Goal: Task Accomplishment & Management: Manage account settings

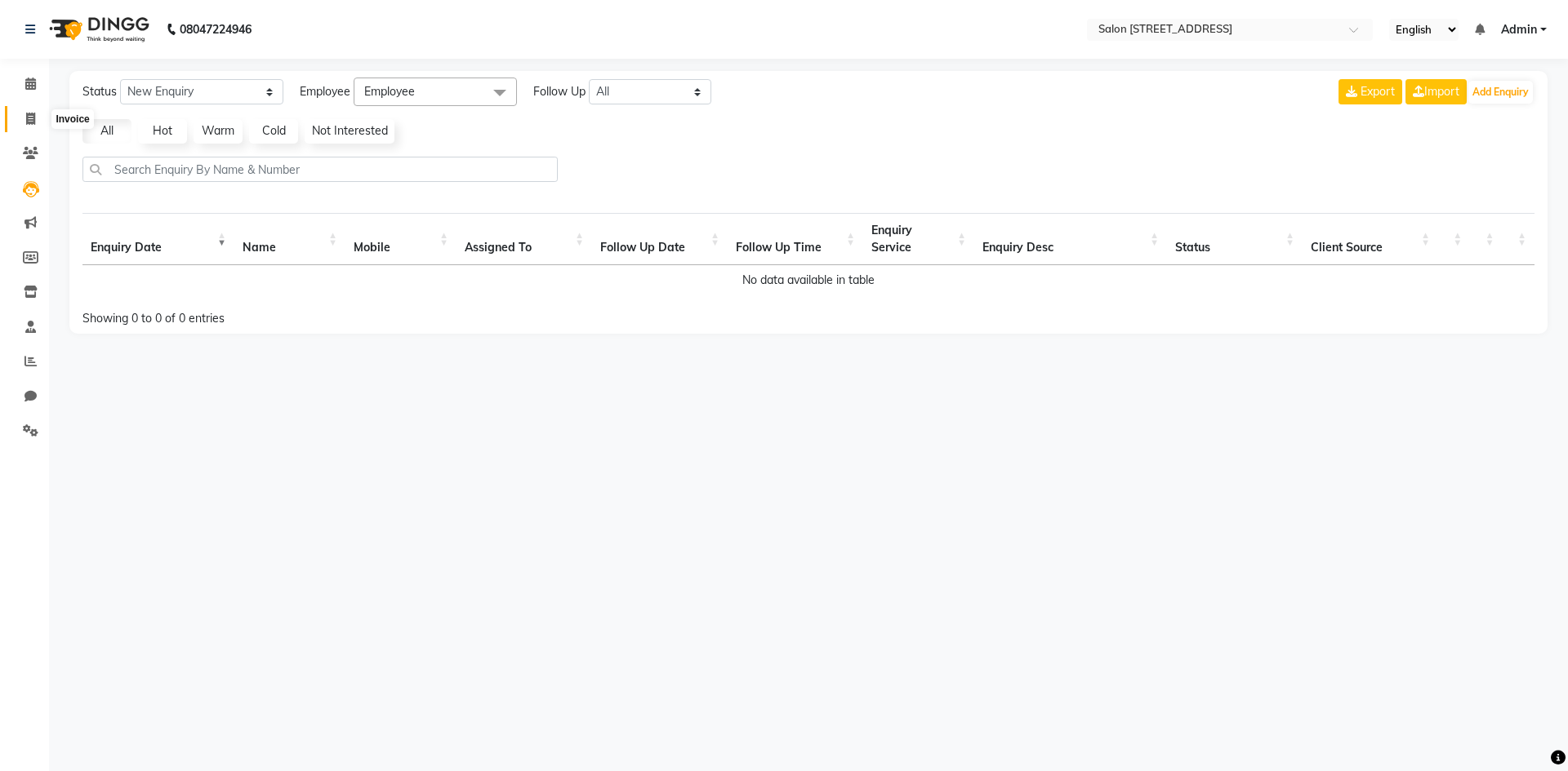
click at [23, 118] on span at bounding box center [30, 119] width 29 height 19
select select "service"
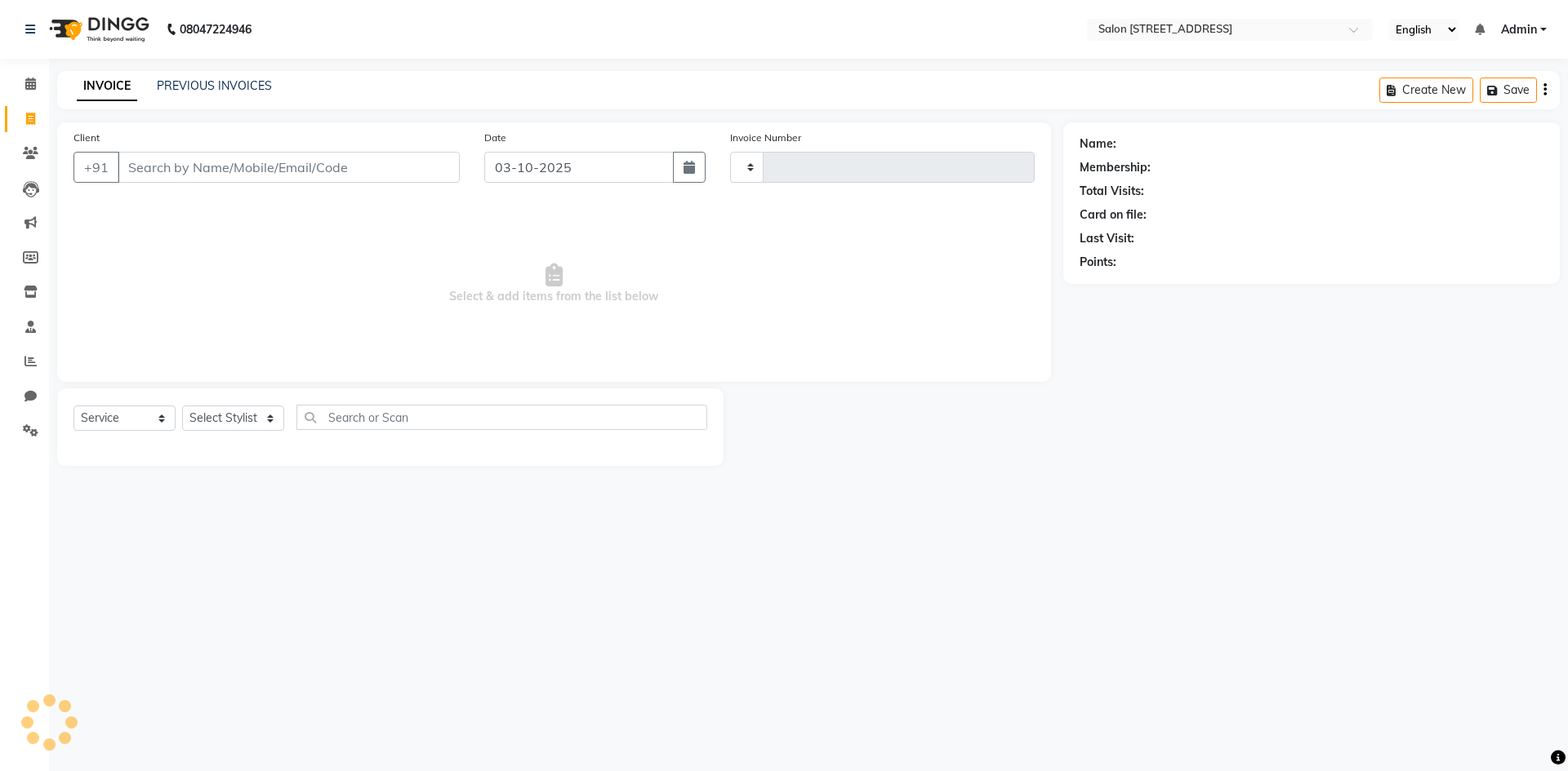
type input "0949"
select select "7707"
select select "P"
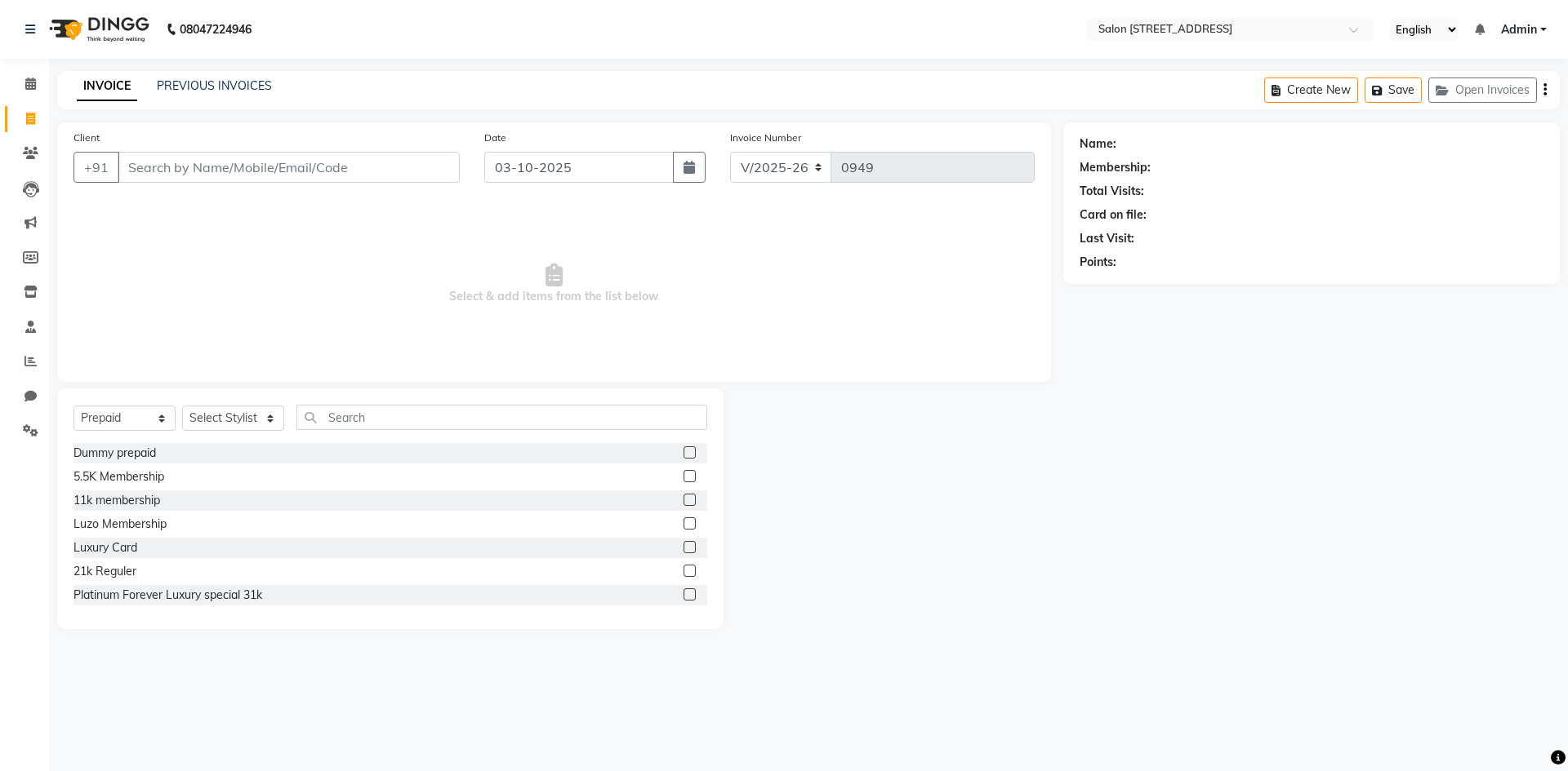
click at [213, 164] on input "Client" at bounding box center [288, 167] width 342 height 31
type input "9787778777"
click at [434, 164] on span "Add Client" at bounding box center [418, 167] width 64 height 16
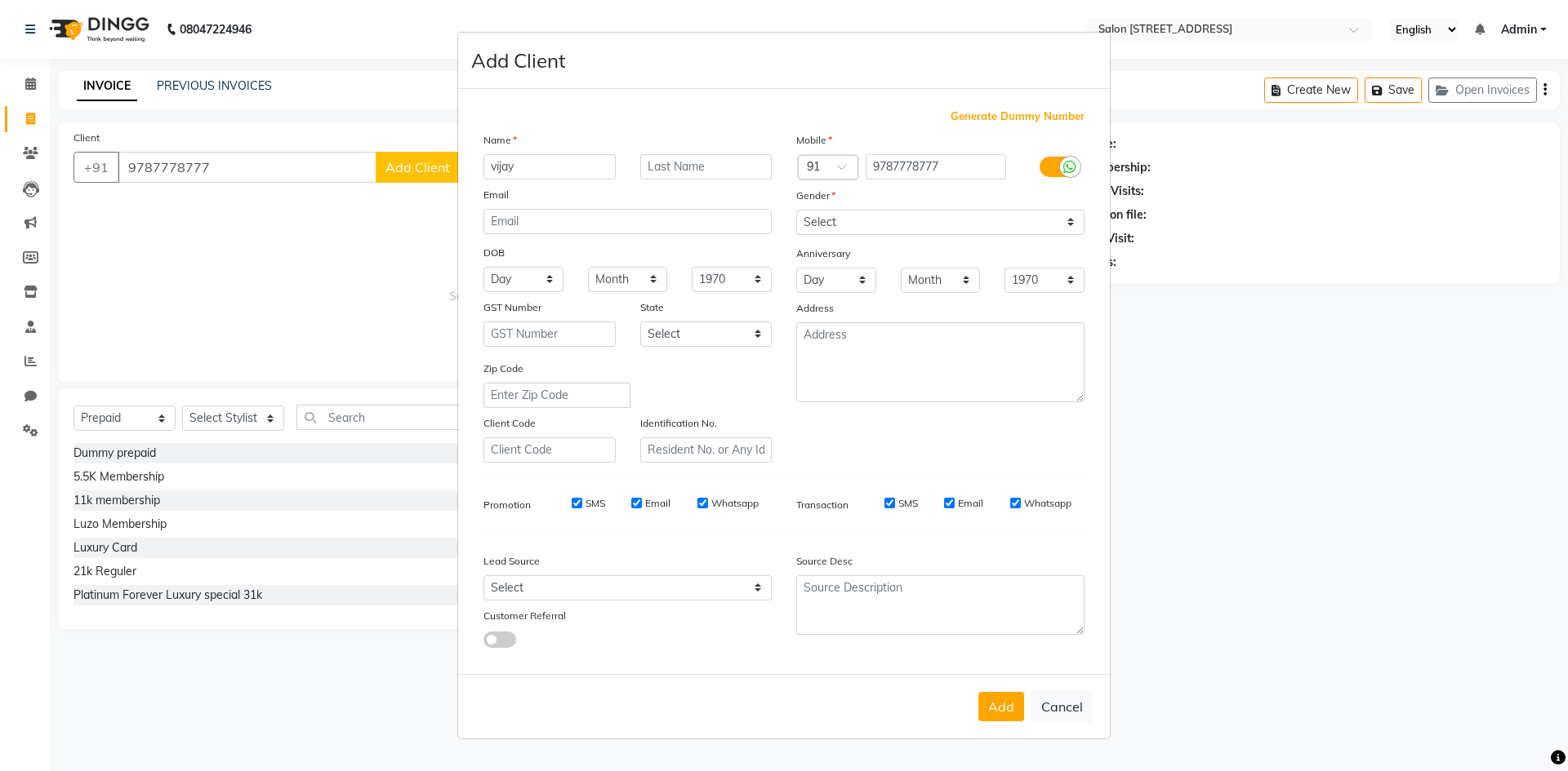
type input "vijay"
click at [901, 220] on select "Select [DEMOGRAPHIC_DATA] [DEMOGRAPHIC_DATA] Other Prefer Not To Say" at bounding box center [940, 222] width 288 height 25
select select "[DEMOGRAPHIC_DATA]"
click at [797, 210] on select "Select [DEMOGRAPHIC_DATA] [DEMOGRAPHIC_DATA] Other Prefer Not To Say" at bounding box center [940, 222] width 288 height 25
click at [1006, 711] on button "Add" at bounding box center [1001, 707] width 46 height 29
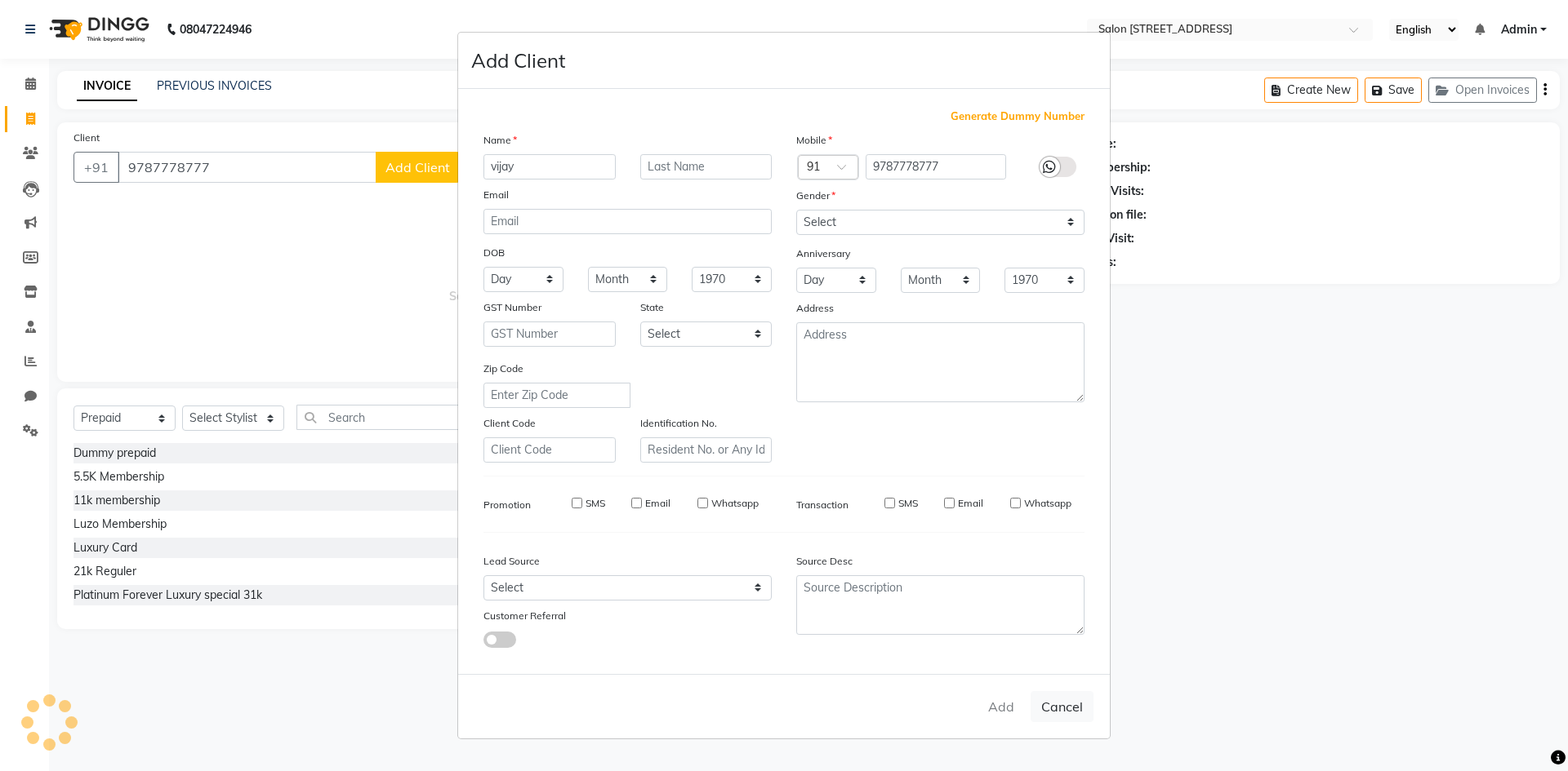
select select
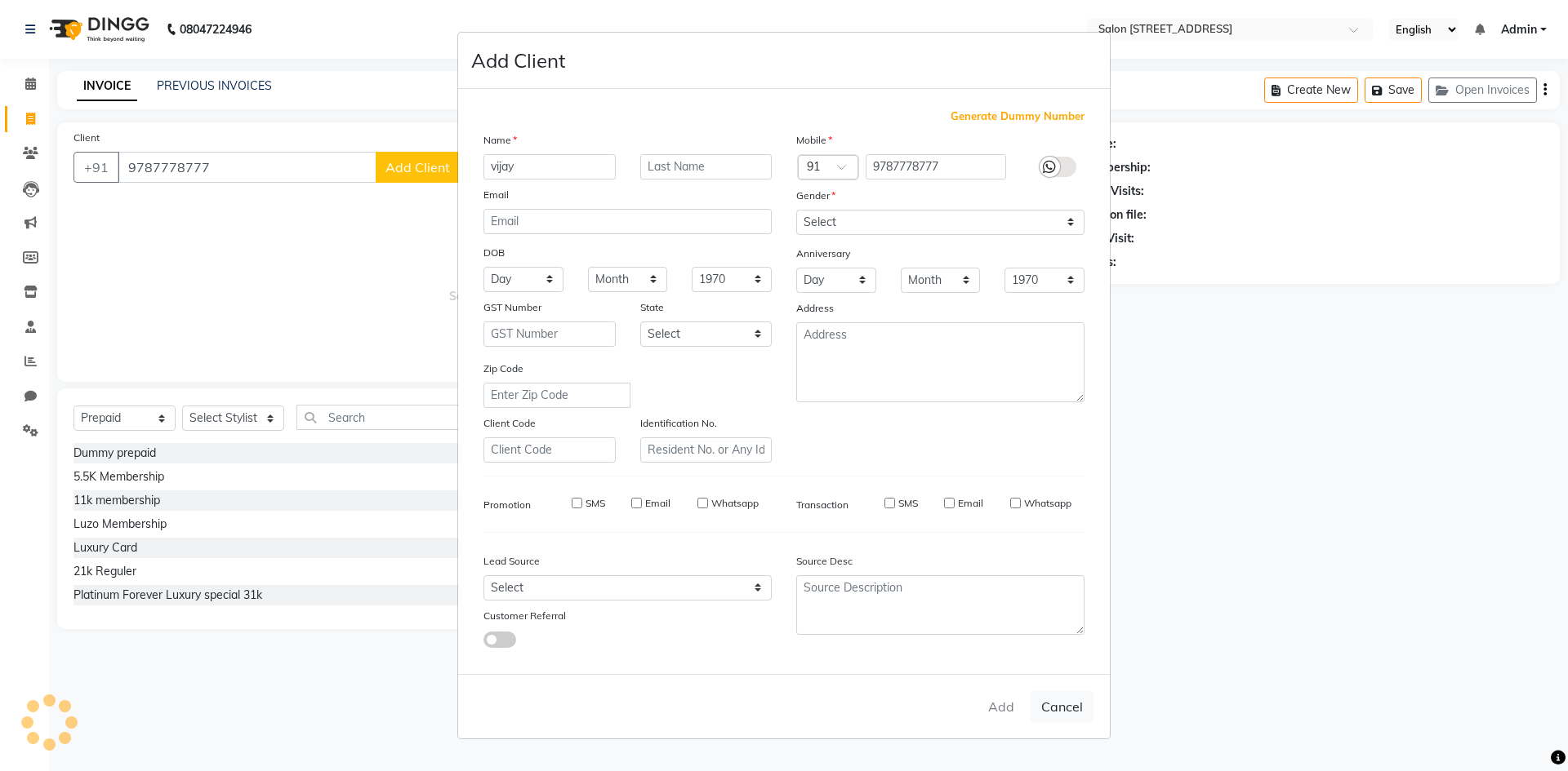
select select
checkbox input "false"
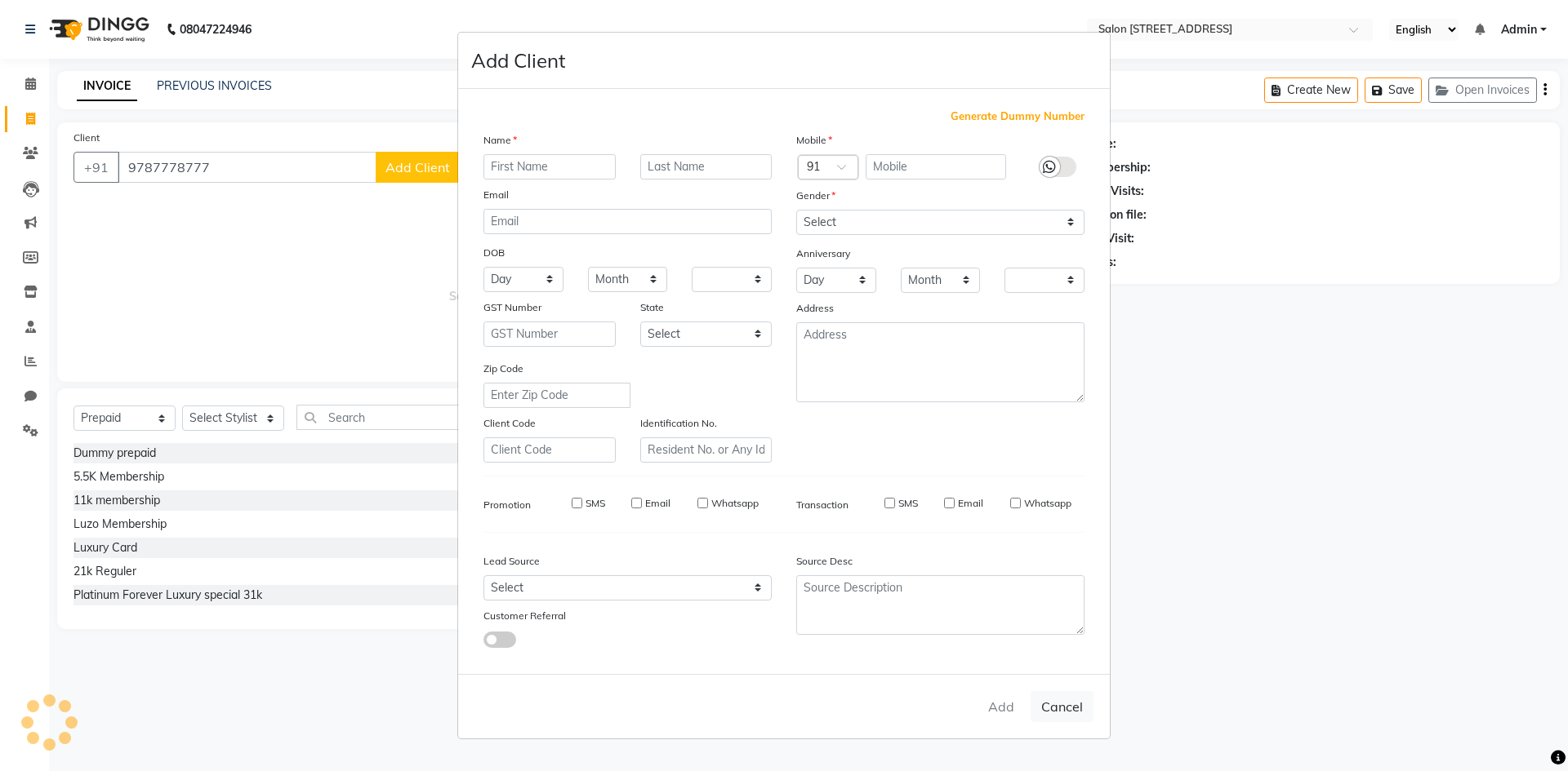
checkbox input "false"
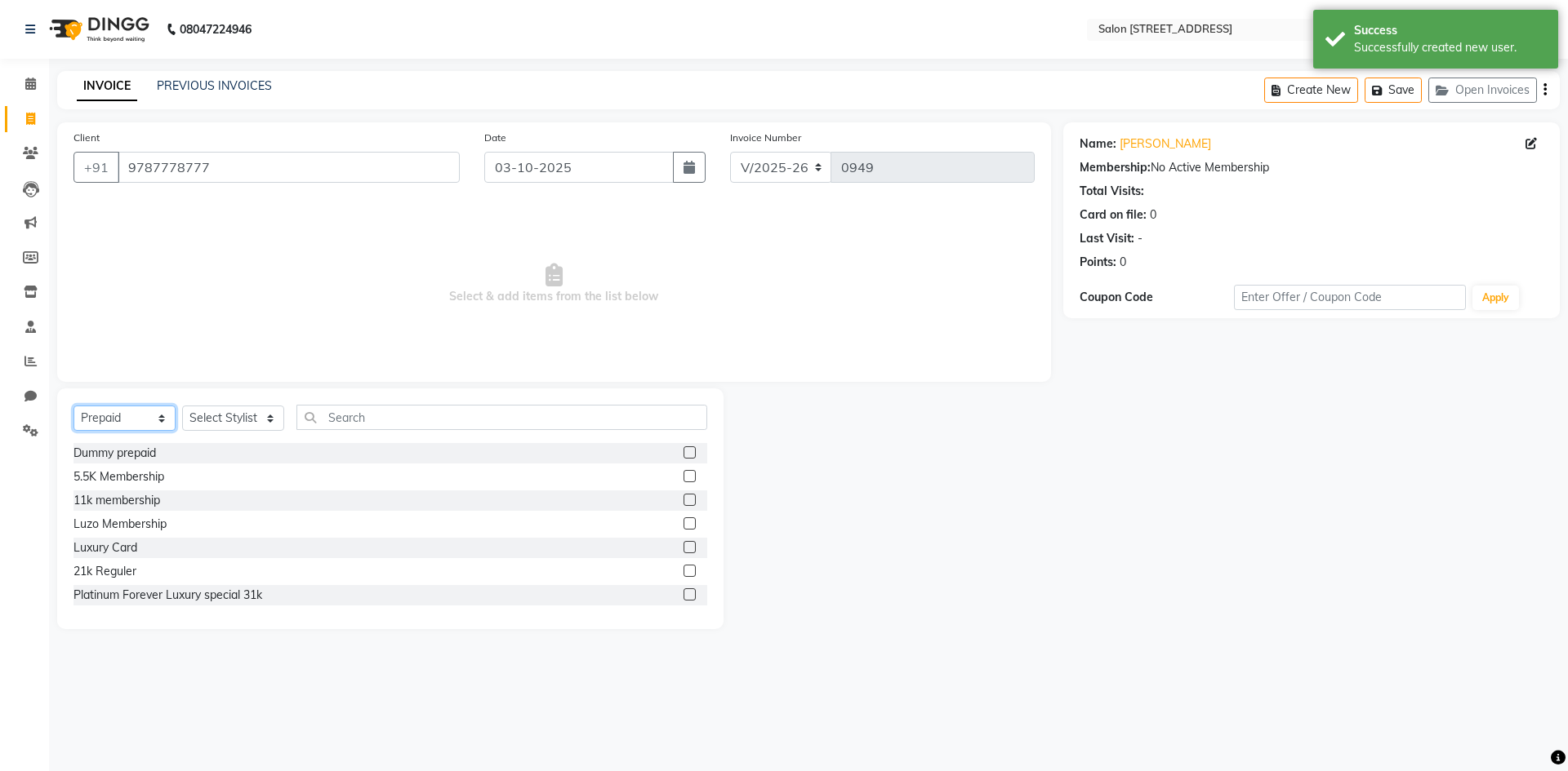
click at [154, 415] on select "Select Service Product Membership Package Voucher Prepaid Gift Card" at bounding box center [124, 419] width 102 height 25
select select "service"
click at [73, 406] on select "Select Service Product Membership Package Voucher Prepaid Gift Card" at bounding box center [124, 419] width 102 height 25
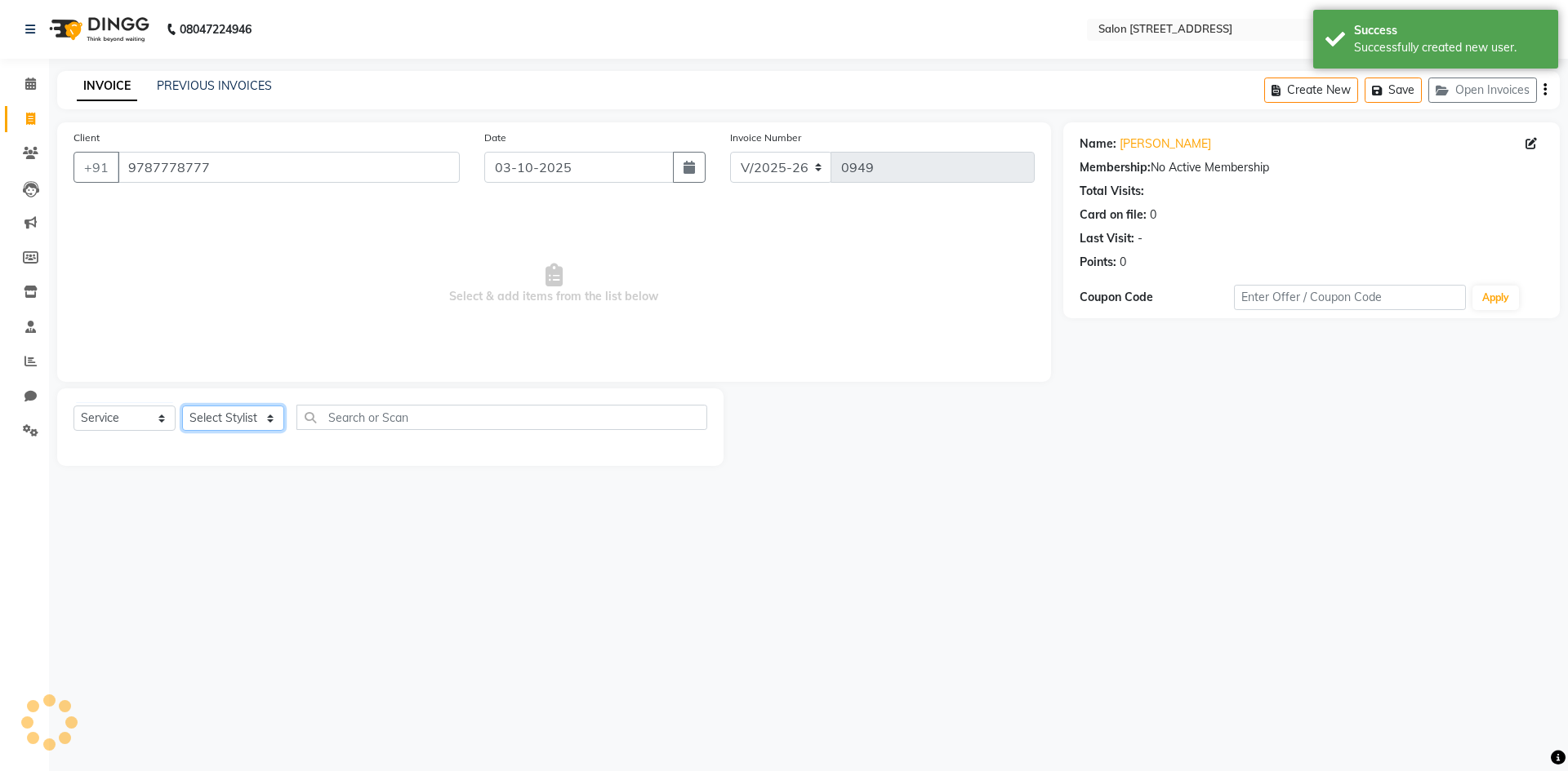
click at [265, 420] on select "Select Stylist Admin Bhagya shree Bhupendra Bumoni Khushi Lune Lego pooja Raju …" at bounding box center [233, 419] width 102 height 25
select select "84441"
click at [182, 406] on select "Select Stylist Admin Bhagya shree Bhupendra Bumoni Khushi Lune Lego pooja Raju …" at bounding box center [233, 419] width 102 height 25
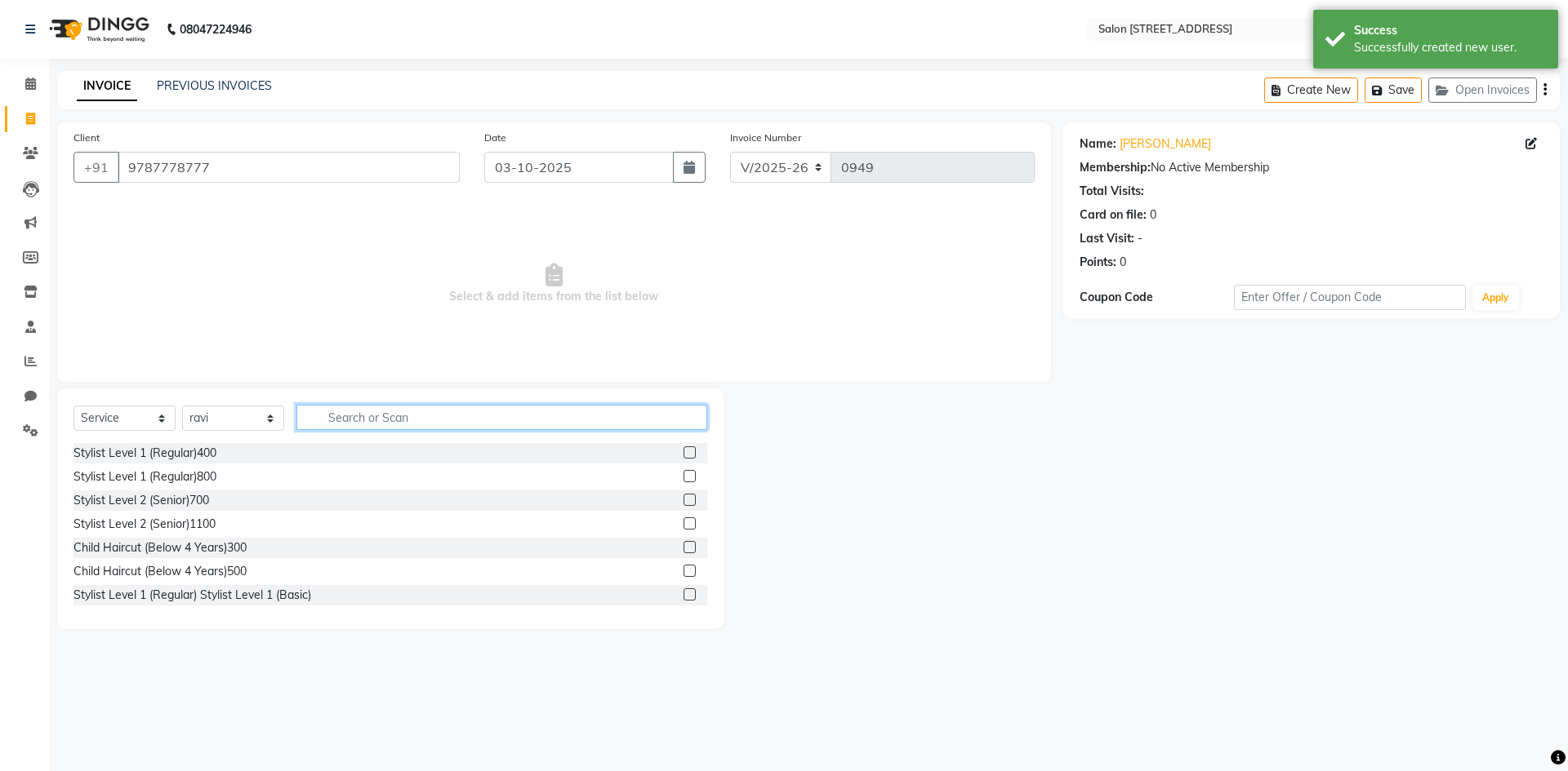
click at [366, 419] on input "text" at bounding box center [502, 418] width 411 height 25
click at [684, 454] on label at bounding box center [690, 452] width 13 height 12
click at [684, 454] on input "checkbox" at bounding box center [689, 453] width 11 height 11
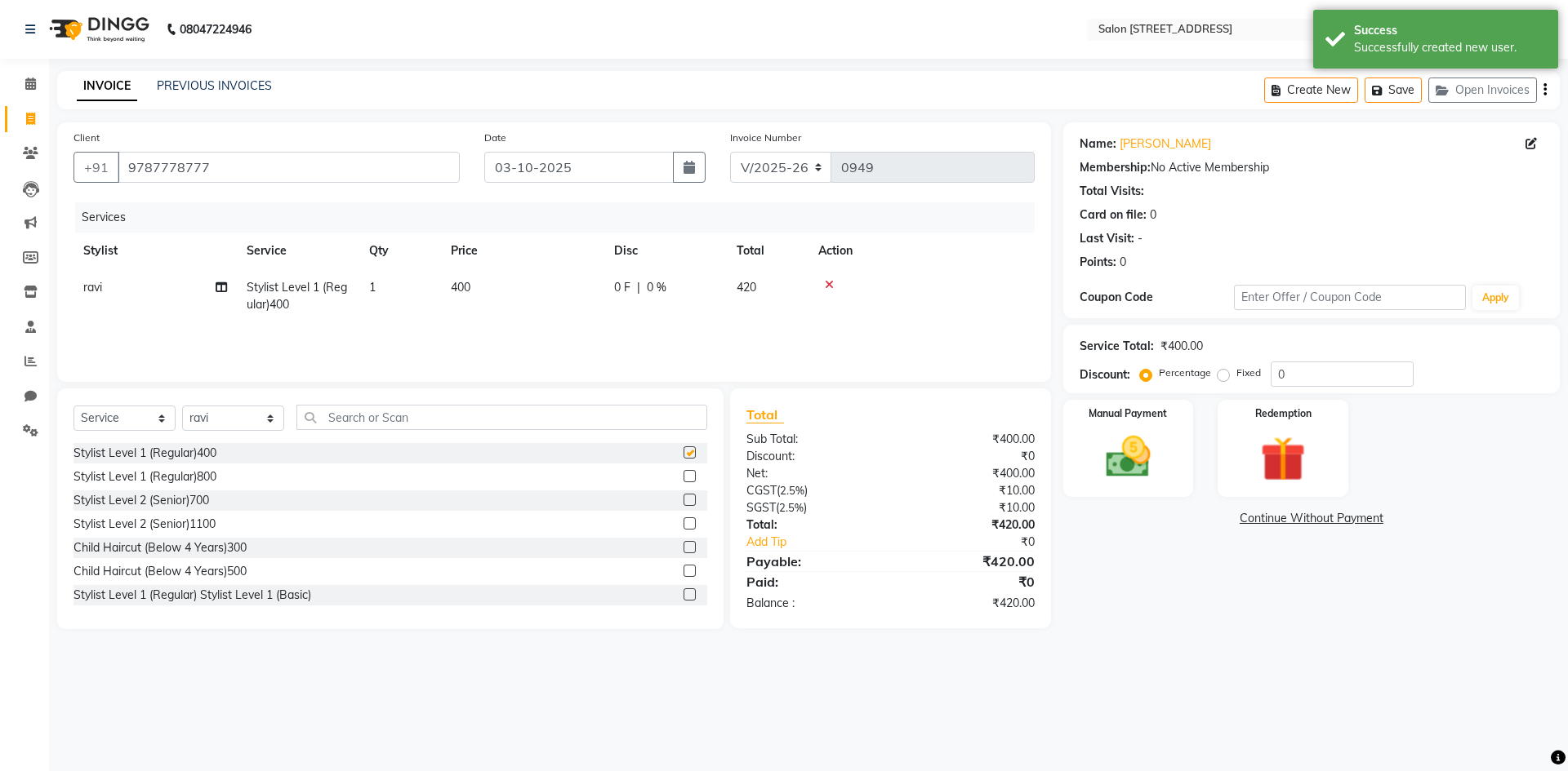
checkbox input "false"
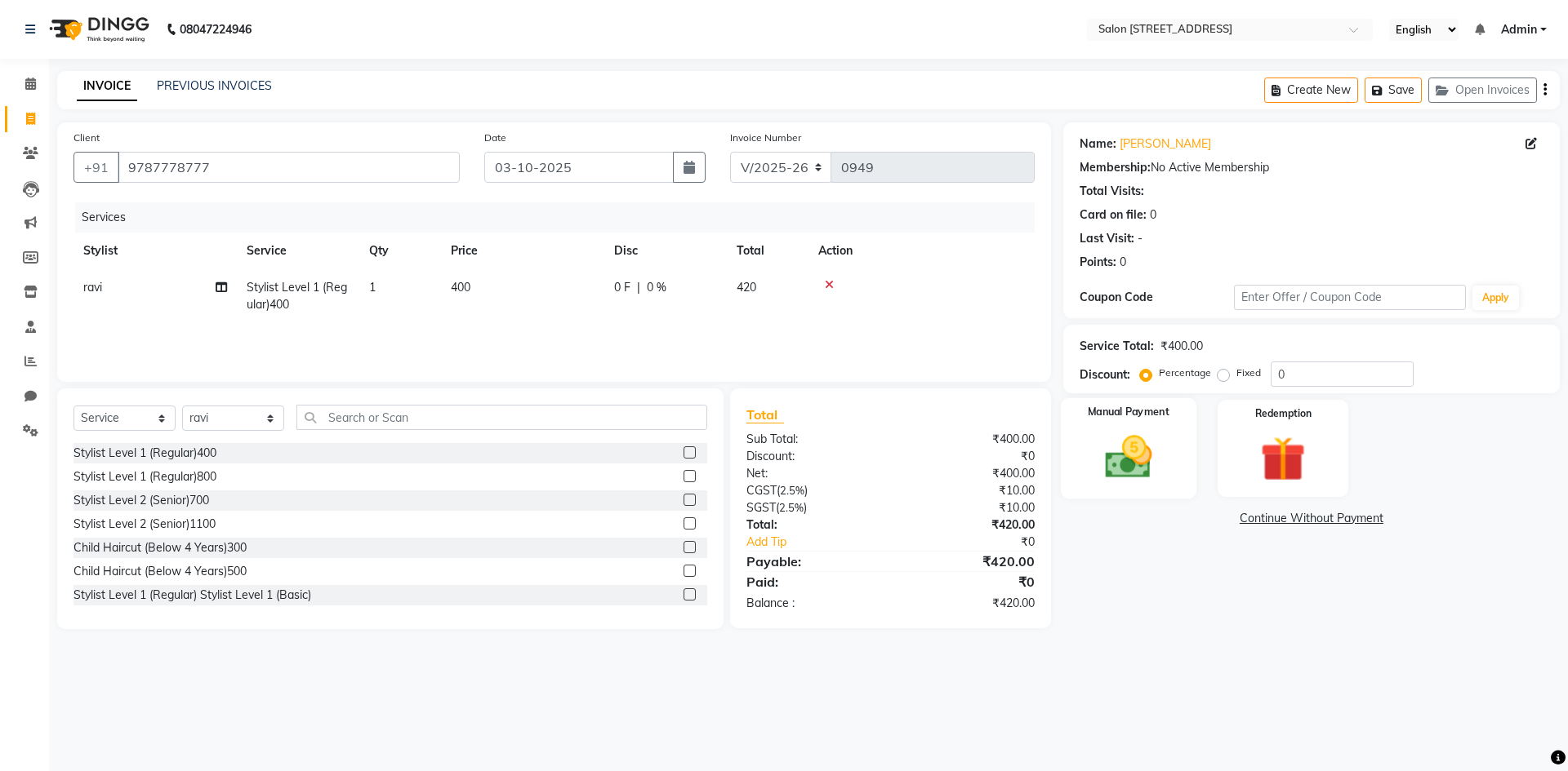
click at [1134, 444] on img at bounding box center [1128, 457] width 76 height 54
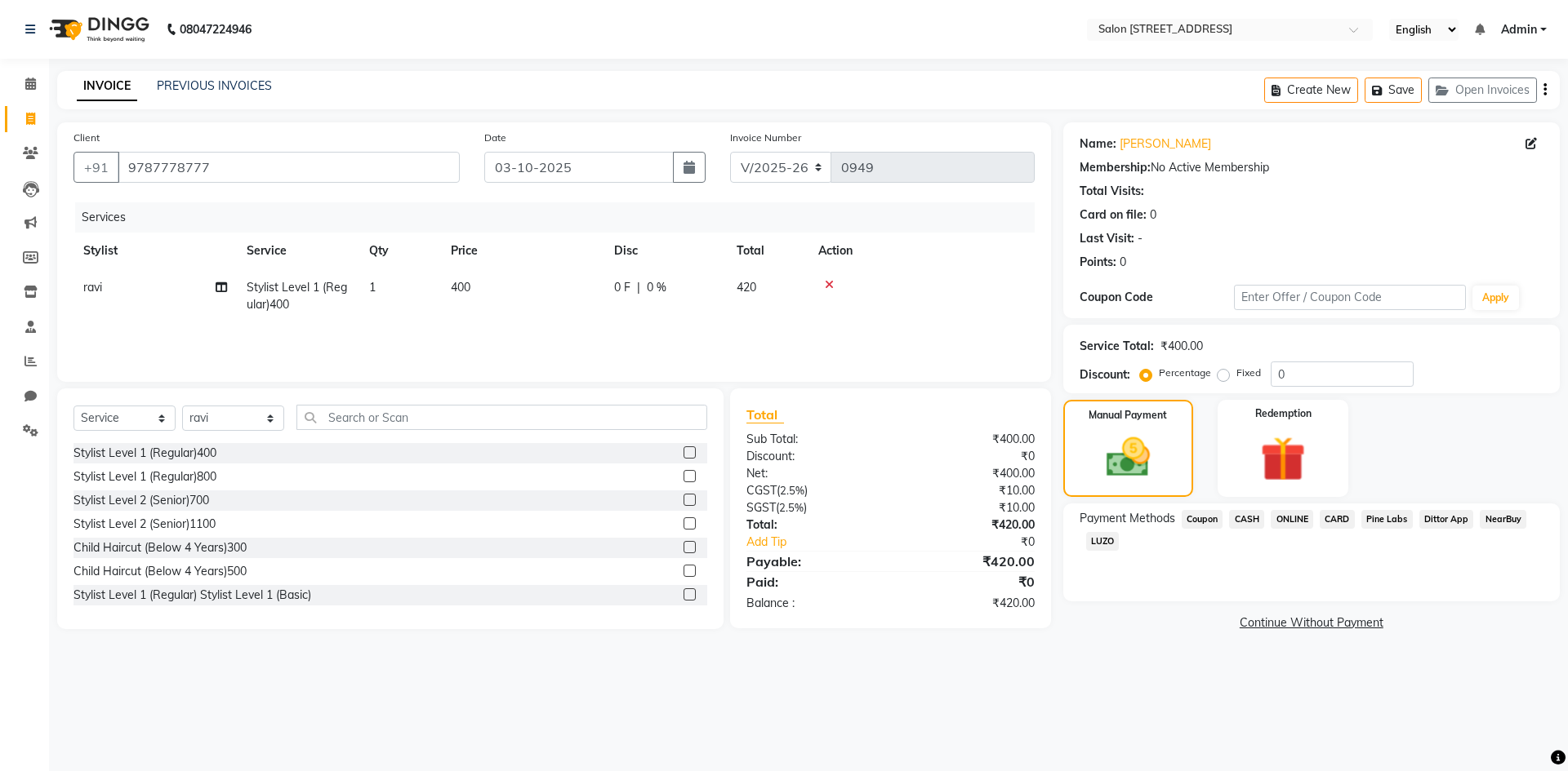
click at [1292, 516] on span "ONLINE" at bounding box center [1292, 519] width 43 height 19
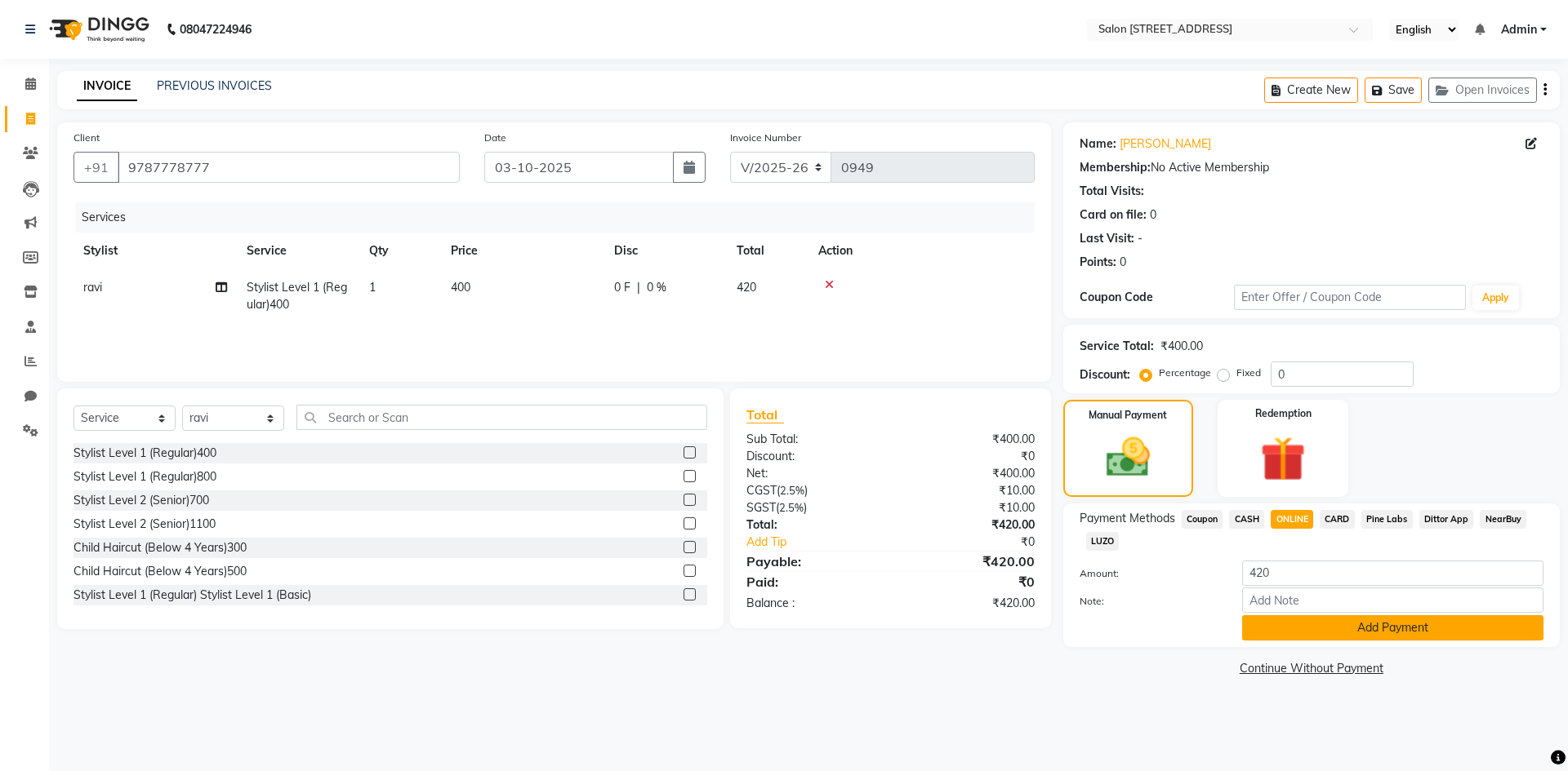
click at [1413, 621] on button "Add Payment" at bounding box center [1393, 628] width 302 height 25
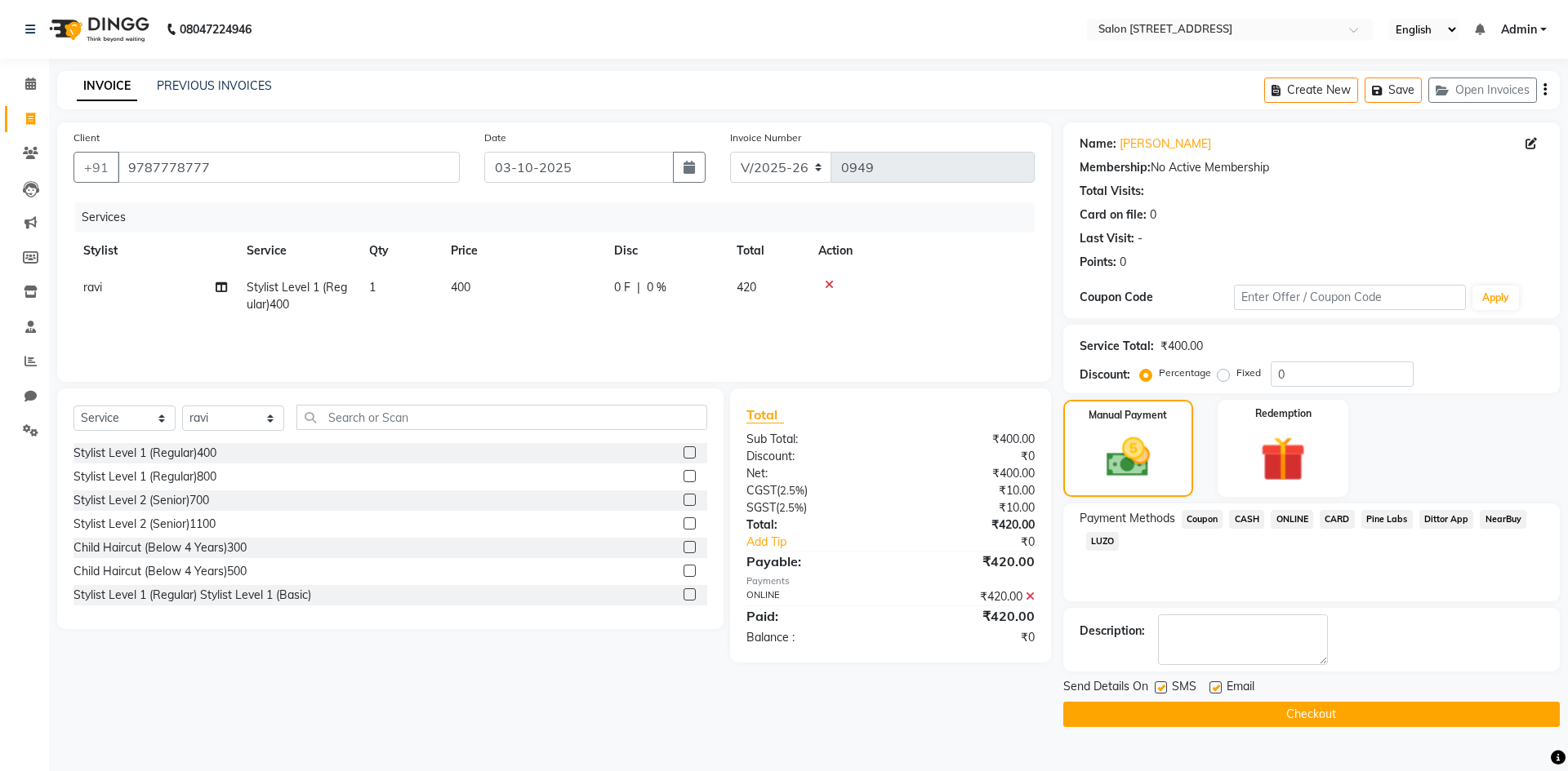
click at [1310, 718] on button "Checkout" at bounding box center [1312, 715] width 496 height 25
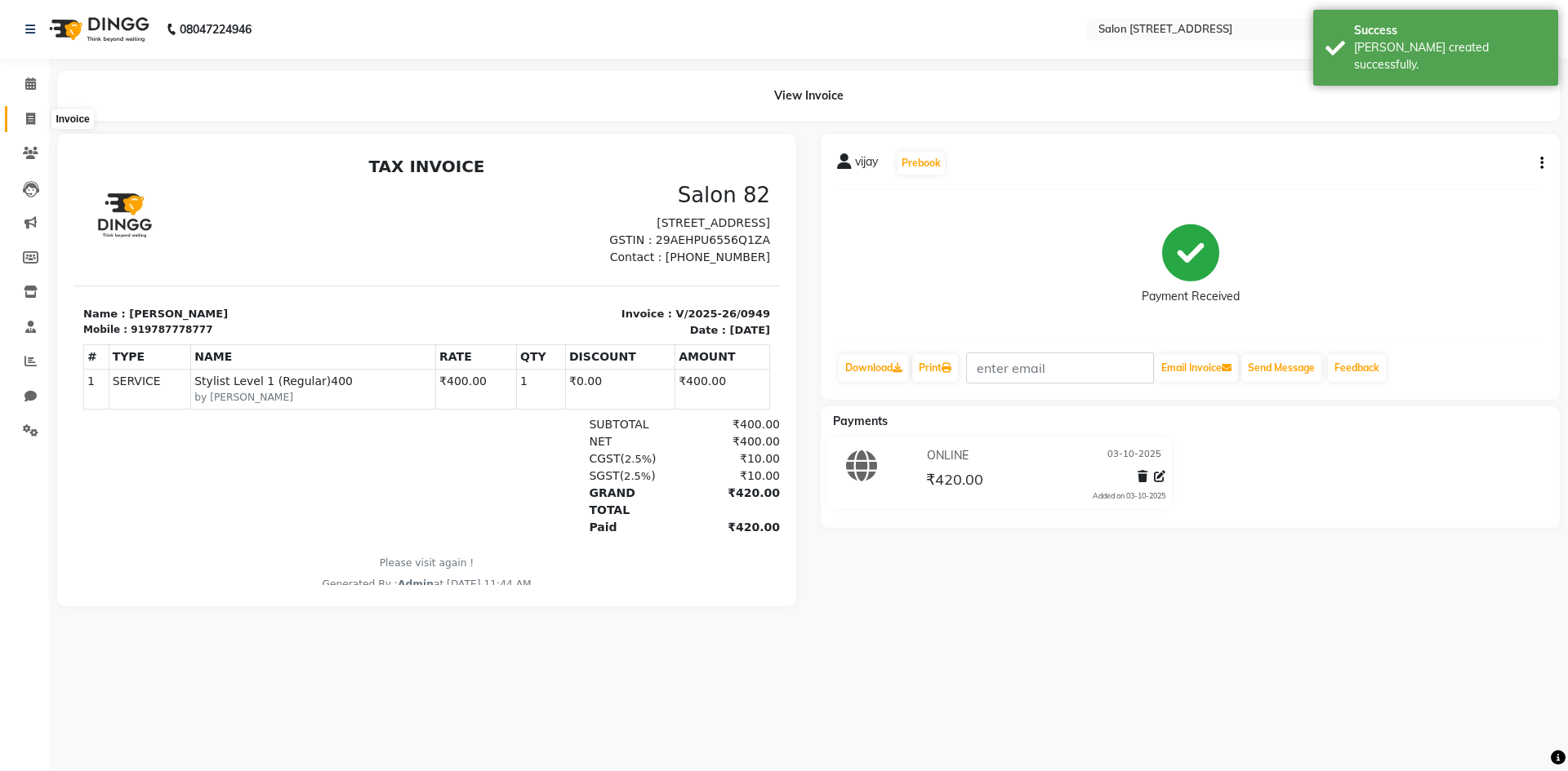
click at [29, 116] on icon at bounding box center [30, 119] width 9 height 12
select select "service"
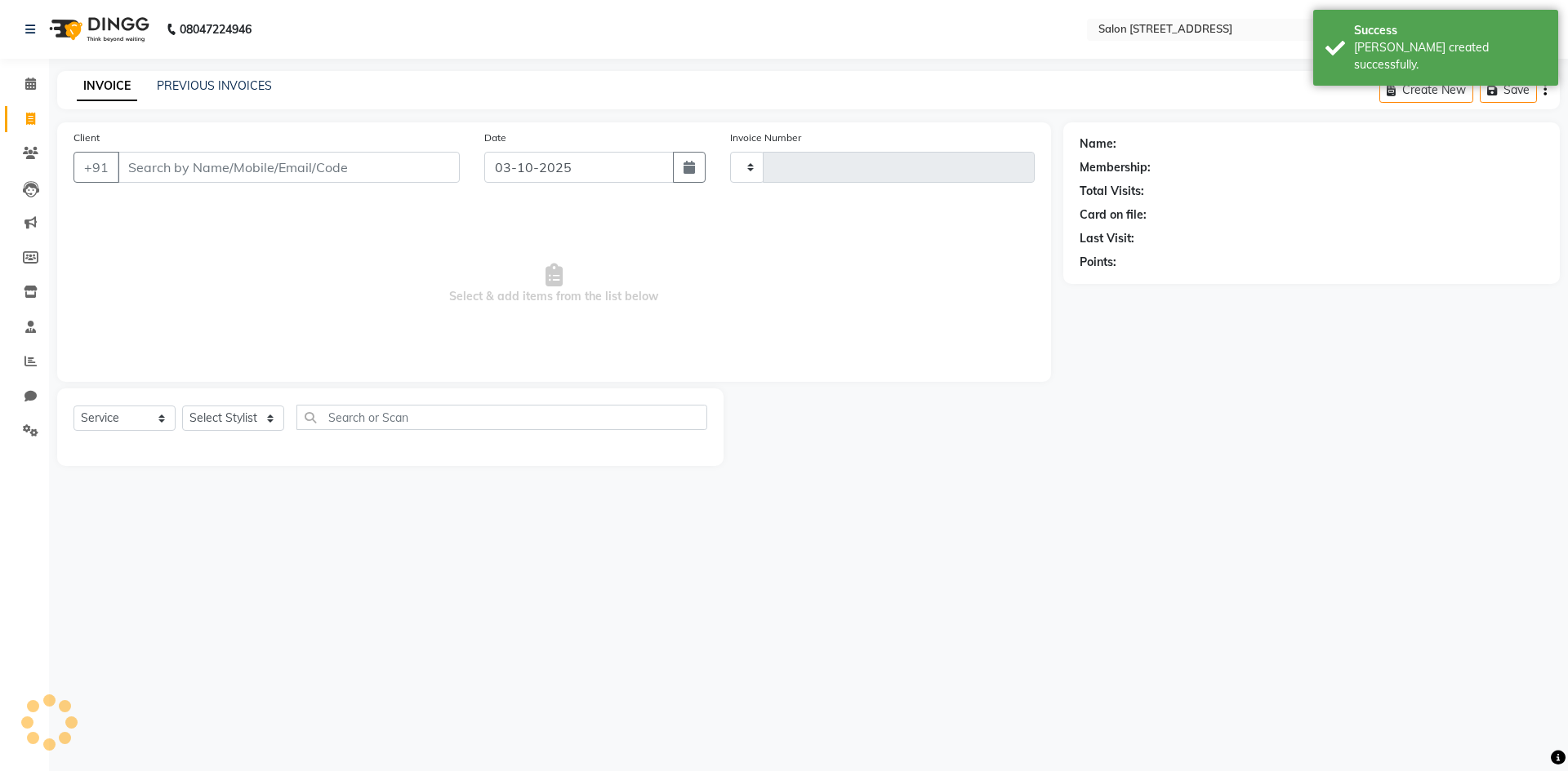
type input "0950"
select select "7707"
select select "P"
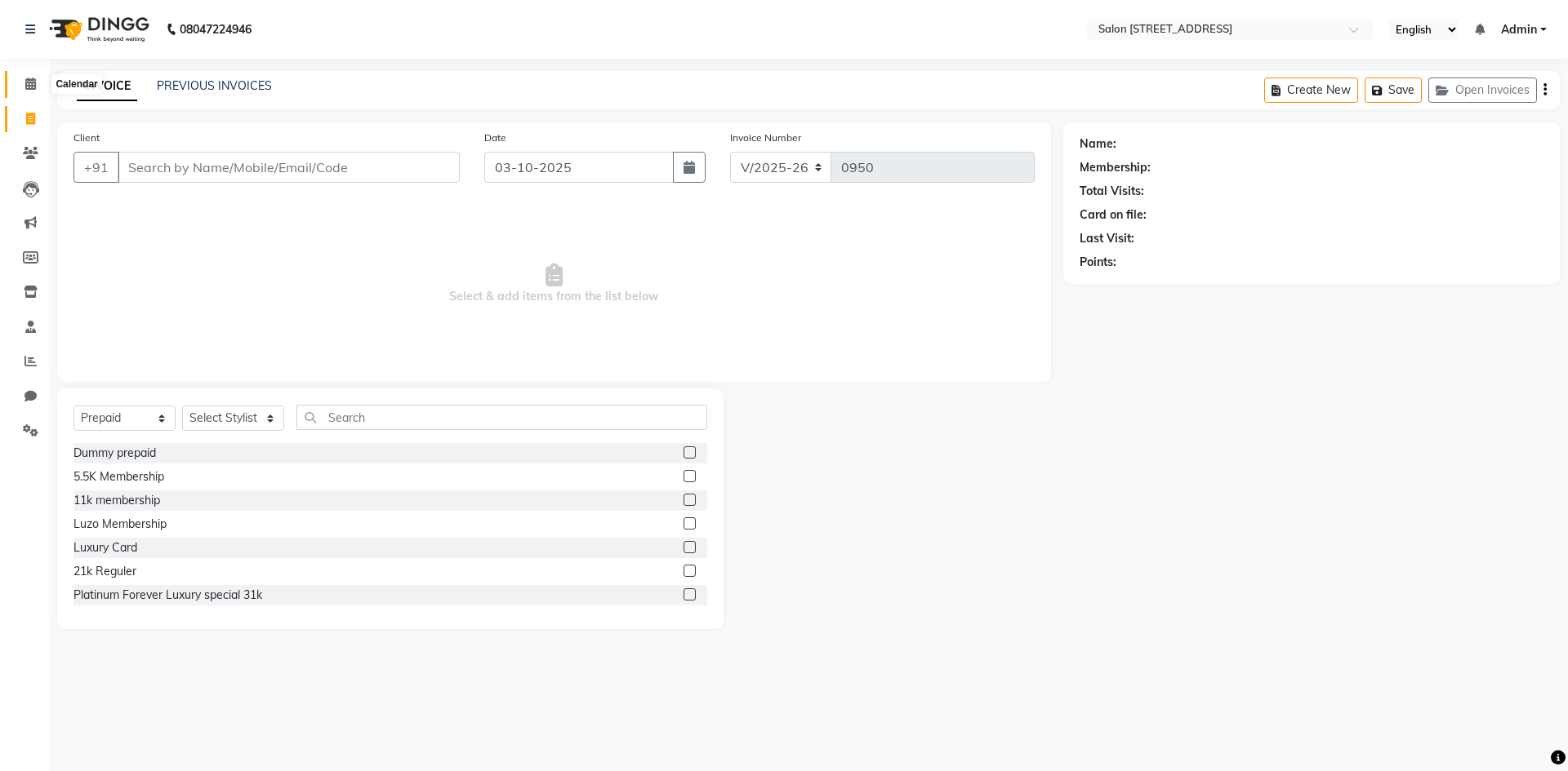
click at [25, 78] on icon at bounding box center [30, 84] width 11 height 12
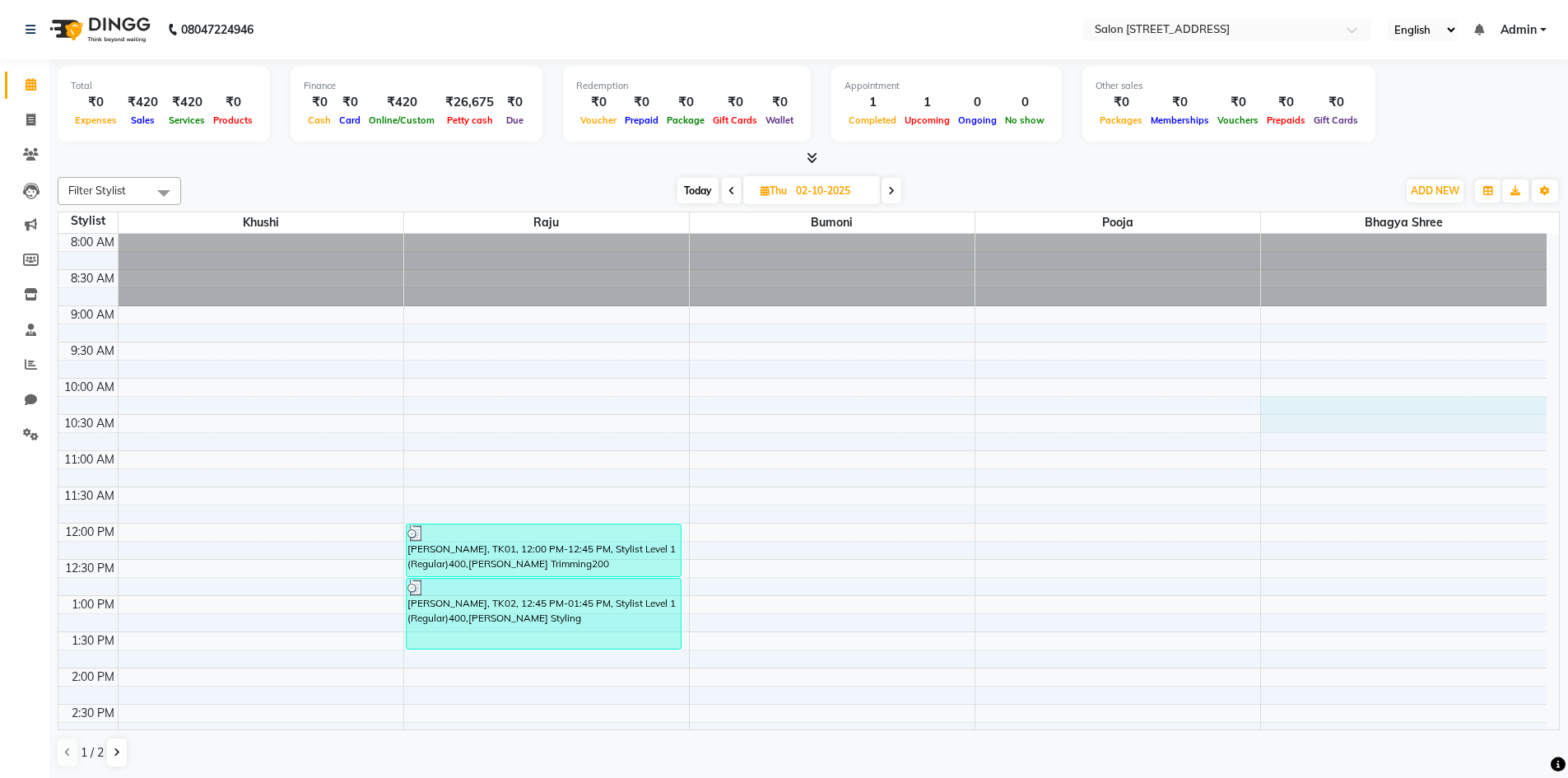
drag, startPoint x: 1269, startPoint y: 423, endPoint x: 947, endPoint y: 407, distance: 322.4
click at [947, 407] on tbody "8:00 AM 8:30 AM 9:00 AM 9:30 AM 10:00 AM 10:30 AM 11:00 AM 11:30 AM 12:00 PM 12…" at bounding box center [803, 704] width 1489 height 941
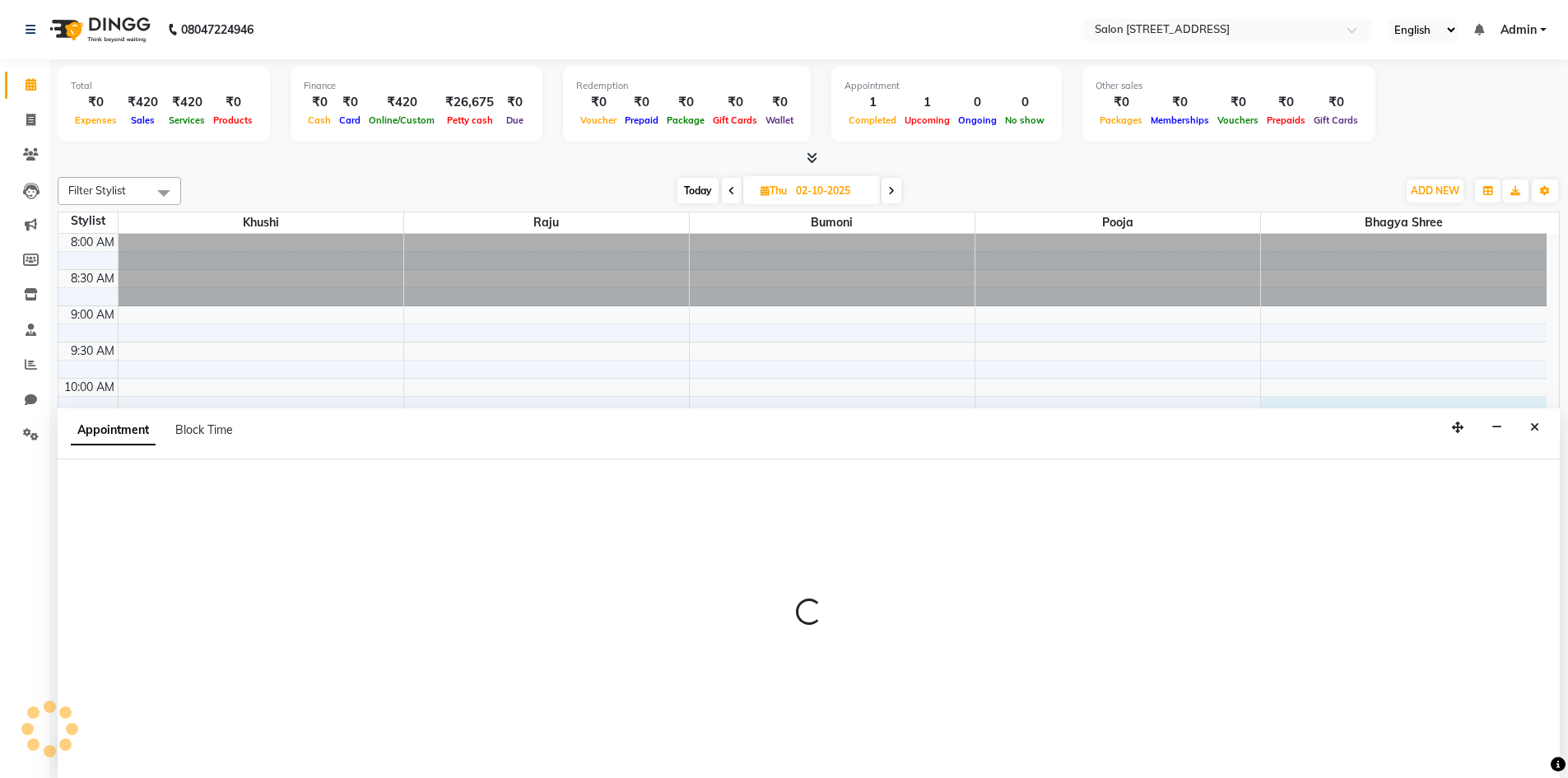
select select "93558"
select select "tentative"
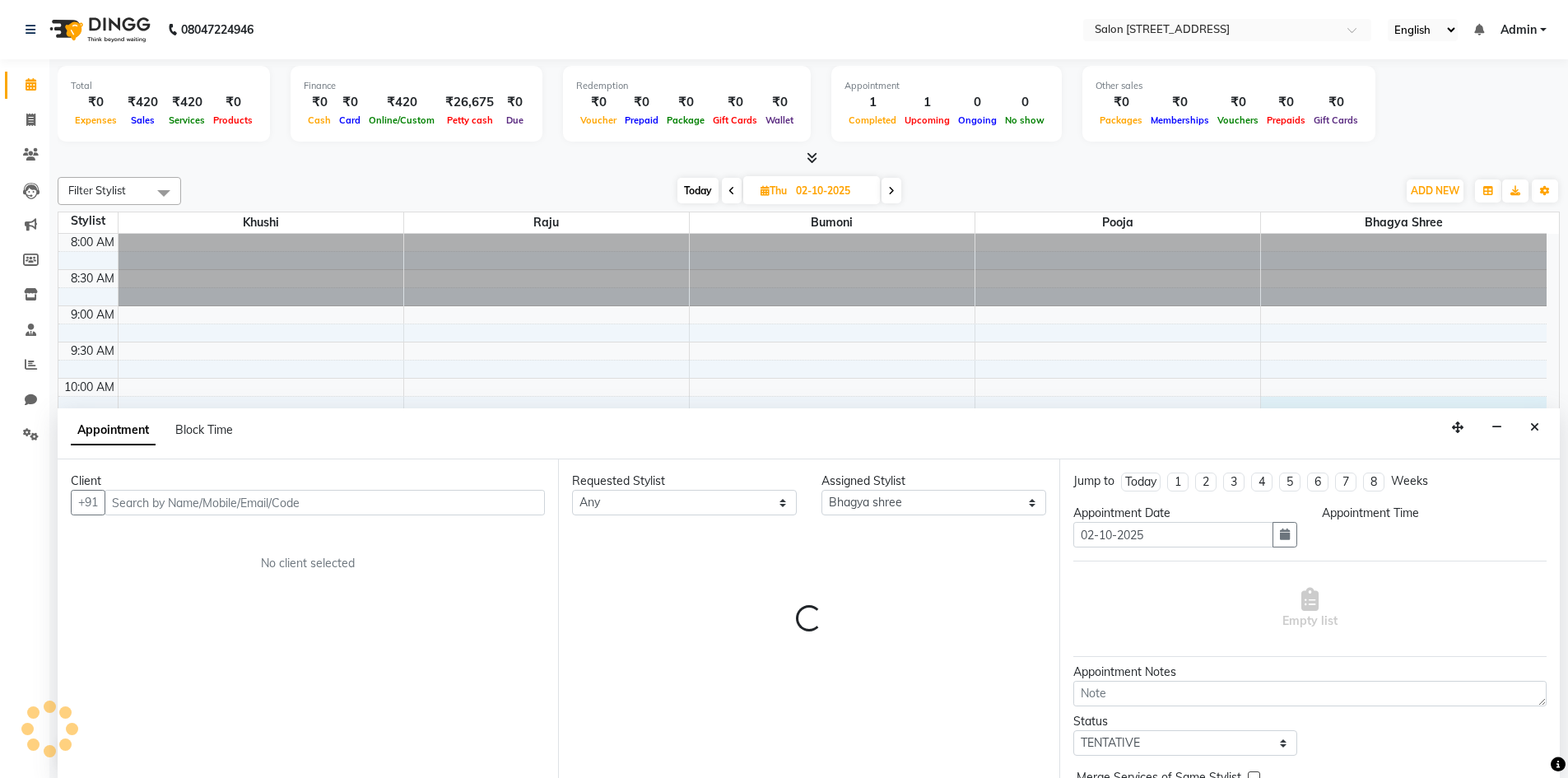
scroll to position [1, 0]
select select "615"
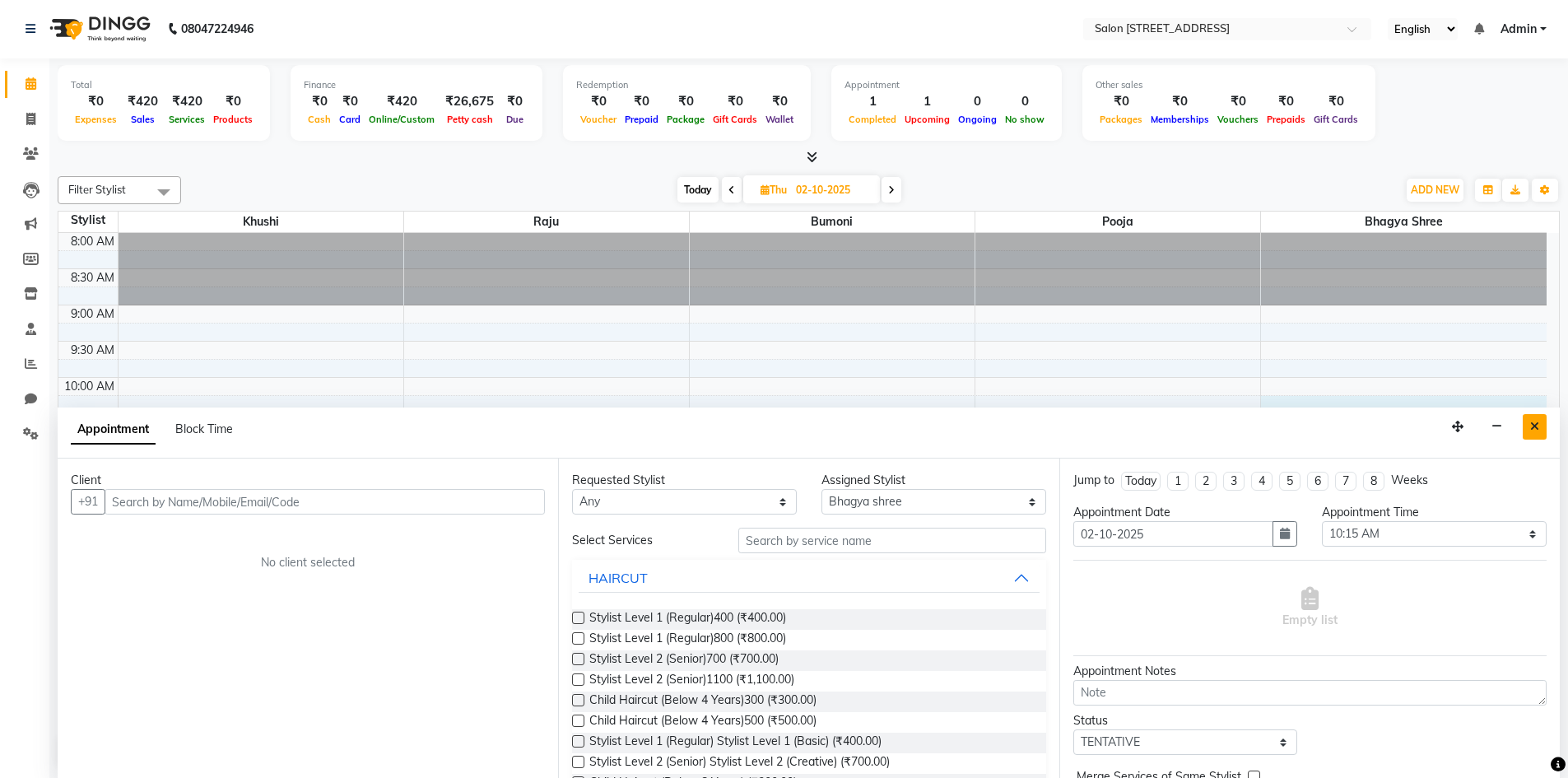
click at [1538, 430] on icon "Close" at bounding box center [1535, 426] width 9 height 12
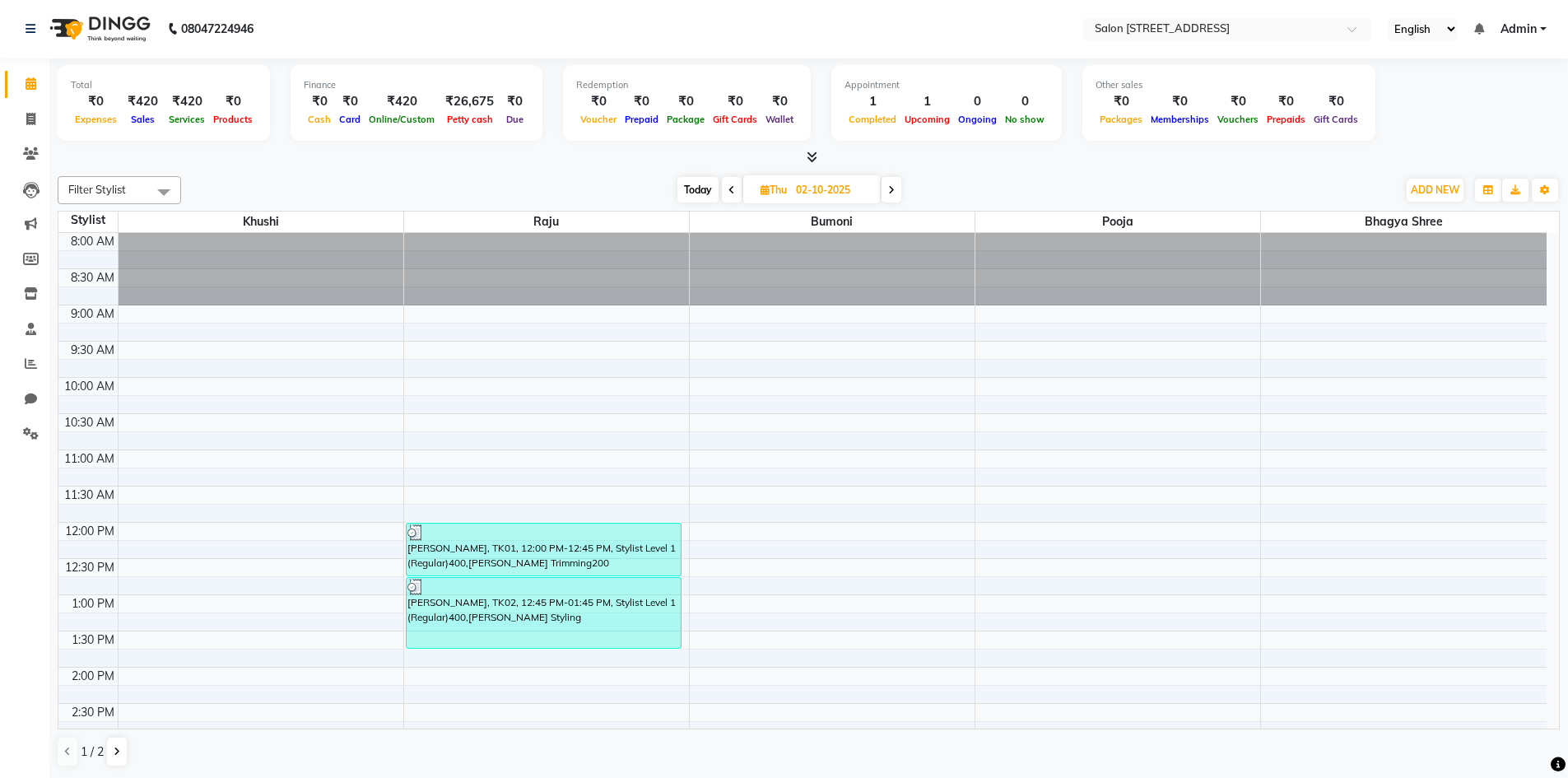
drag, startPoint x: 1288, startPoint y: 736, endPoint x: 1095, endPoint y: 698, distance: 196.7
click at [1066, 719] on div "Filter Stylist Select All Bhagya shree Bumoni Khushi pooja Raju ravi [DATE] [DA…" at bounding box center [808, 471] width 1502 height 604
click at [1172, 196] on div "Today Thu 02-10-2025" at bounding box center [789, 190] width 1200 height 24
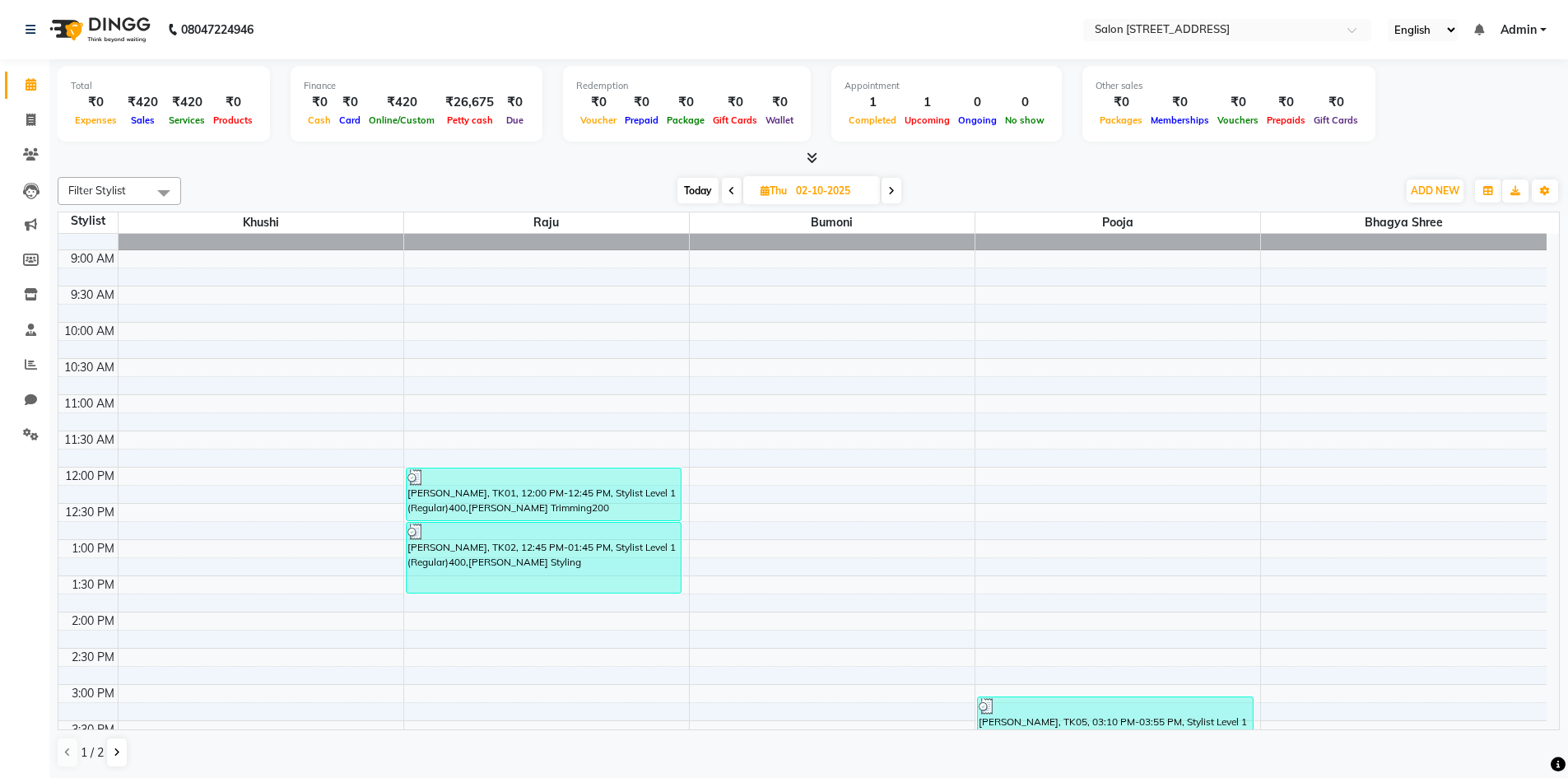
scroll to position [0, 0]
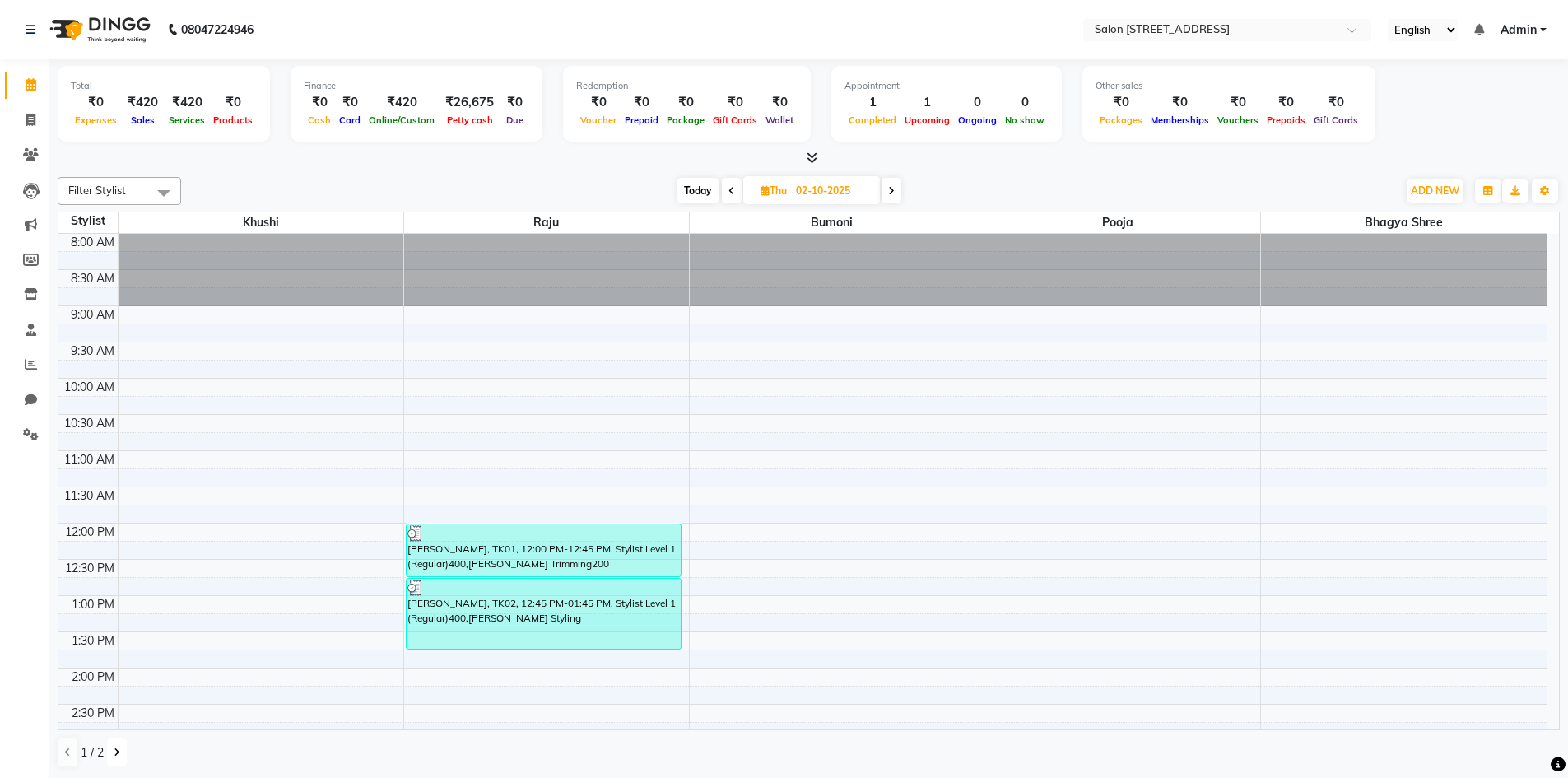
click at [113, 751] on icon at bounding box center [116, 753] width 6 height 10
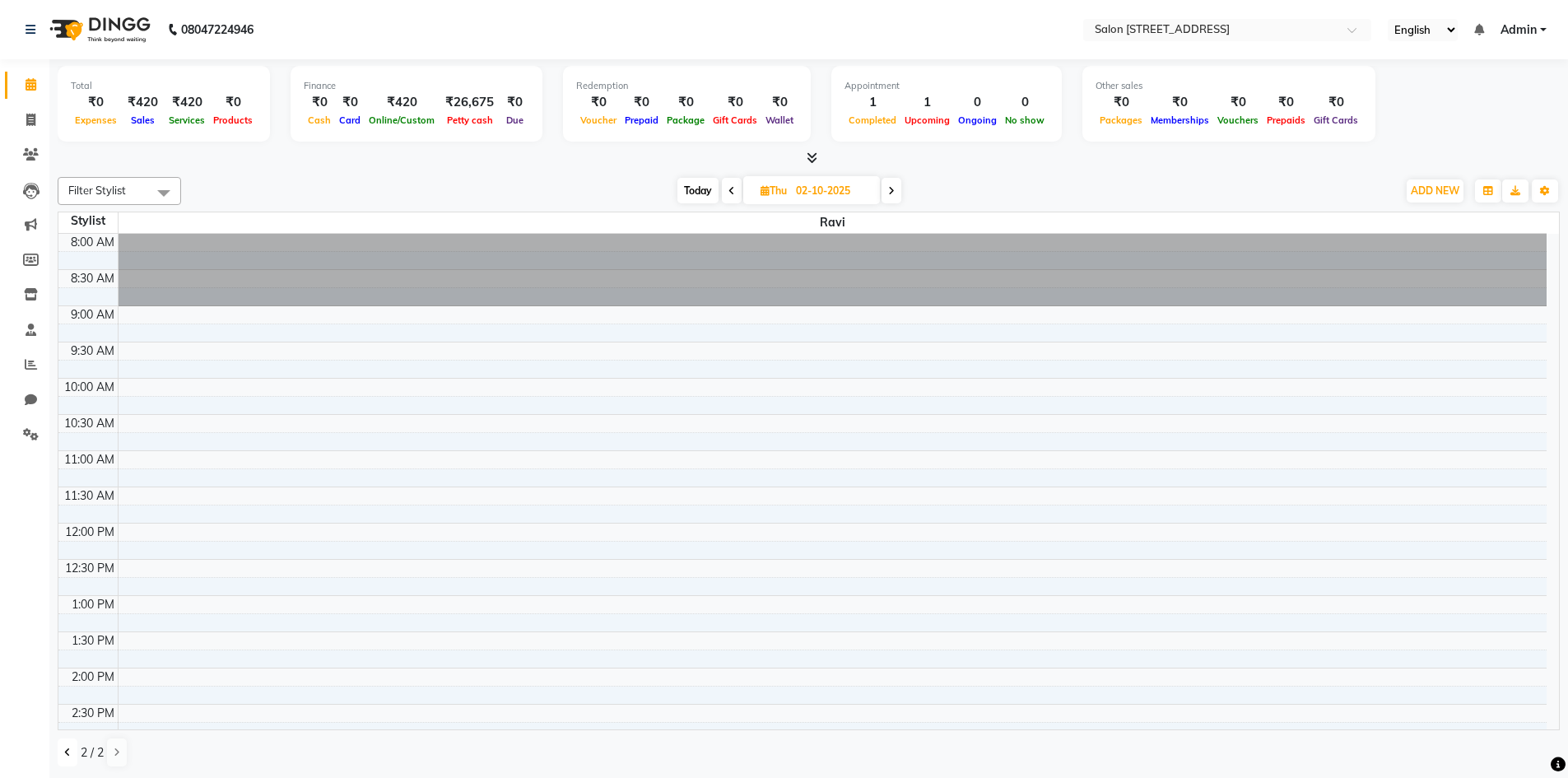
click at [63, 755] on button at bounding box center [68, 752] width 20 height 28
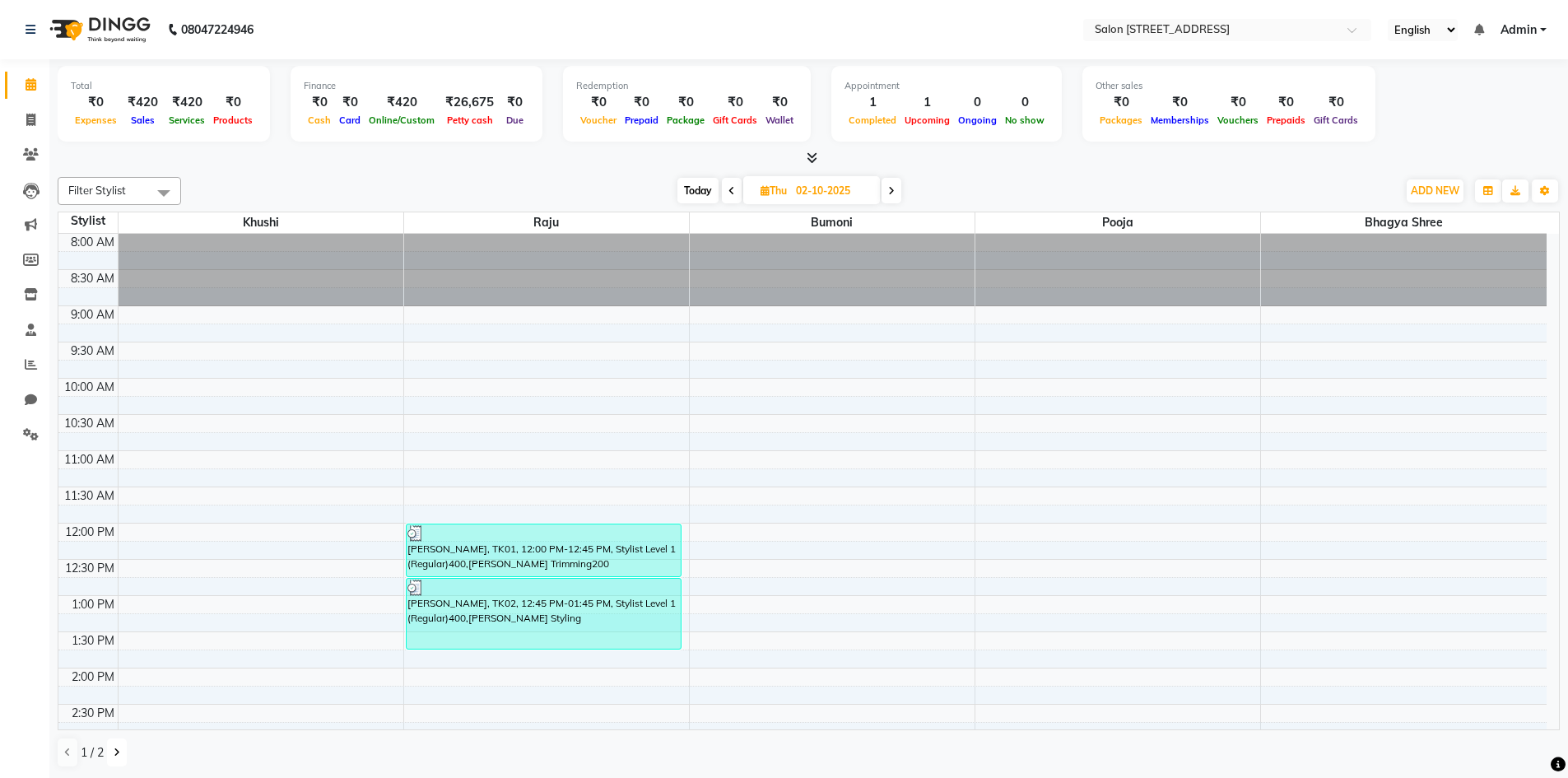
click at [111, 753] on button at bounding box center [117, 752] width 20 height 28
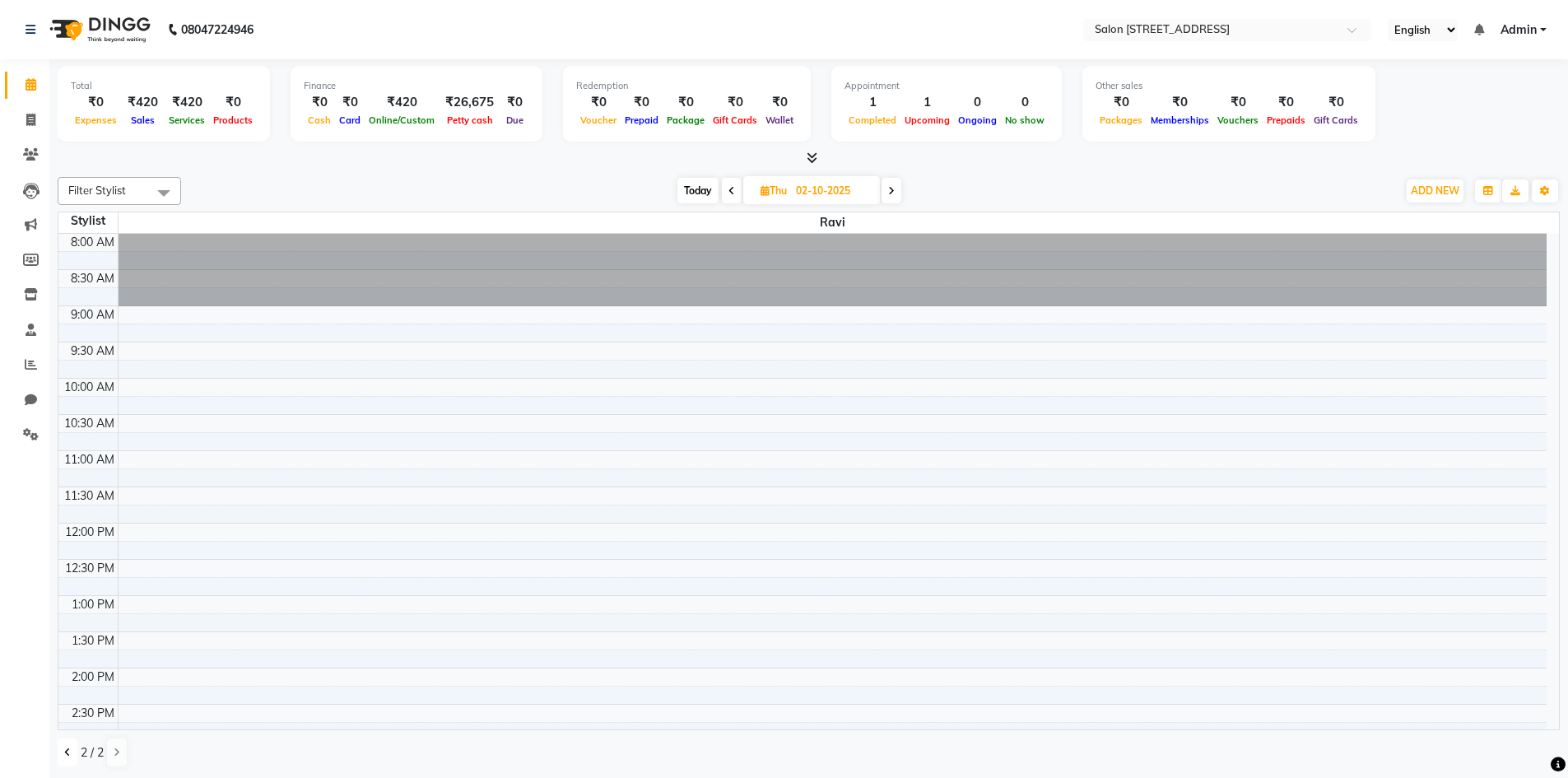
click at [65, 756] on icon at bounding box center [67, 753] width 6 height 10
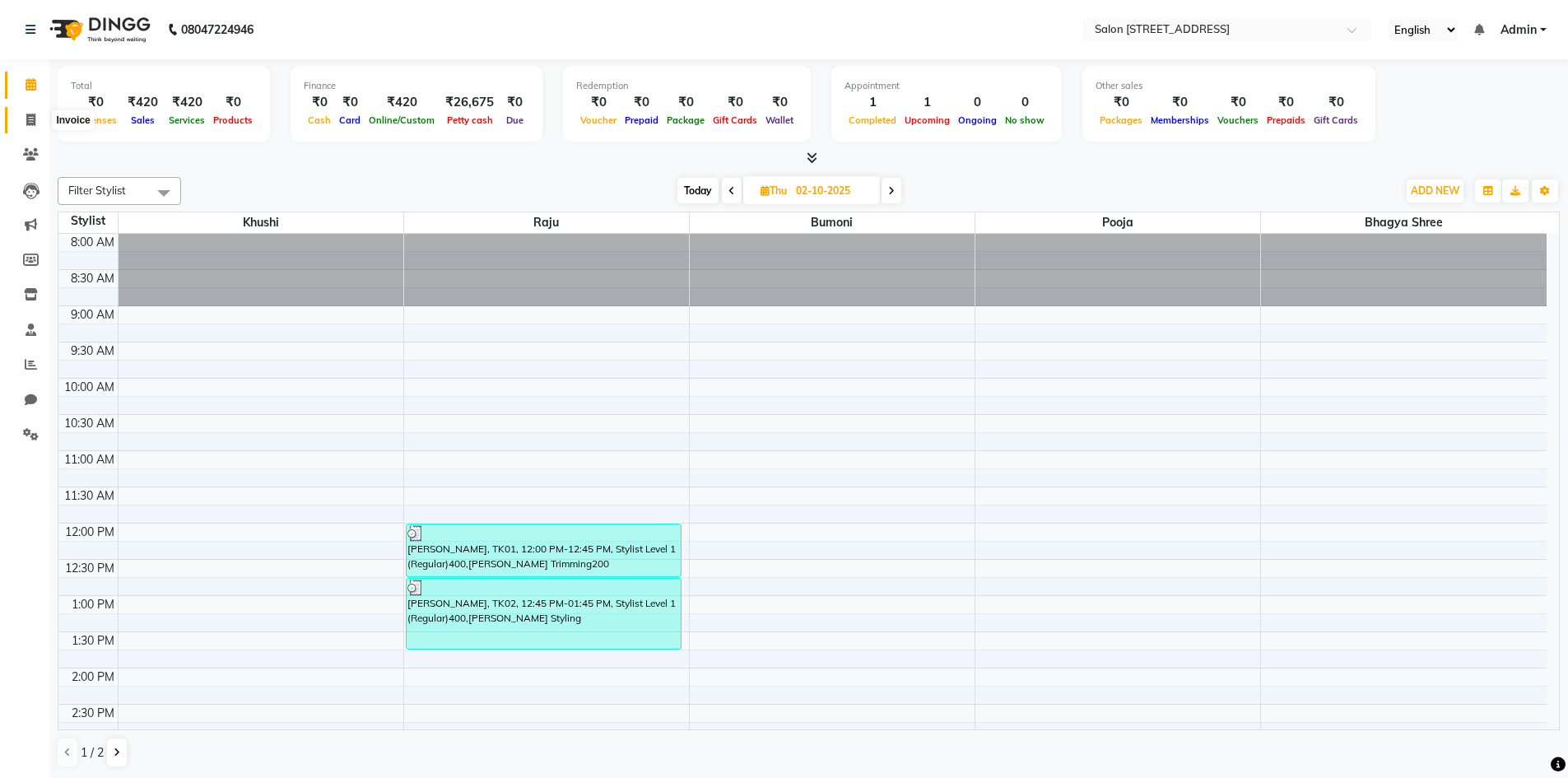
click at [35, 124] on icon at bounding box center [31, 120] width 9 height 13
select select "service"
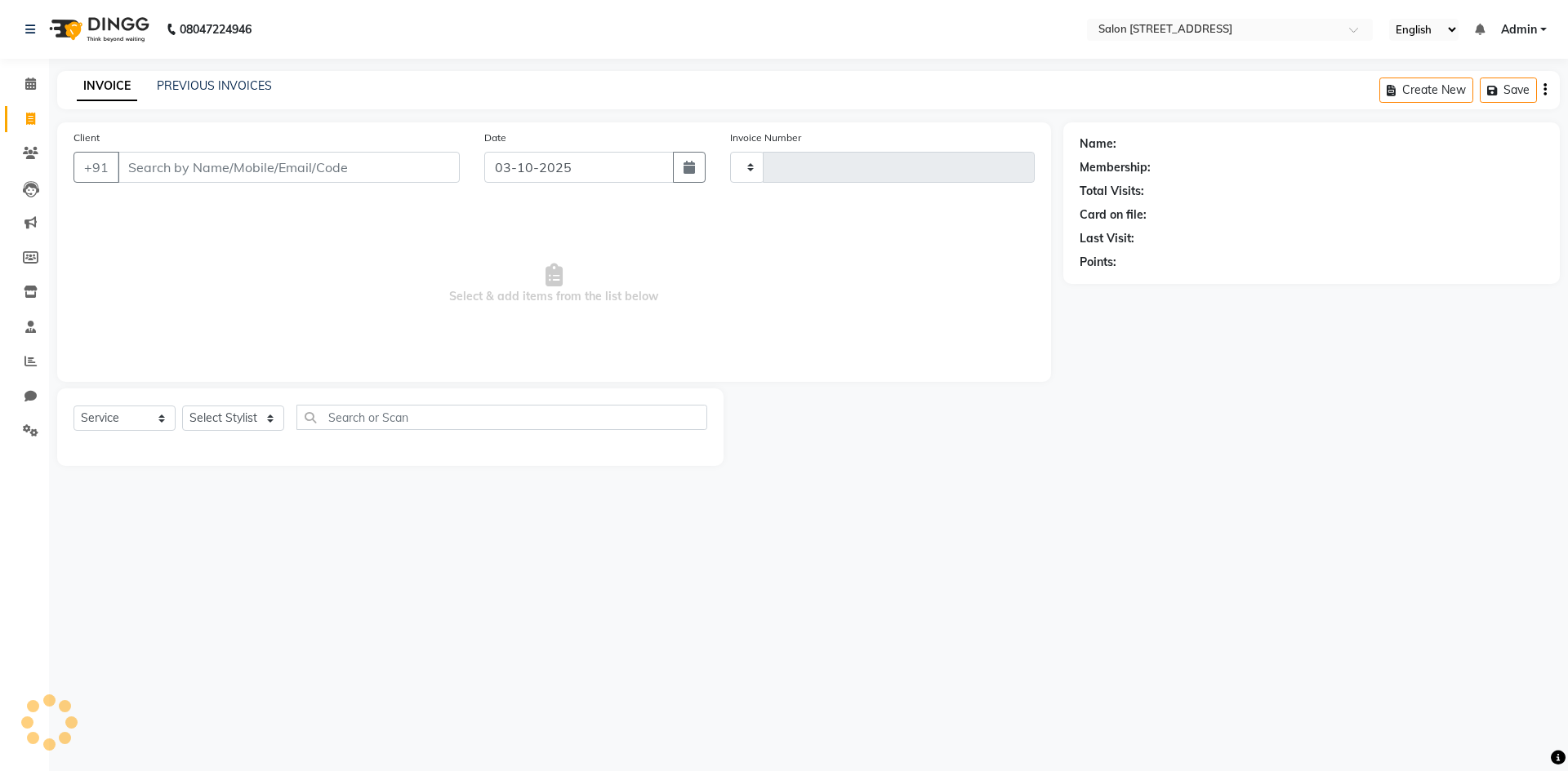
type input "0950"
select select "7707"
select select "P"
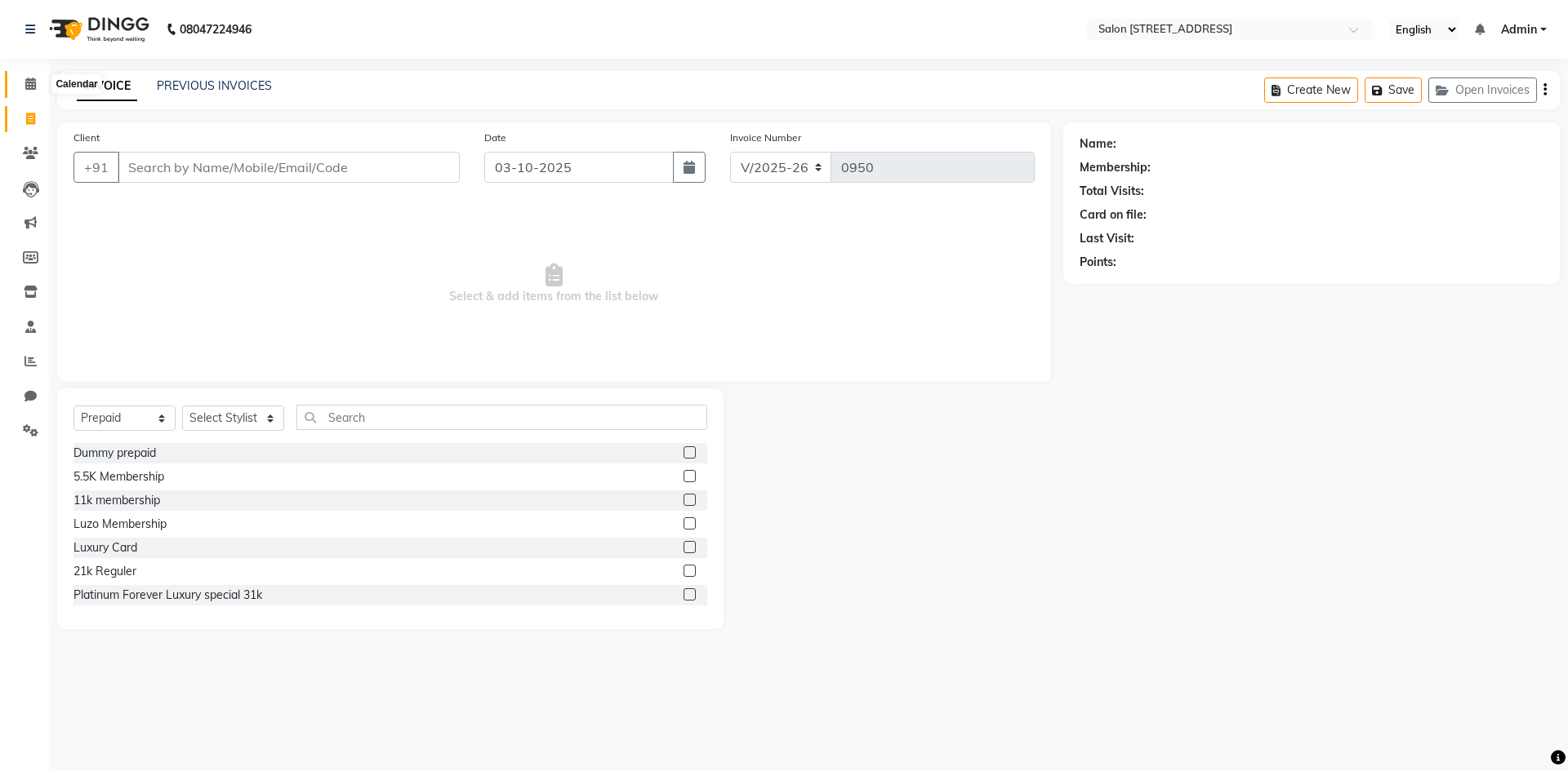
click at [34, 81] on icon at bounding box center [30, 84] width 11 height 12
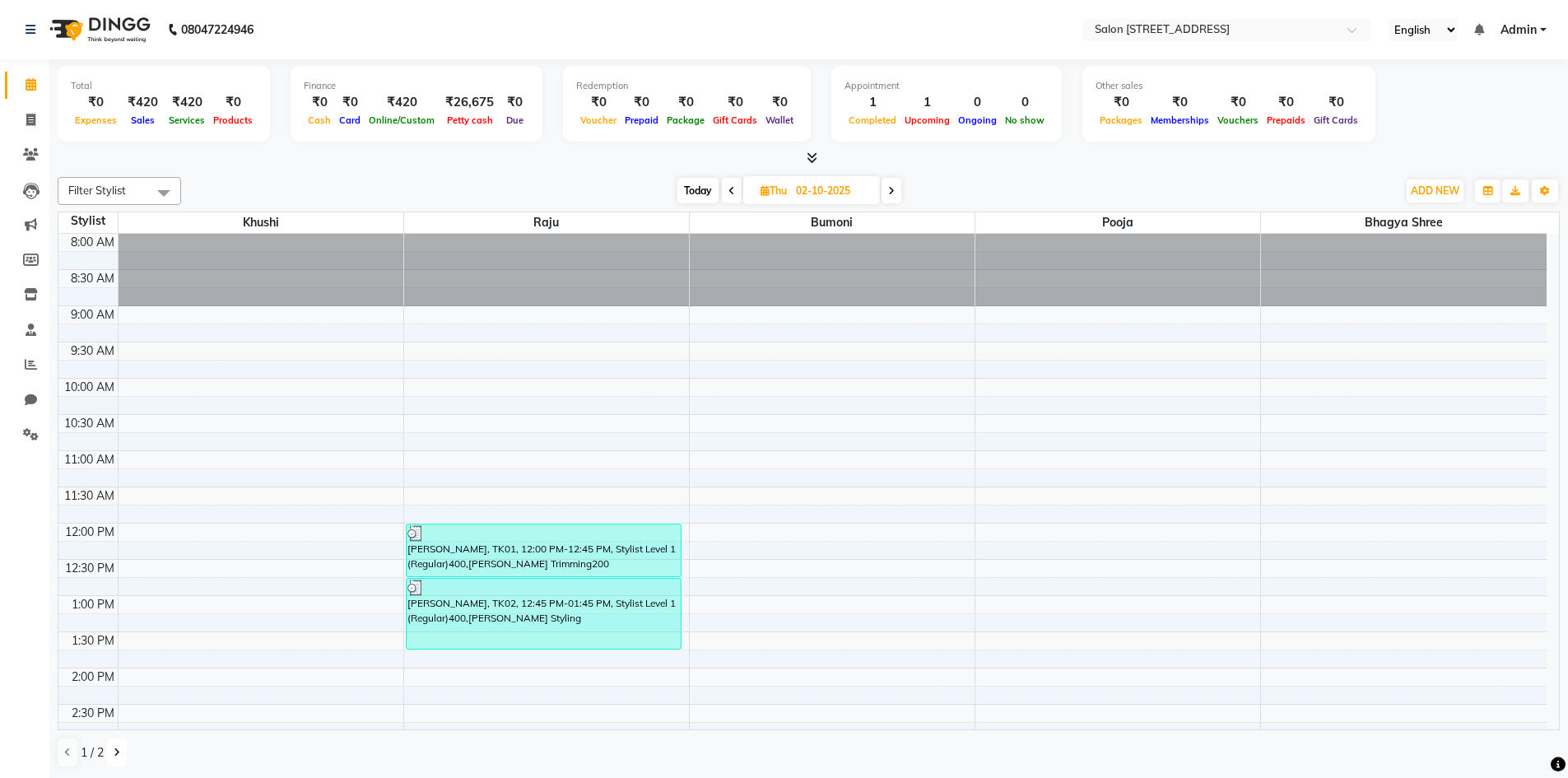
click at [117, 752] on icon at bounding box center [116, 753] width 6 height 10
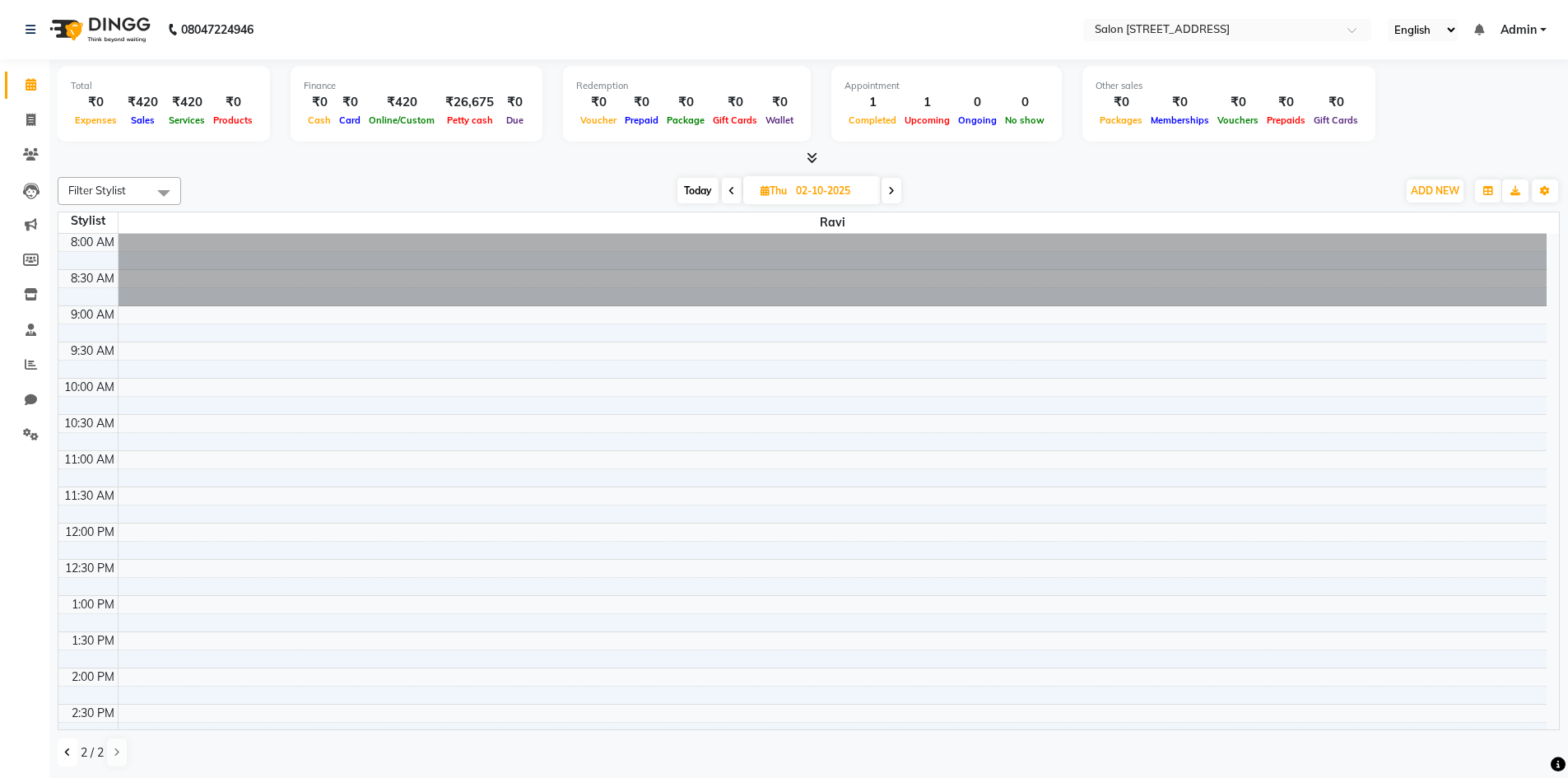
click at [59, 752] on button at bounding box center [68, 752] width 20 height 28
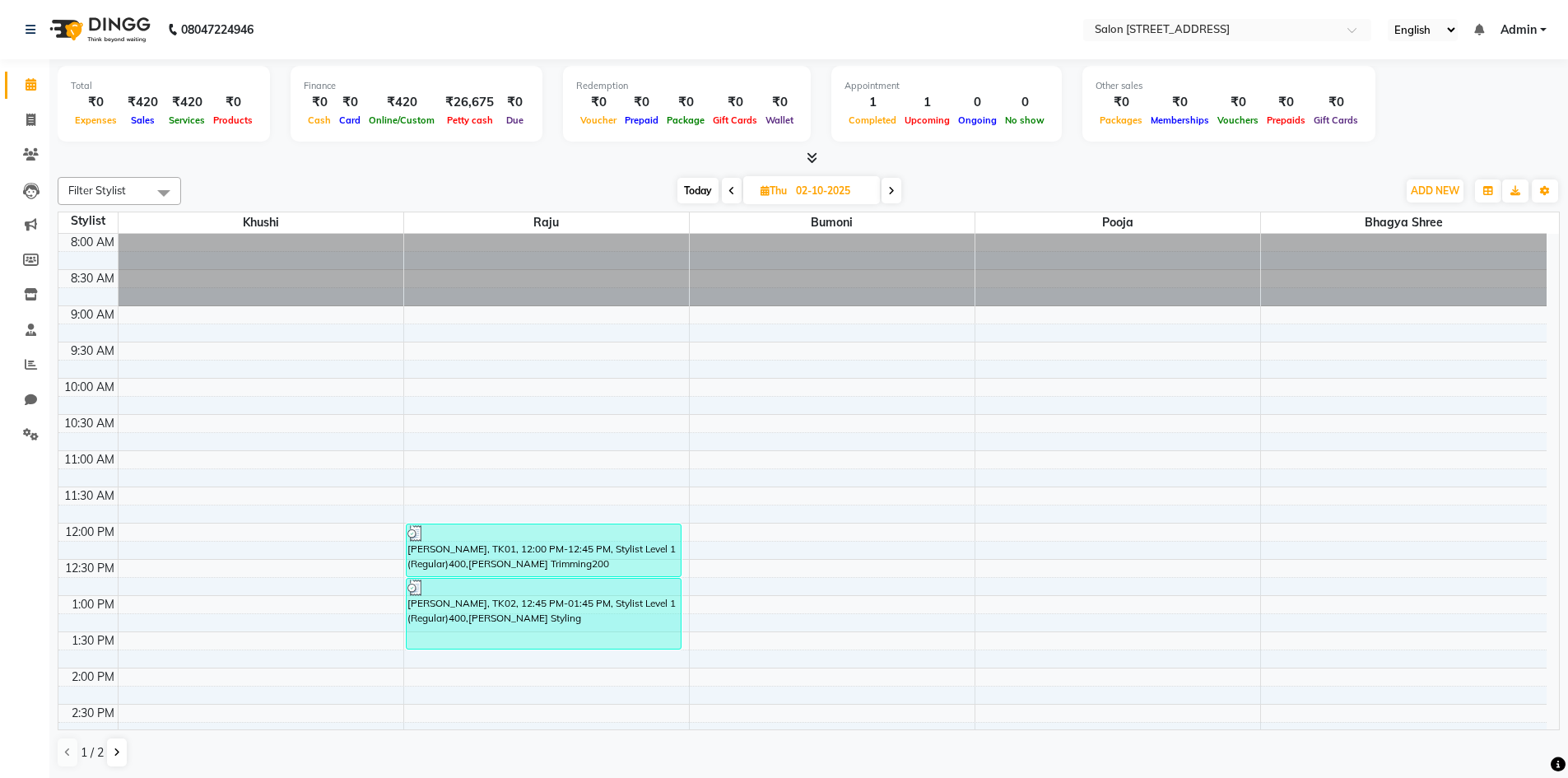
click at [896, 194] on span at bounding box center [892, 191] width 20 height 25
type input "03-10-2025"
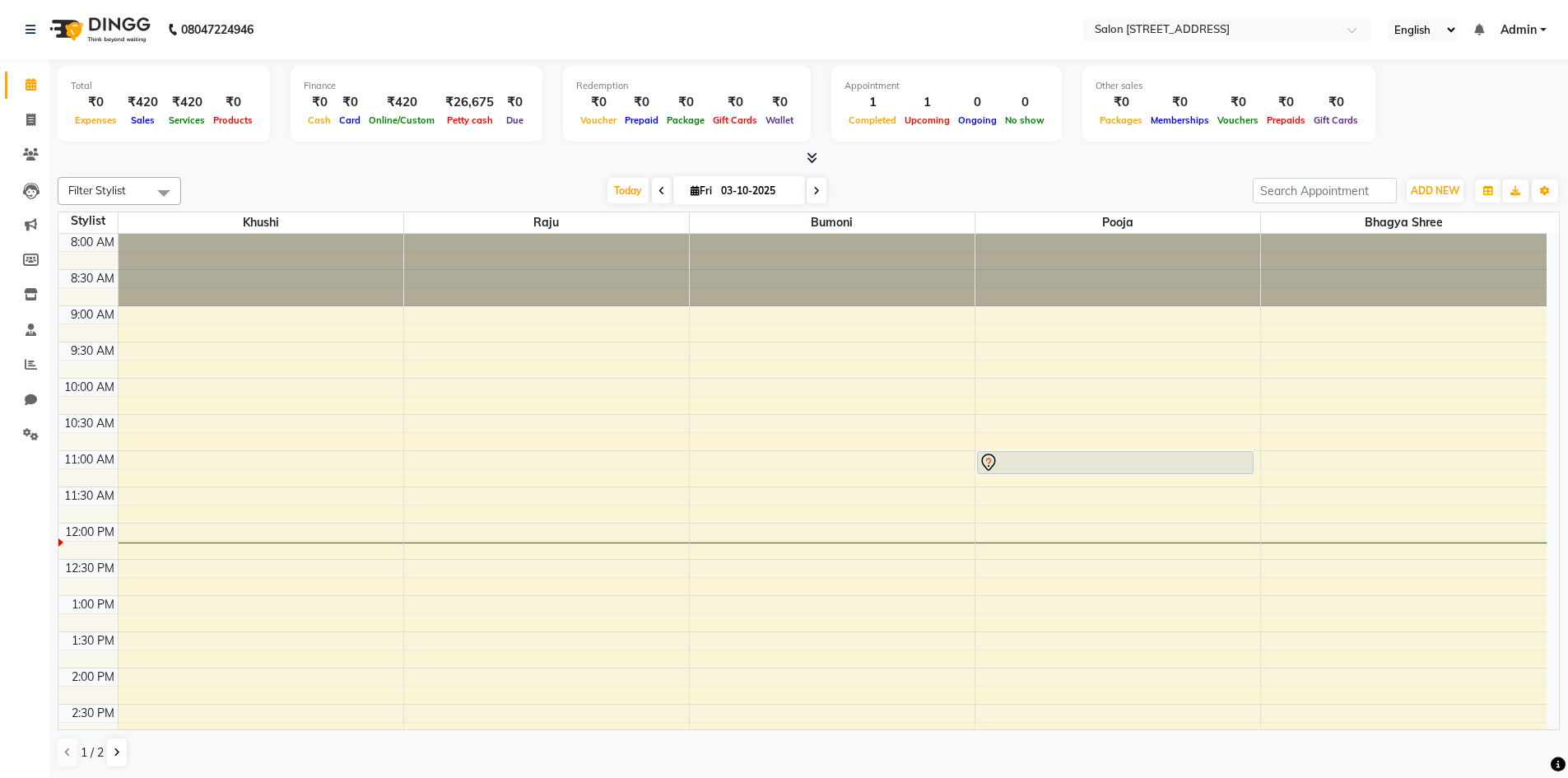
drag, startPoint x: 0, startPoint y: 178, endPoint x: 0, endPoint y: 817, distance: 639.0
click at [0, 777] on html "08047224946 Select Location × Salon [GEOGRAPHIC_DATA] Layout English ENGLISH Es…" at bounding box center [784, 389] width 1568 height 778
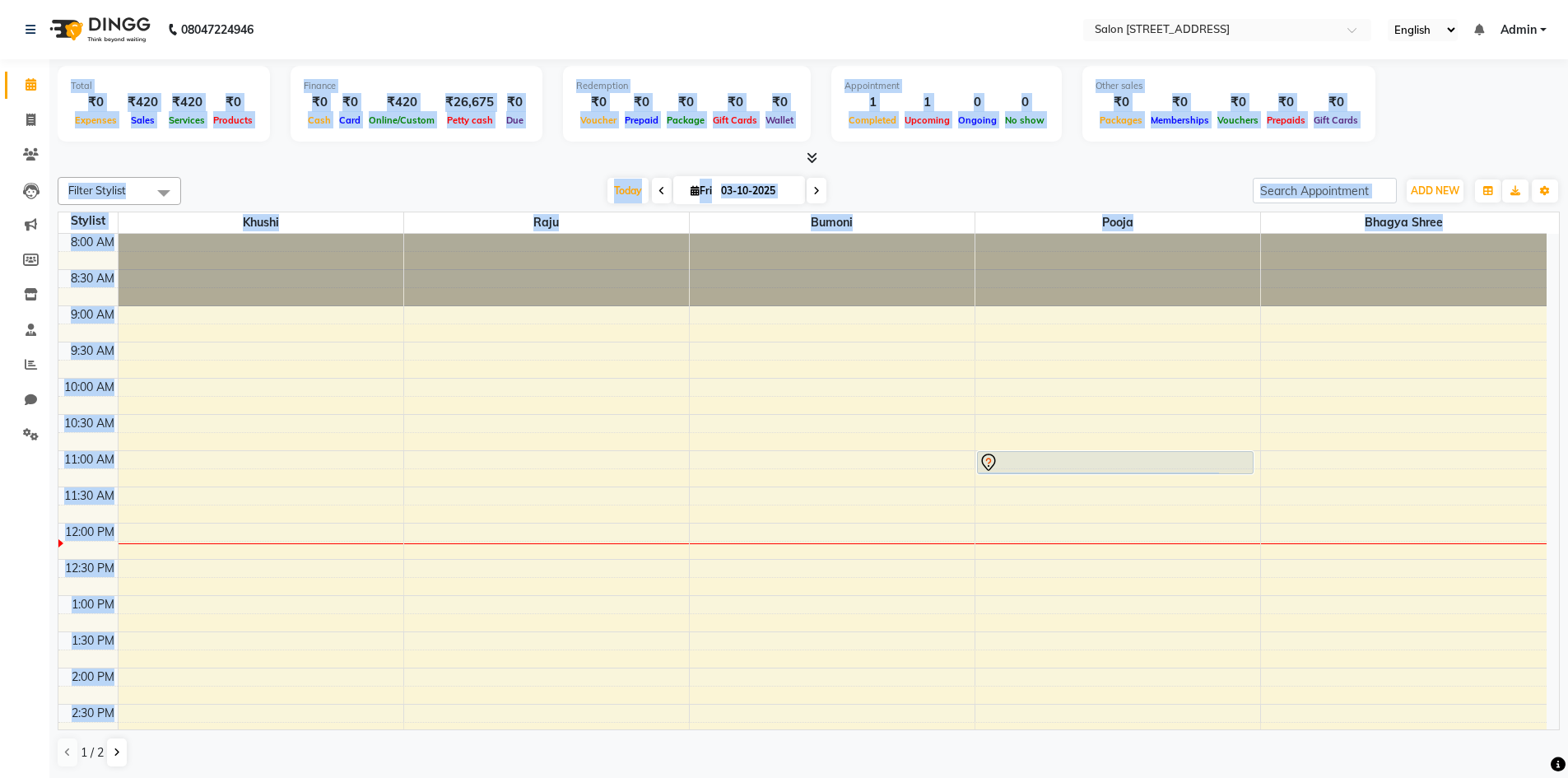
click at [958, 152] on div at bounding box center [808, 158] width 1502 height 17
click at [752, 194] on input "03-10-2025" at bounding box center [757, 190] width 82 height 24
select select "10"
select select "2025"
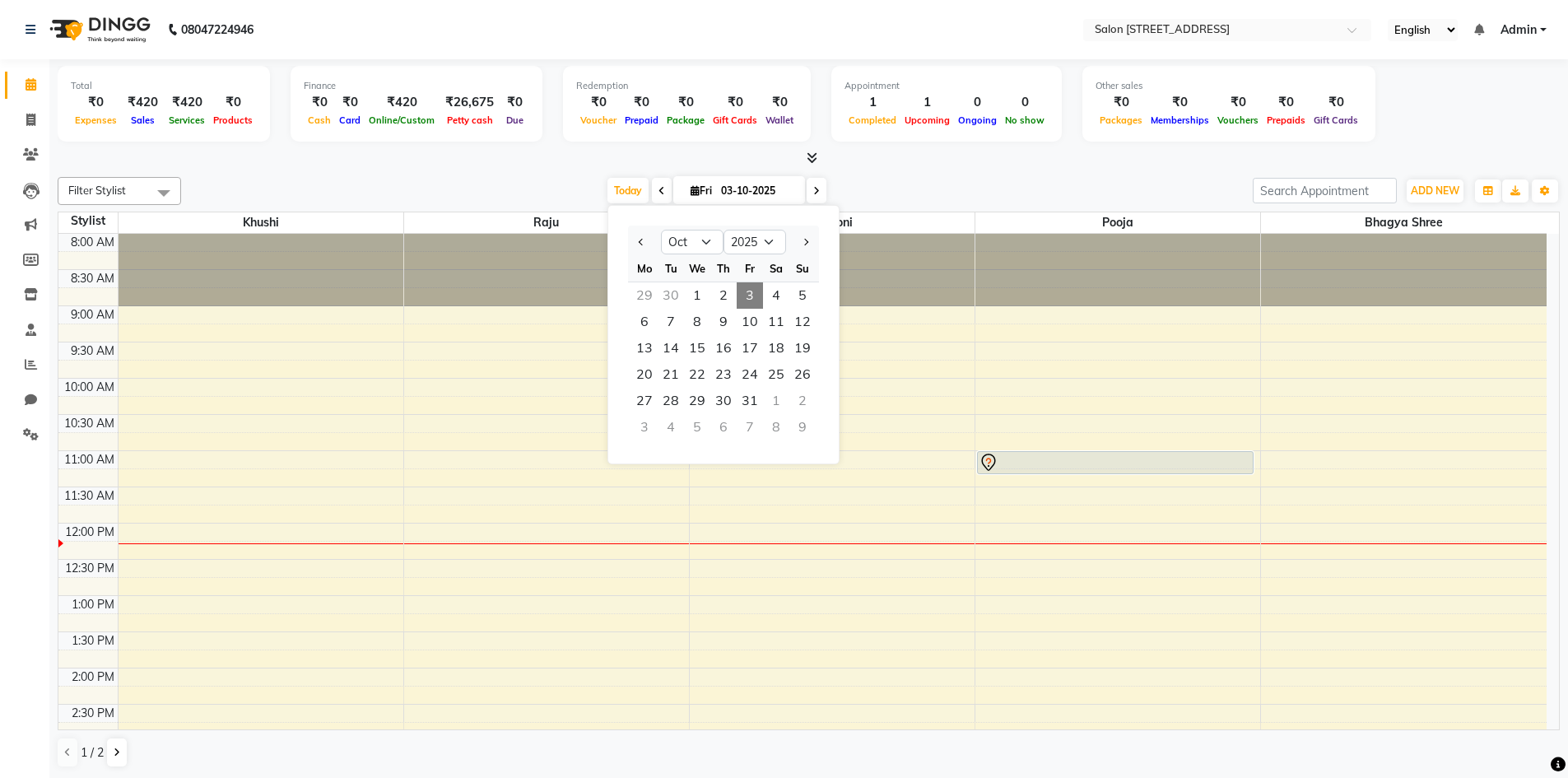
click at [956, 180] on div "[DATE] [DATE] Jan Feb Mar Apr May Jun [DATE] Aug Sep Oct Nov [DATE] 2016 2017 2…" at bounding box center [716, 190] width 1056 height 24
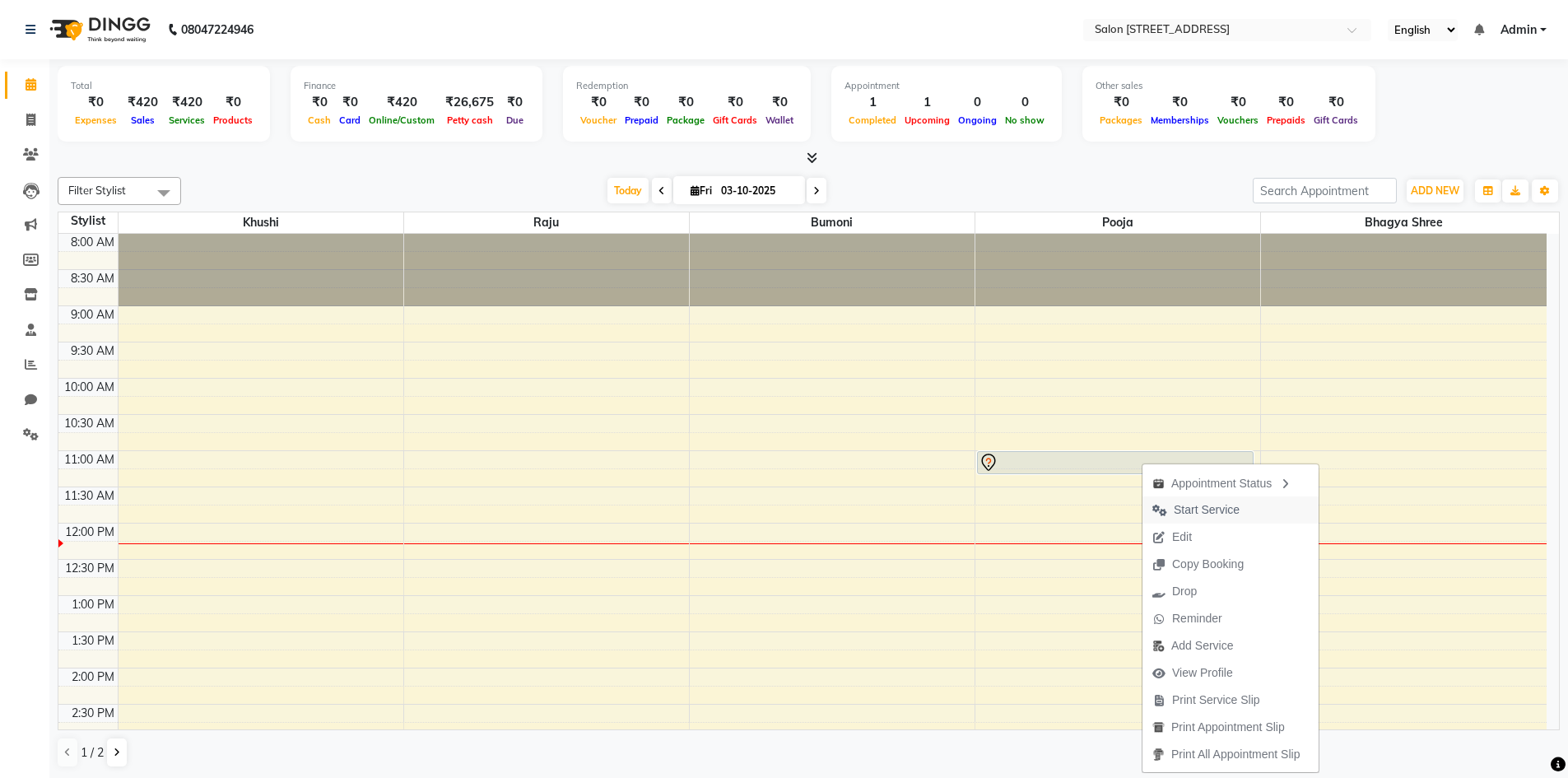
click at [1261, 512] on button "Start Service" at bounding box center [1231, 511] width 176 height 27
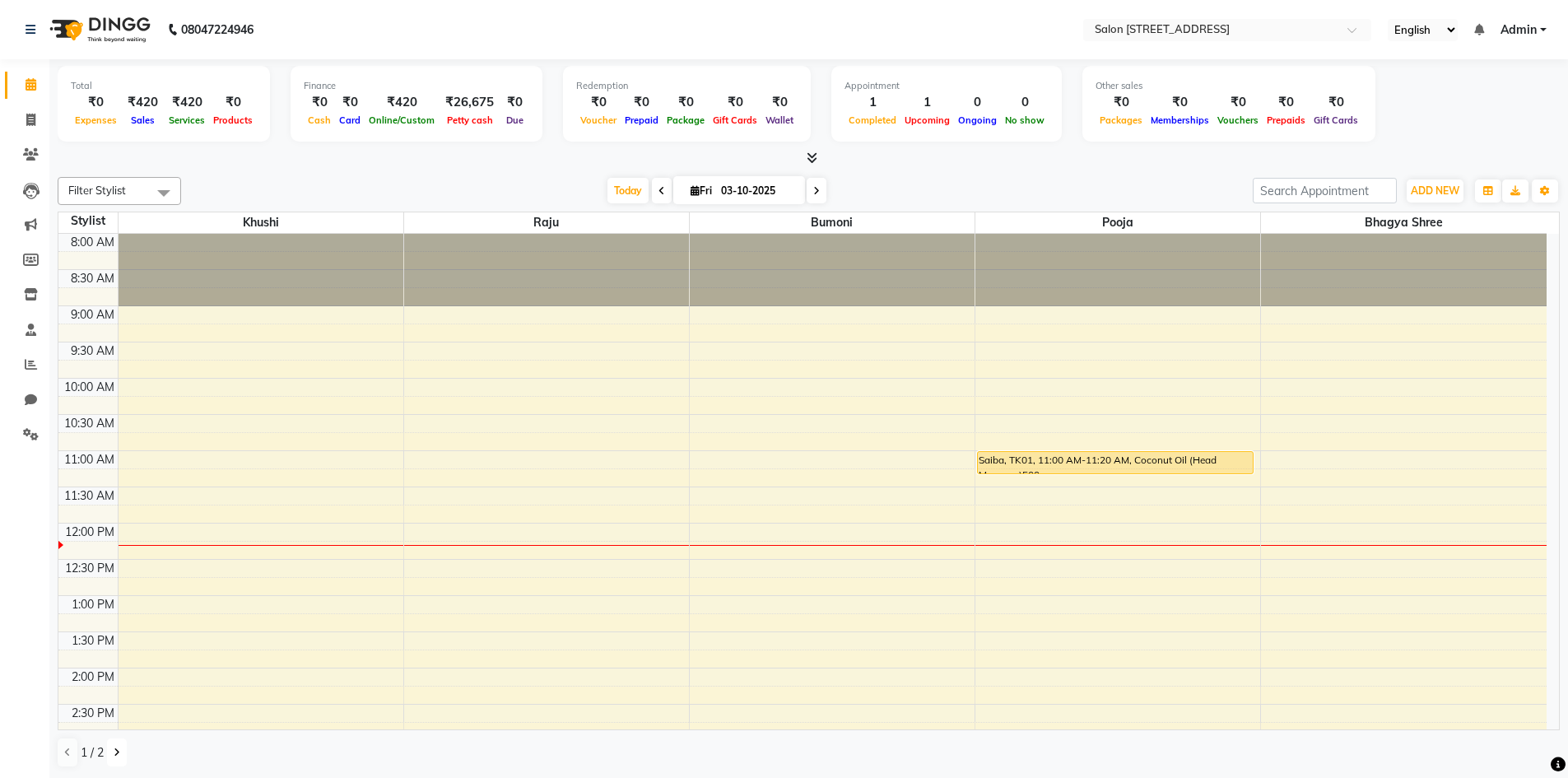
click at [122, 753] on button at bounding box center [117, 752] width 20 height 28
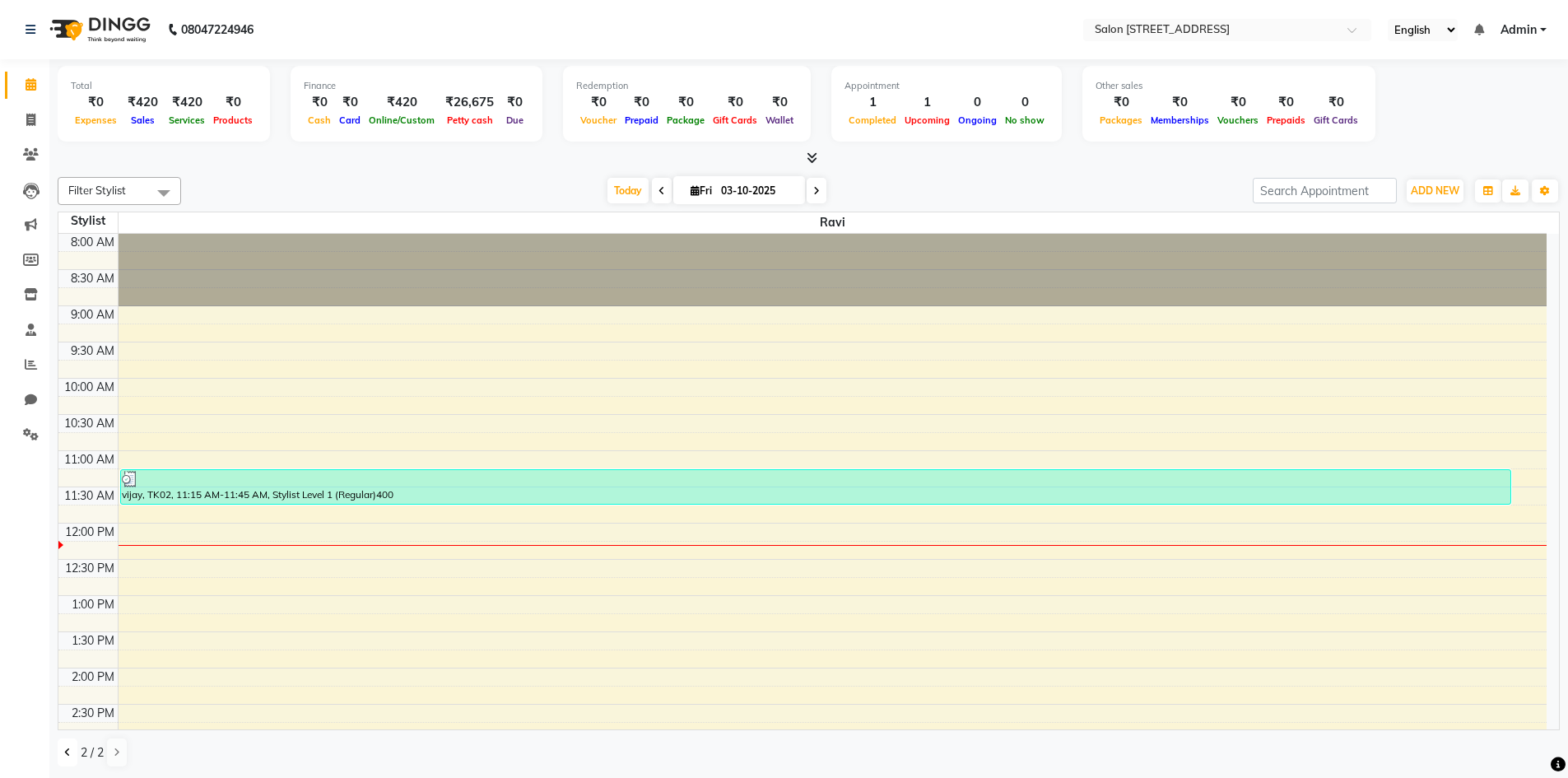
click at [64, 753] on icon at bounding box center [67, 753] width 6 height 10
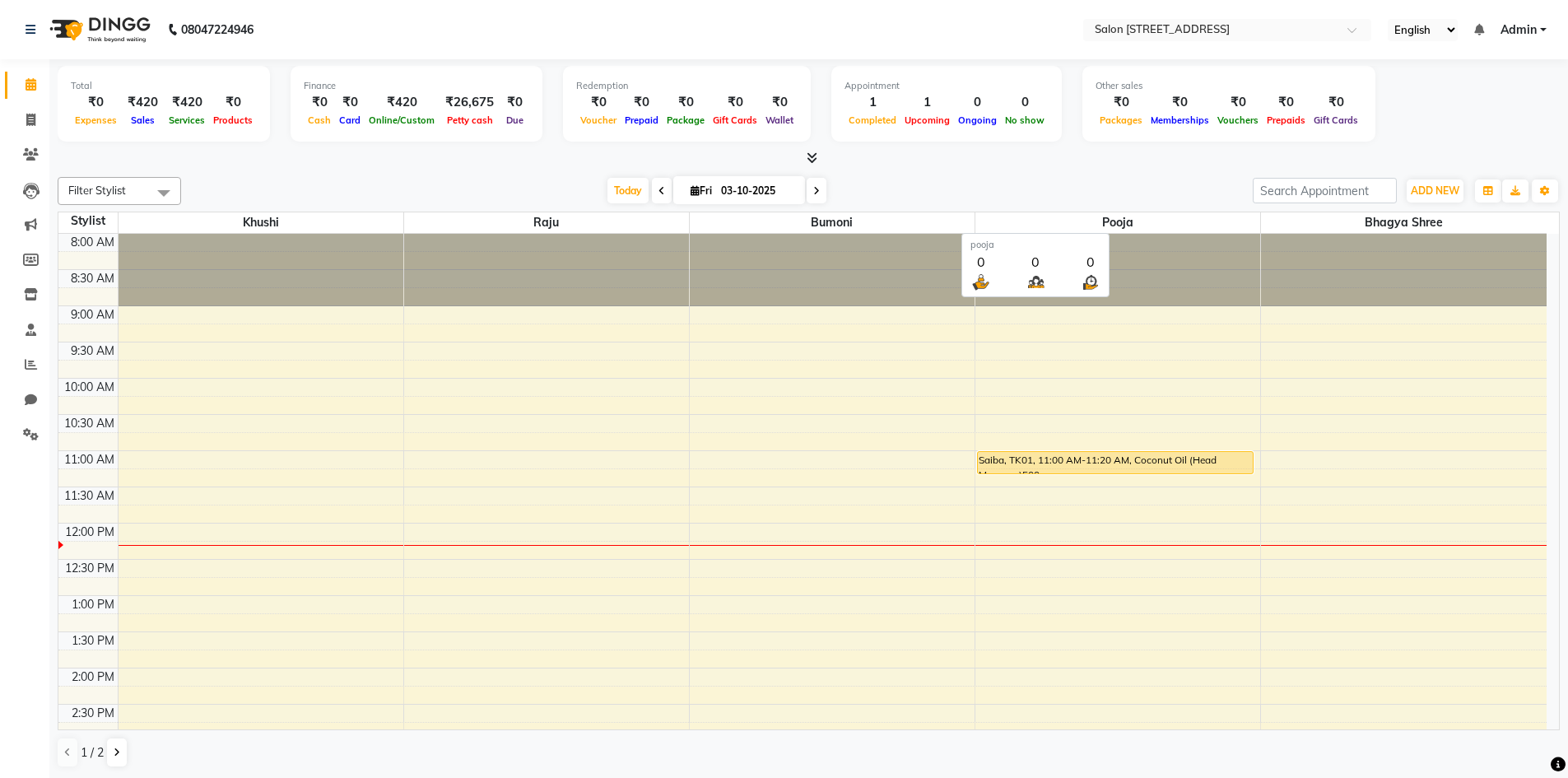
click at [1260, 218] on span "pooja" at bounding box center [1118, 222] width 284 height 21
click at [164, 187] on span at bounding box center [164, 193] width 33 height 32
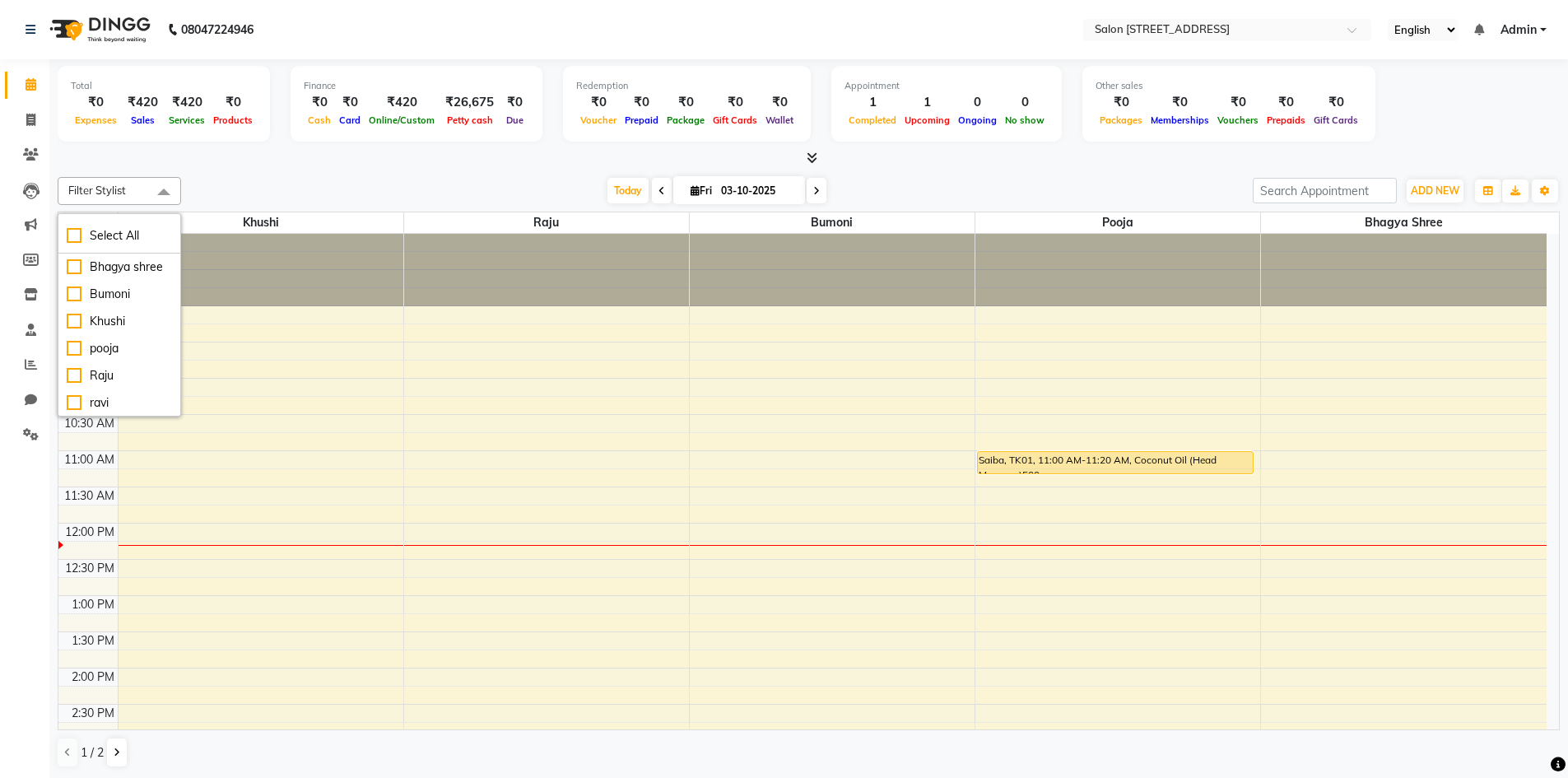
click at [275, 176] on div "Filter Stylist Select All Bhagya shree Bumoni Khushi pooja Raju ravi [DATE] [DA…" at bounding box center [808, 472] width 1502 height 604
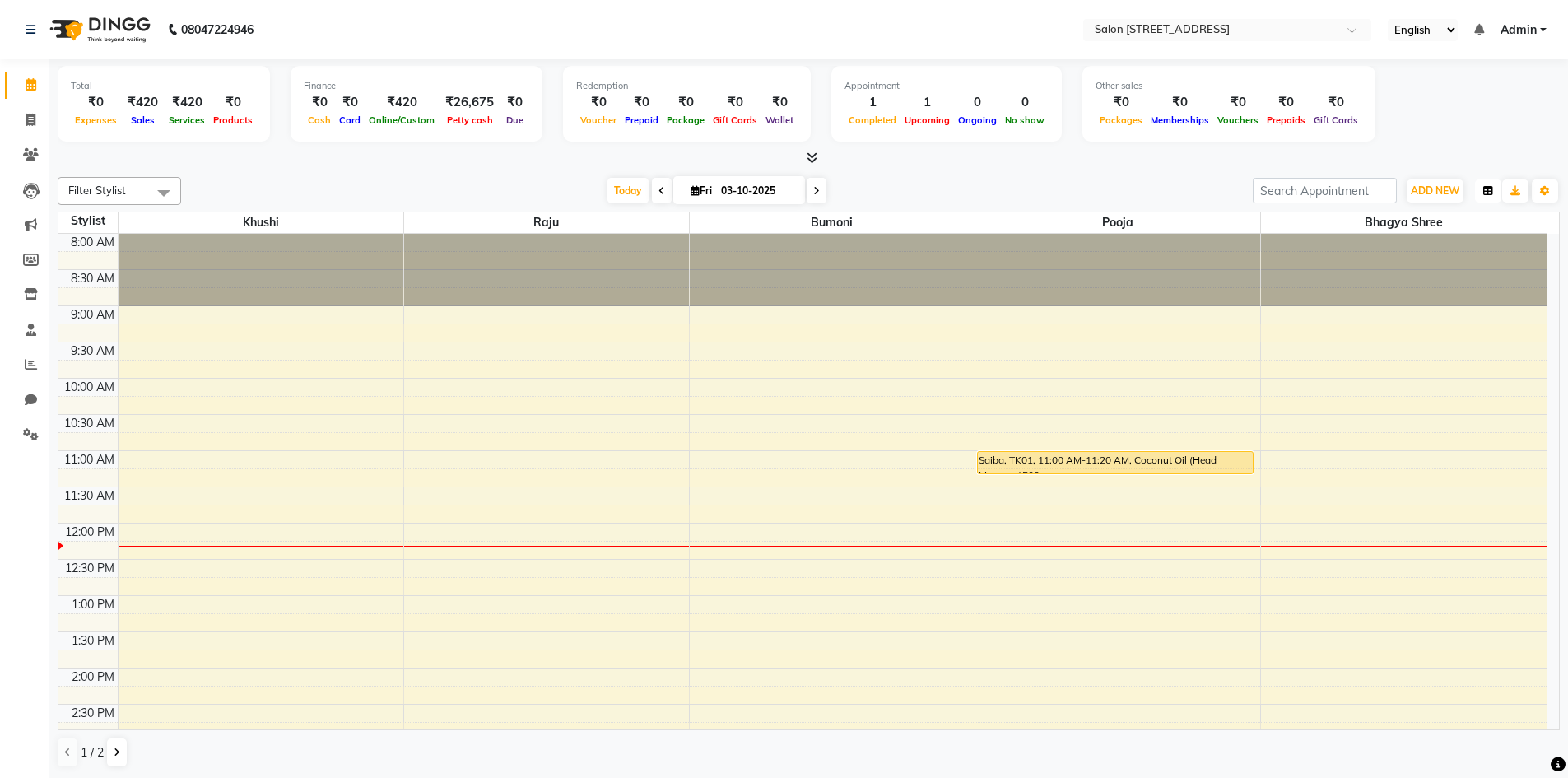
click at [1488, 189] on icon "button" at bounding box center [1488, 191] width 10 height 10
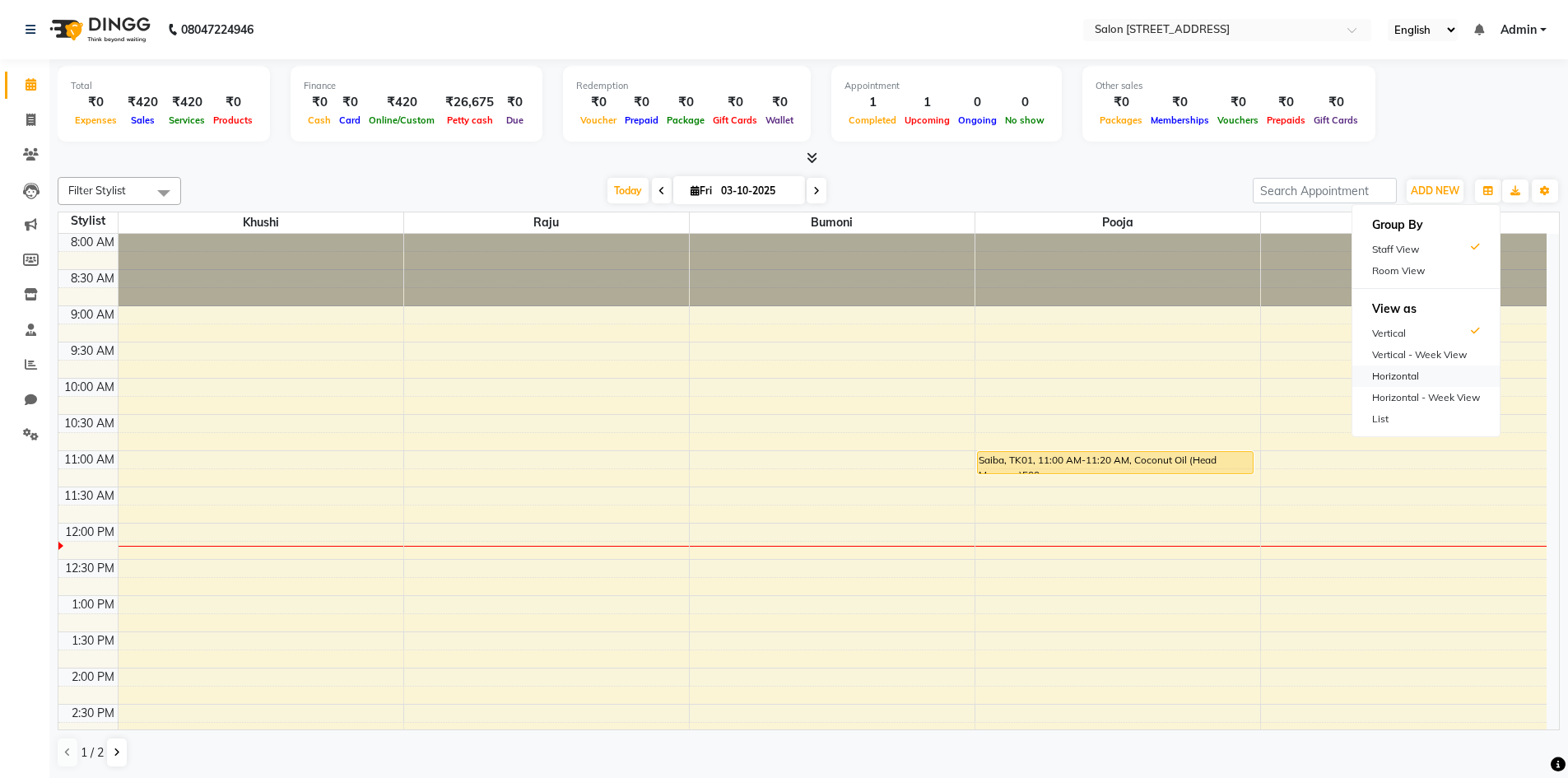
click at [1464, 377] on div "Horizontal" at bounding box center [1427, 376] width 148 height 22
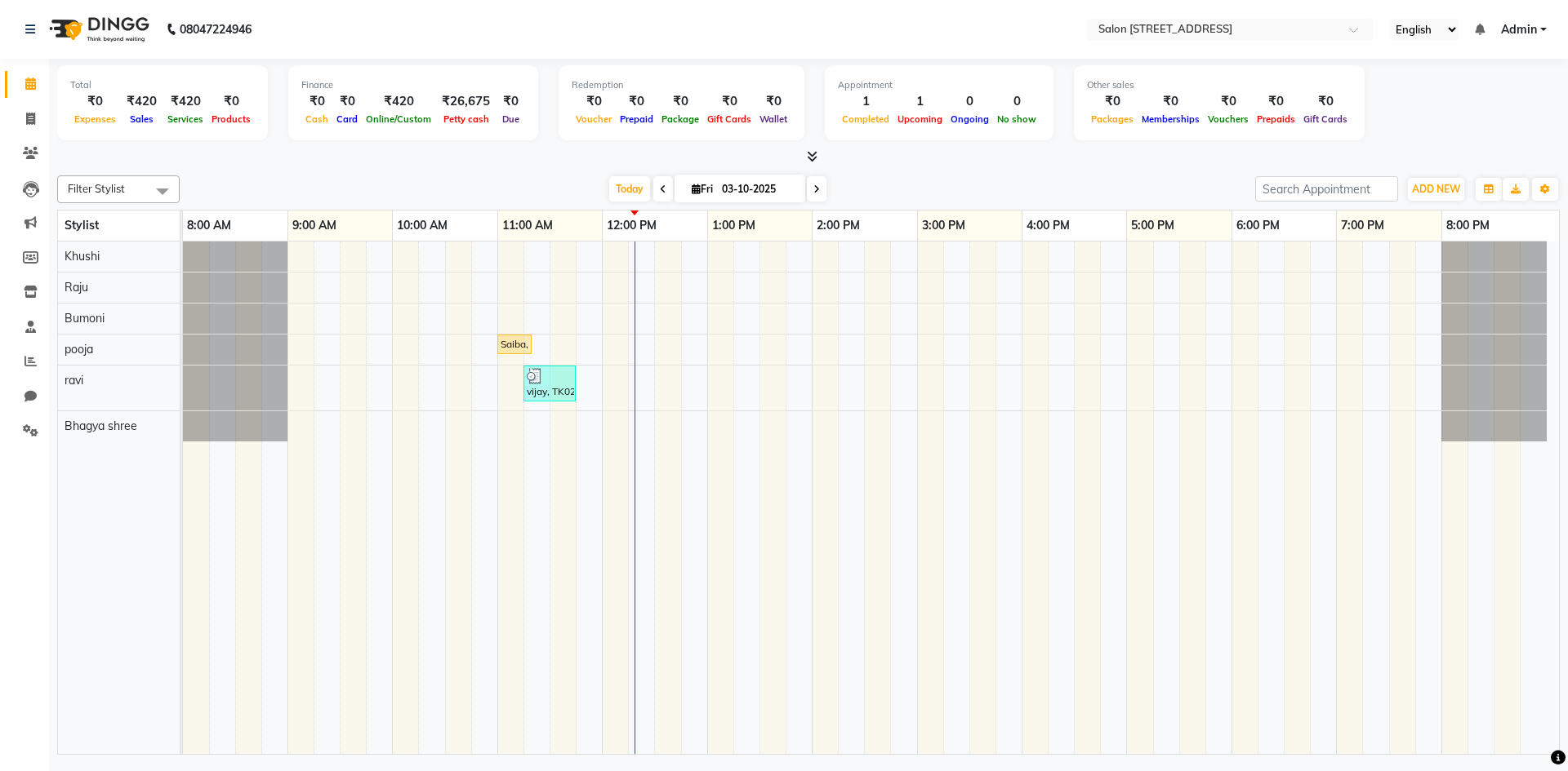
click at [1034, 514] on td at bounding box center [1035, 498] width 26 height 512
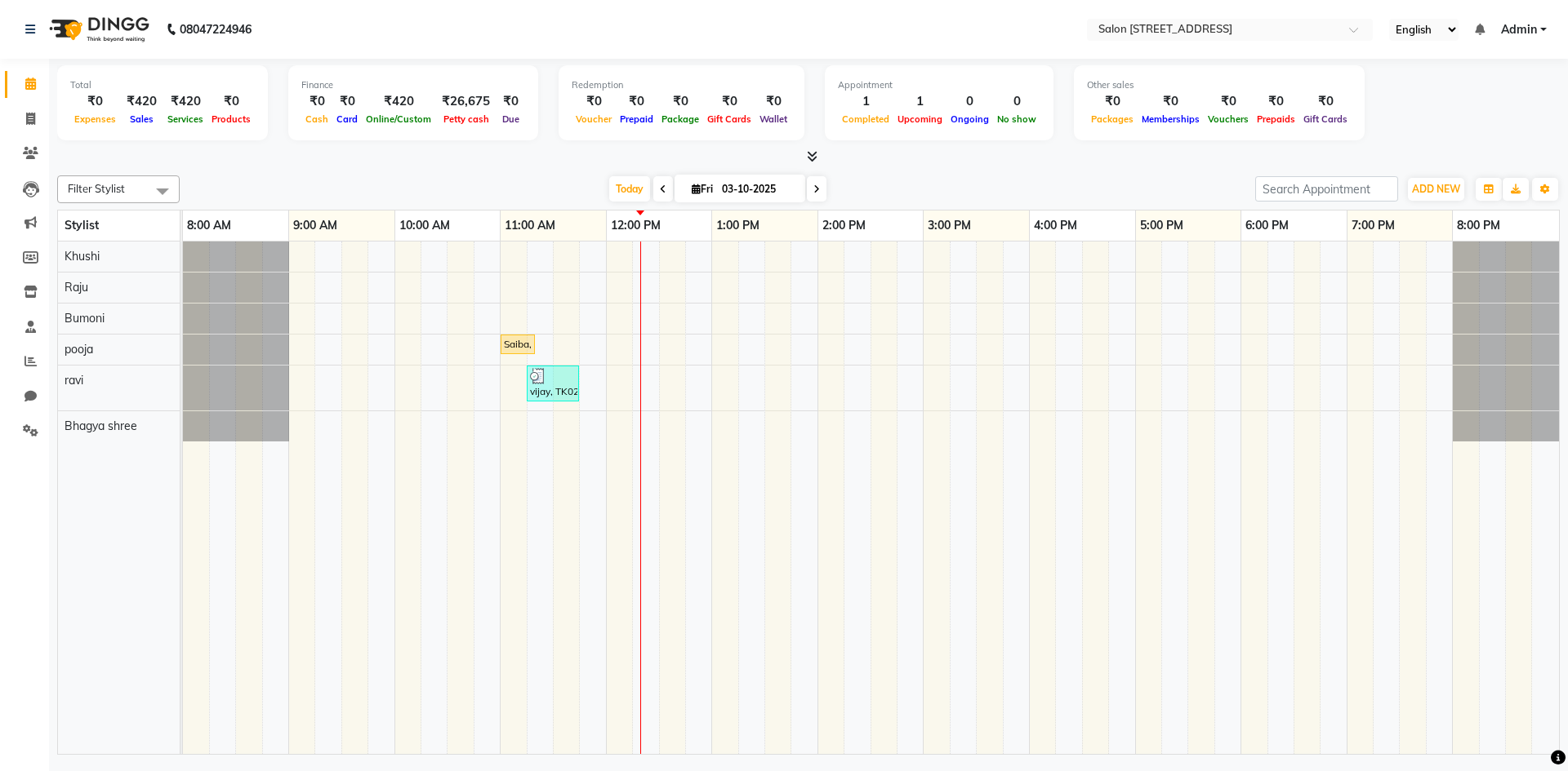
click at [228, 158] on div at bounding box center [808, 156] width 1503 height 17
click at [37, 120] on span at bounding box center [30, 119] width 29 height 19
select select "7707"
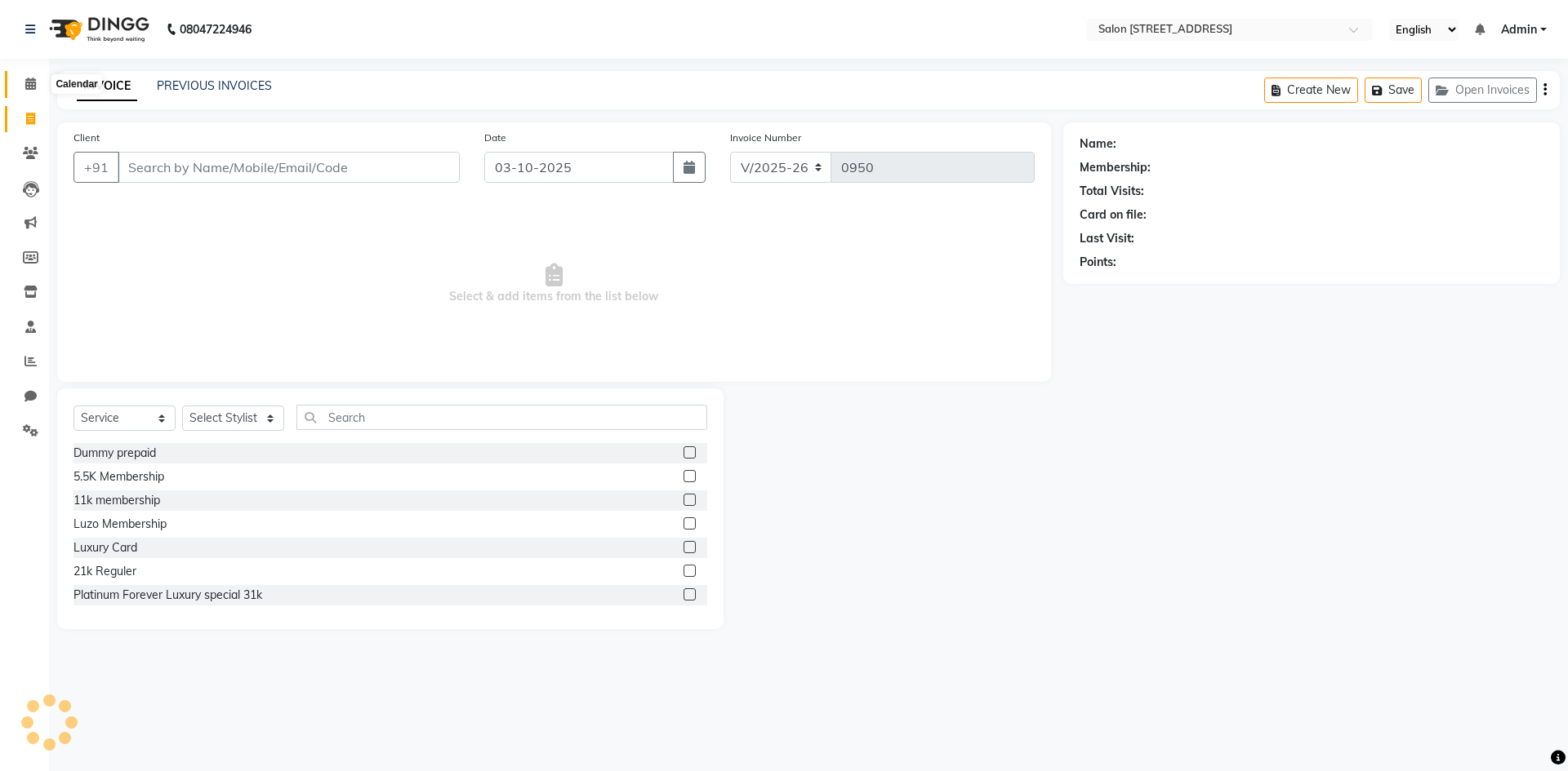
select select "P"
click at [25, 84] on icon at bounding box center [30, 84] width 11 height 12
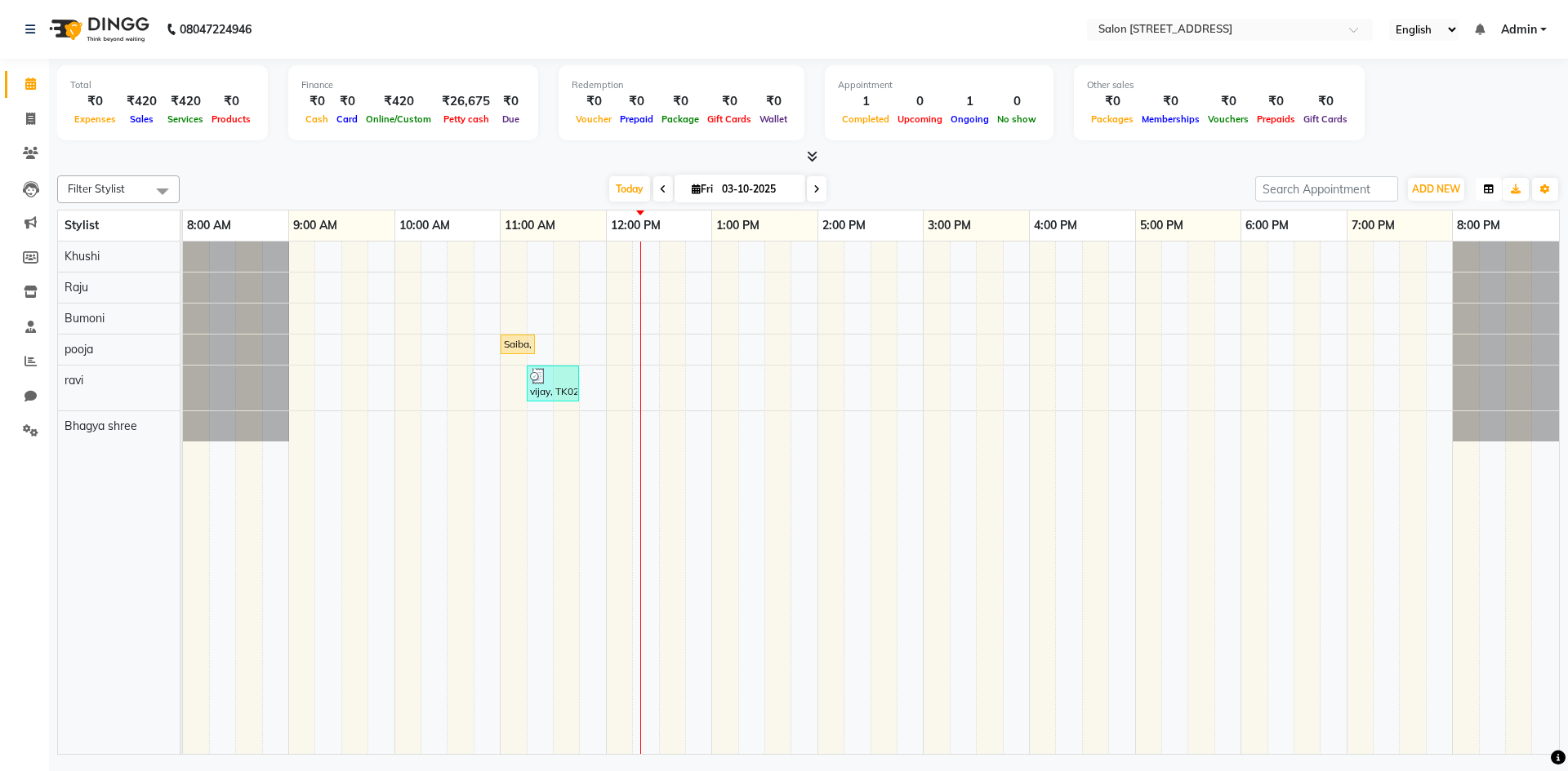
click at [1491, 185] on icon "button" at bounding box center [1489, 189] width 10 height 10
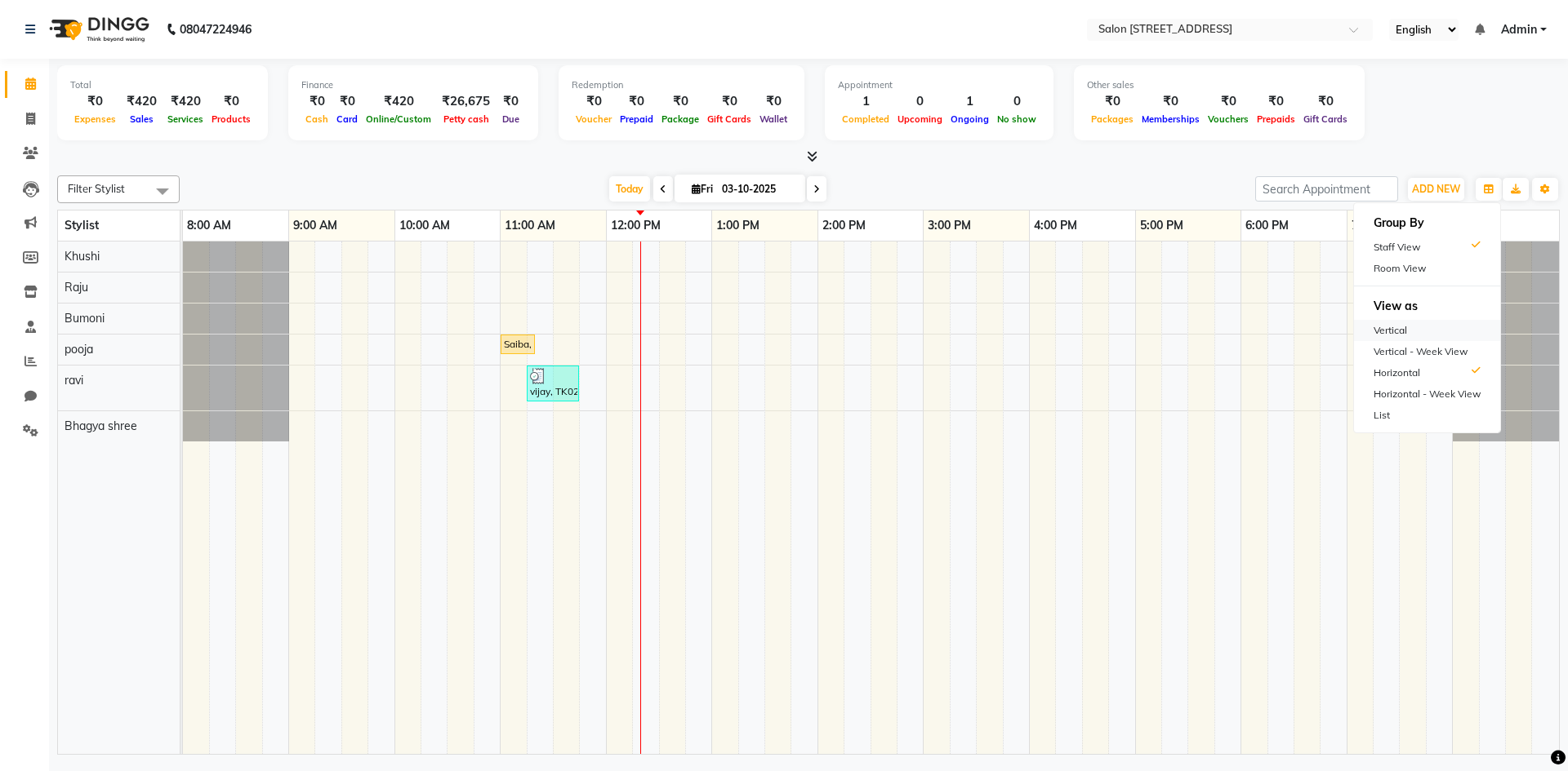
click at [1433, 336] on div "Vertical" at bounding box center [1428, 331] width 146 height 21
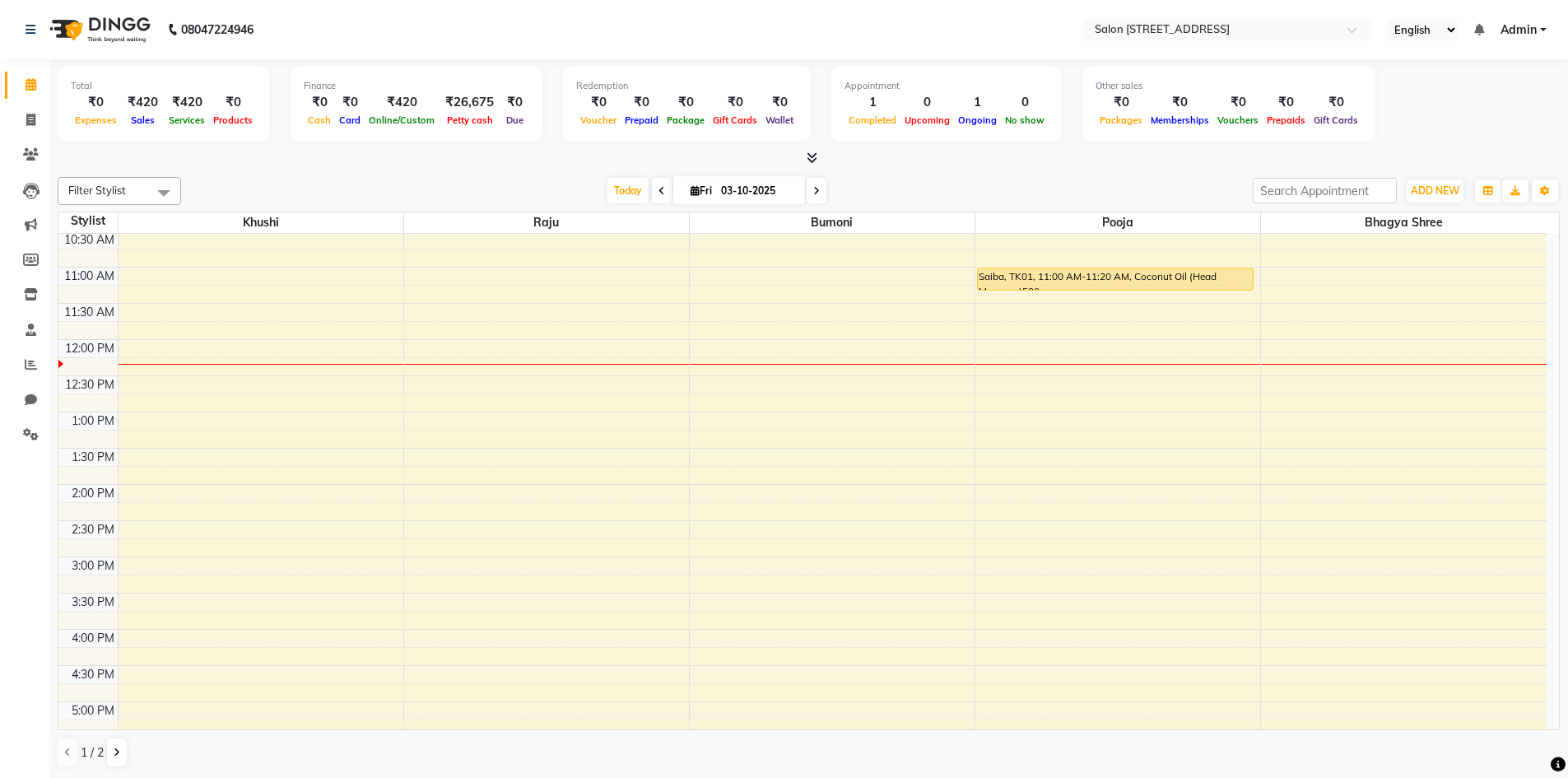
scroll to position [126, 0]
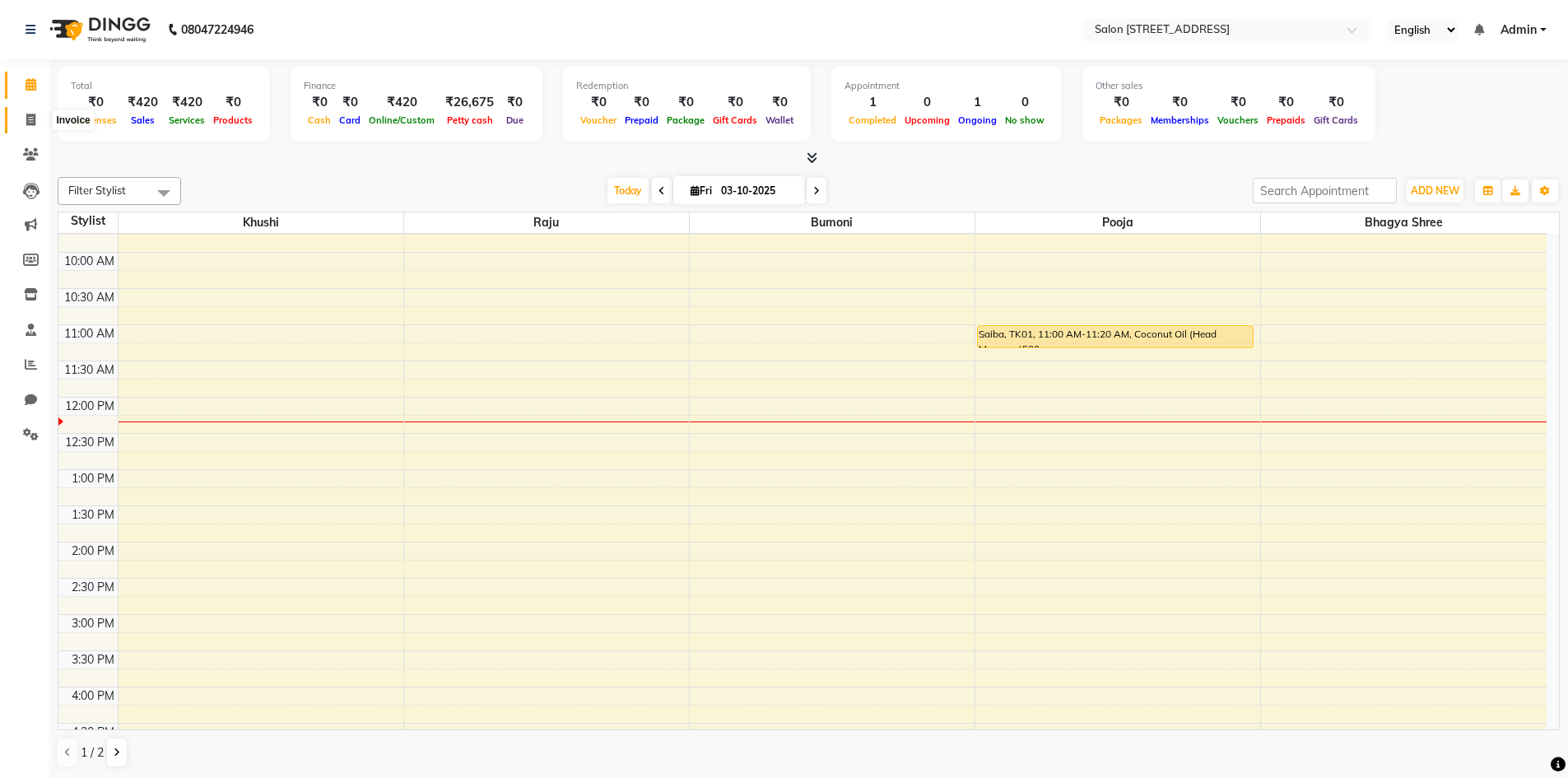
click at [31, 111] on span at bounding box center [31, 120] width 29 height 19
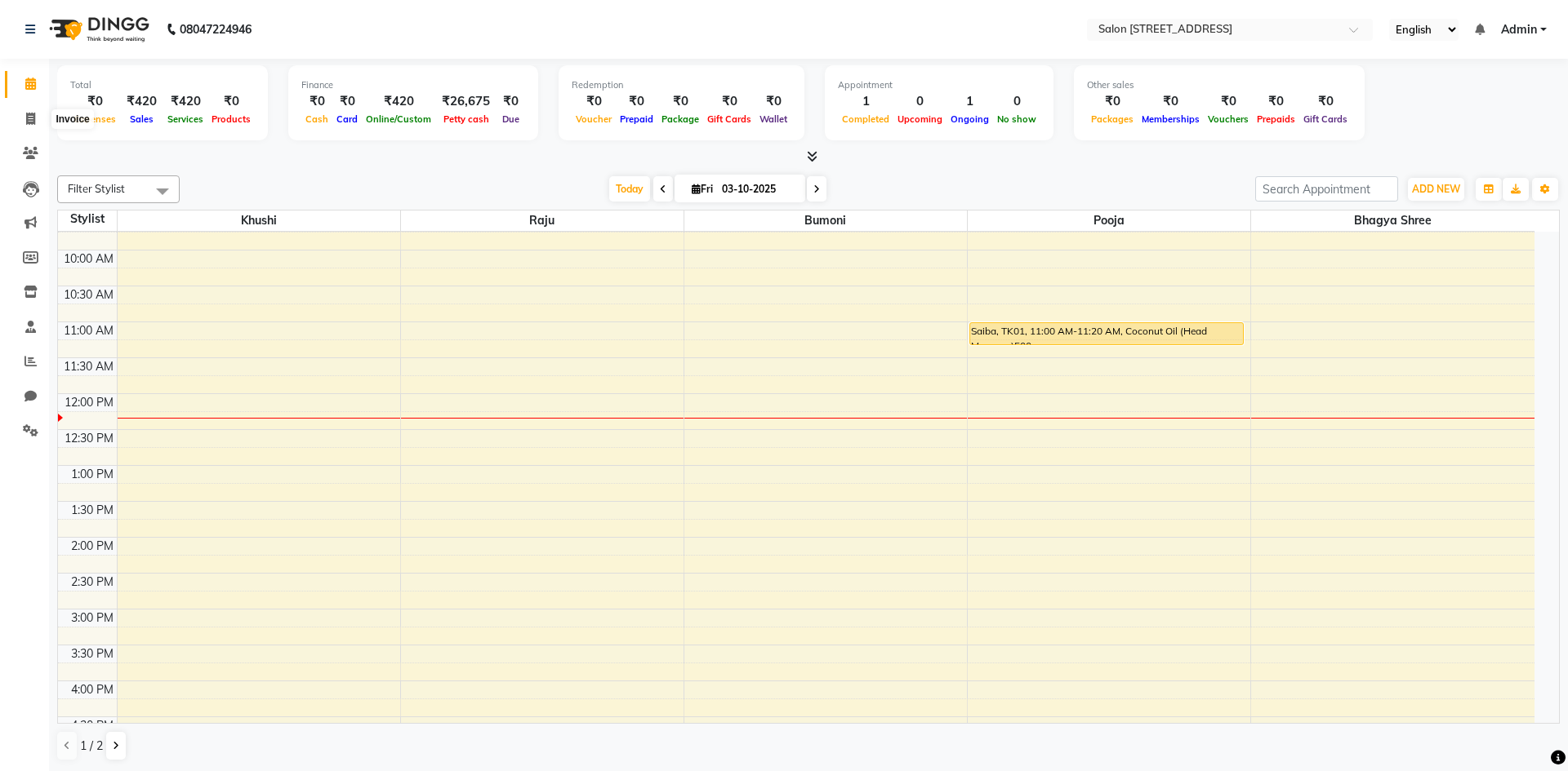
select select "7707"
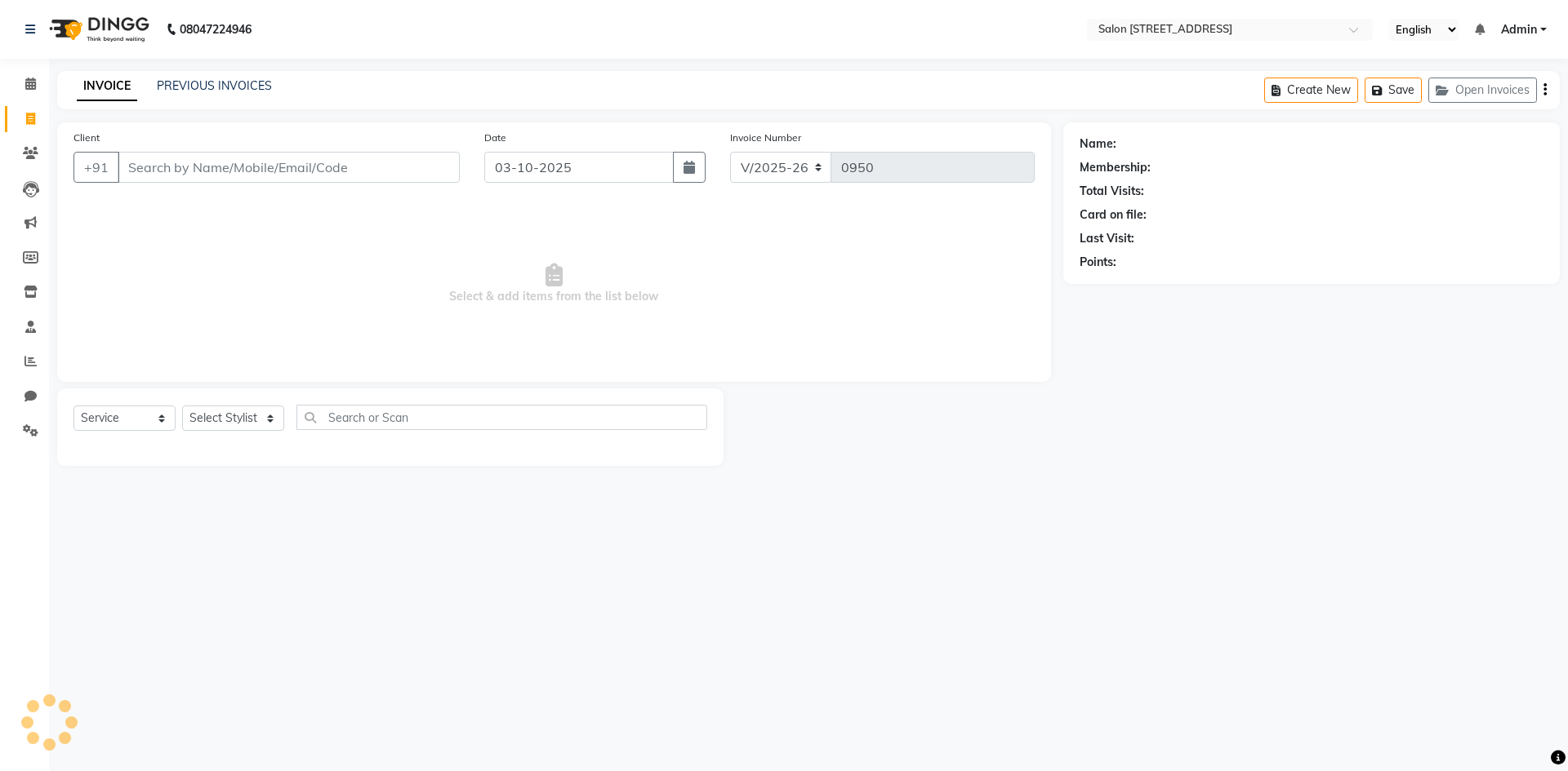
select select "P"
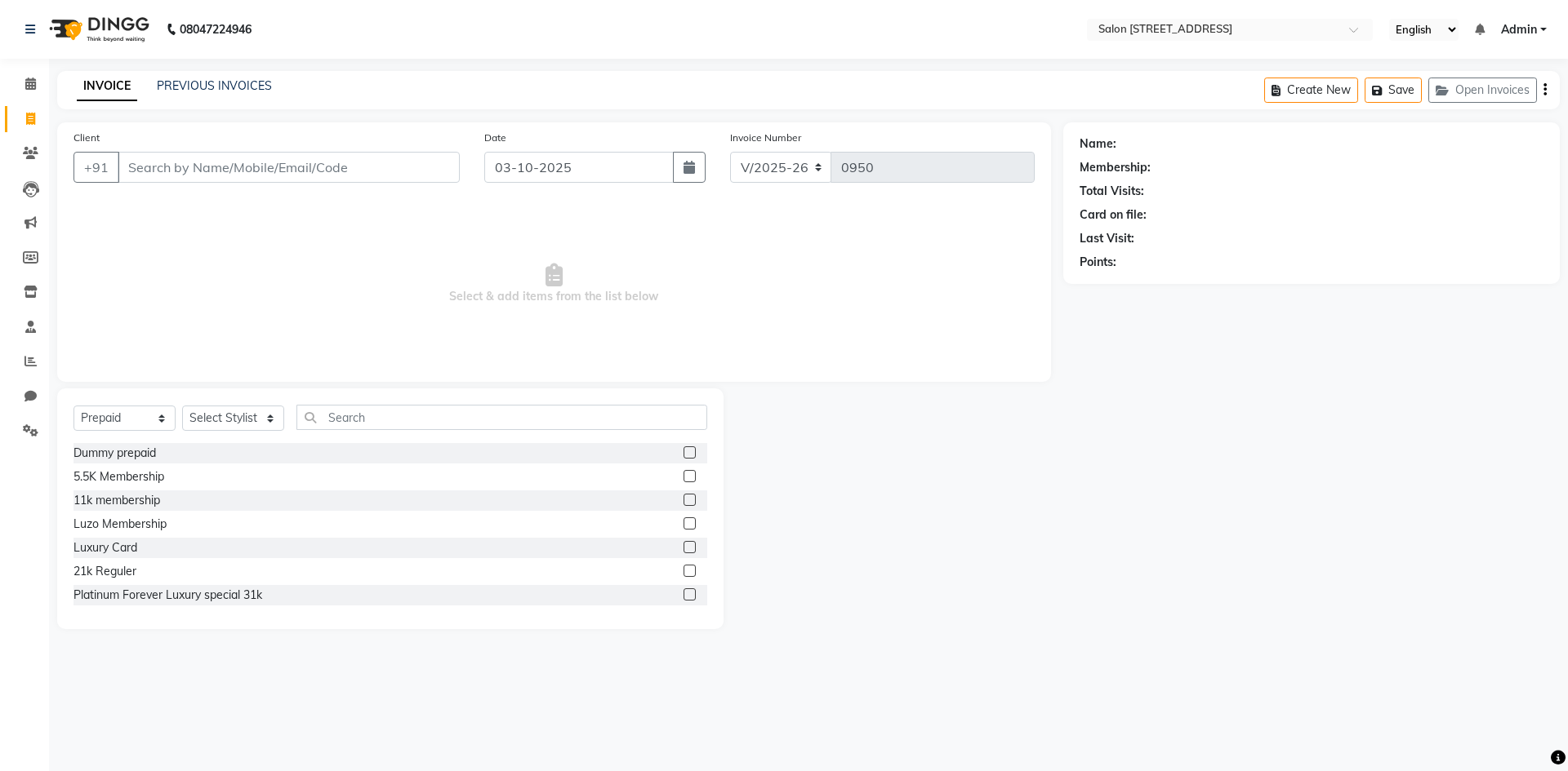
click at [303, 162] on input "Client" at bounding box center [288, 167] width 342 height 31
click at [124, 422] on select "Select Service Product Membership Package Voucher Prepaid Gift Card" at bounding box center [124, 419] width 102 height 25
click at [134, 420] on select "Select Service Product Membership Package Voucher Prepaid Gift Card" at bounding box center [124, 419] width 102 height 25
click at [244, 419] on select "Select Stylist Admin Bhagya shree Bhupendra Bumoni Khushi Lune Lego pooja Raju …" at bounding box center [233, 419] width 102 height 25
click at [223, 410] on select "Select Stylist Admin Bhagya shree Bhupendra Bumoni Khushi Lune Lego pooja Raju …" at bounding box center [233, 419] width 102 height 25
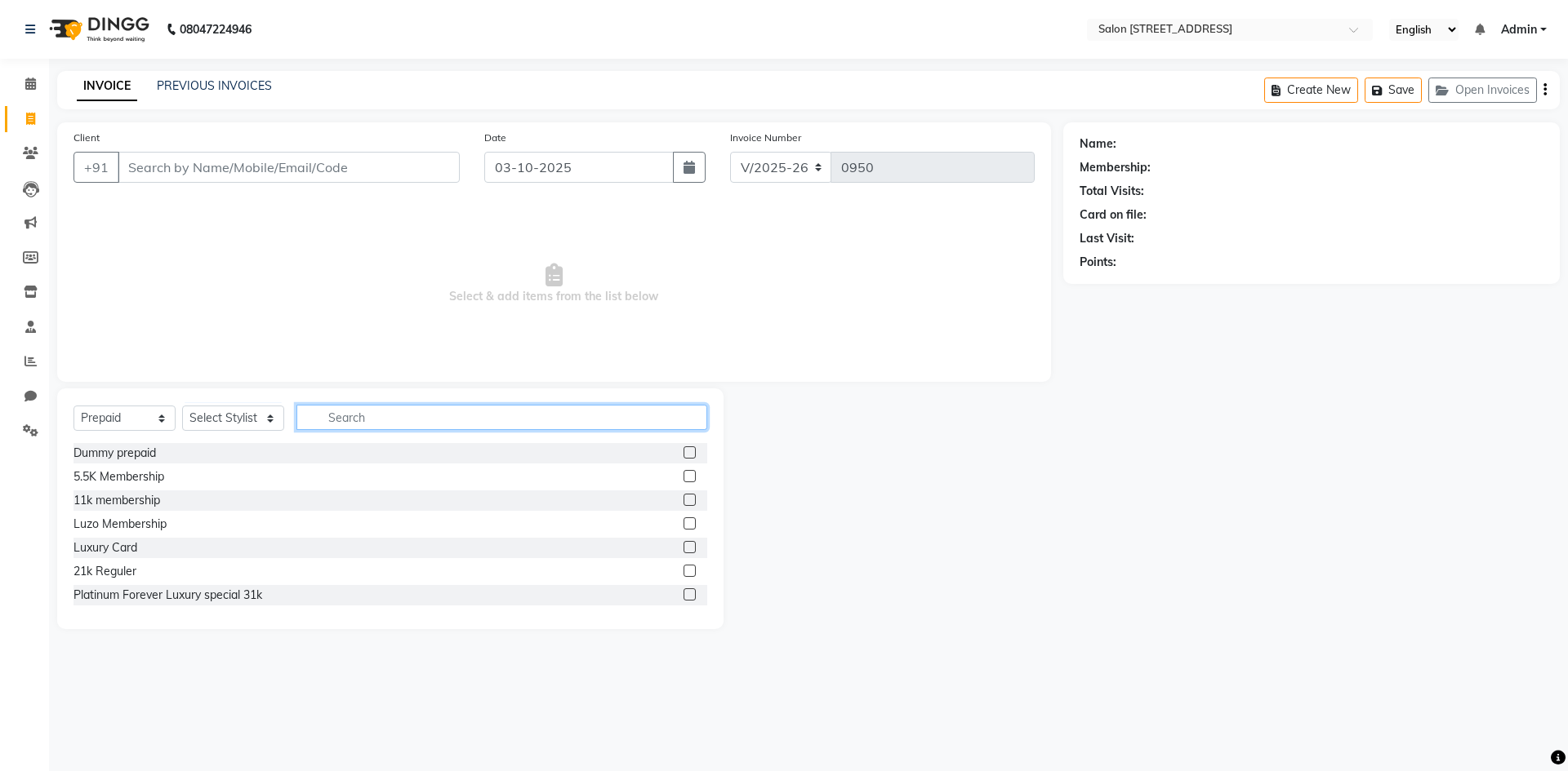
click at [338, 416] on input "text" at bounding box center [502, 418] width 411 height 25
click at [21, 337] on link "Staff" at bounding box center [24, 327] width 39 height 27
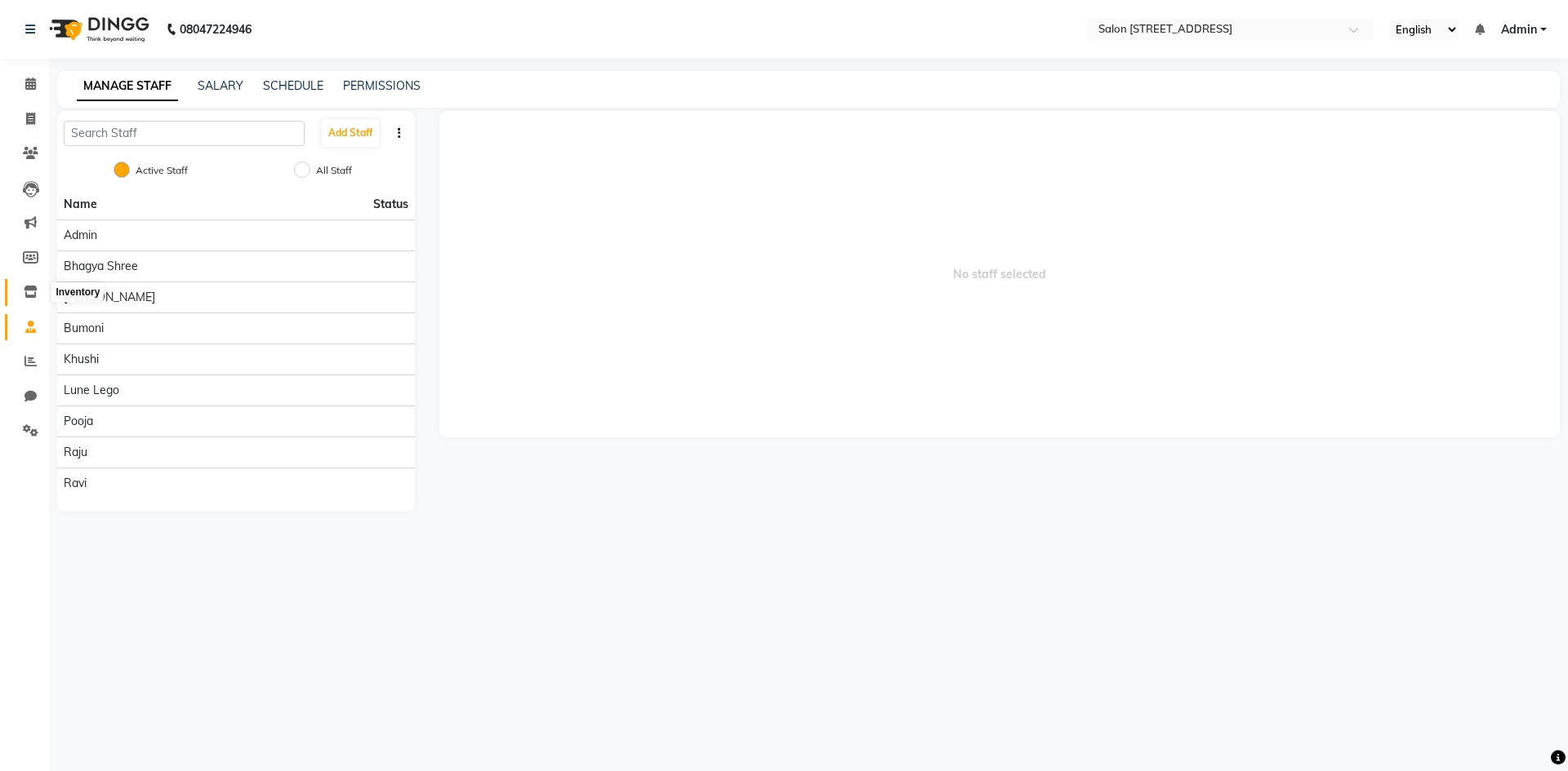
click at [26, 294] on icon at bounding box center [31, 292] width 14 height 12
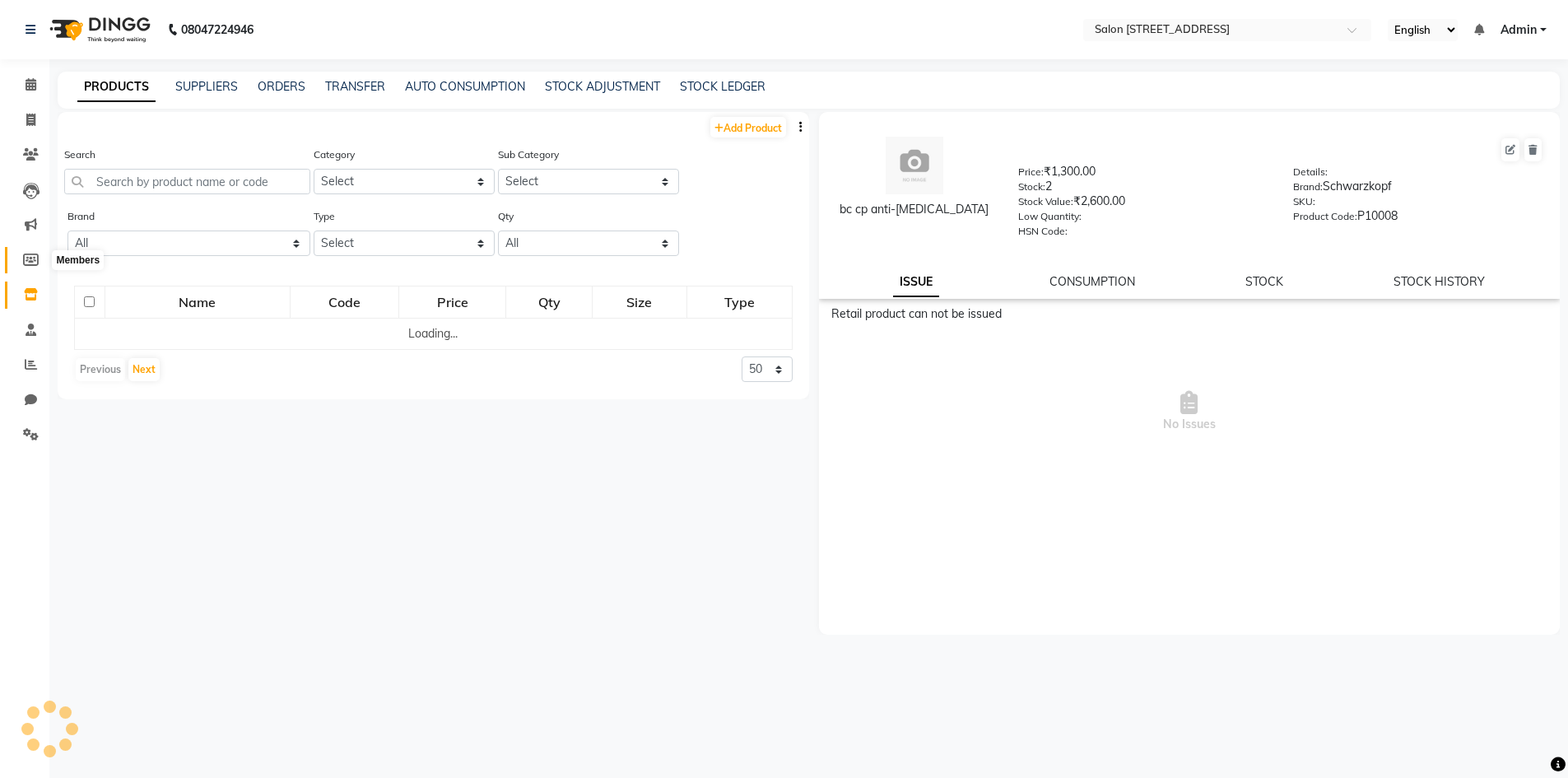
click at [34, 261] on icon at bounding box center [31, 260] width 15 height 13
select select
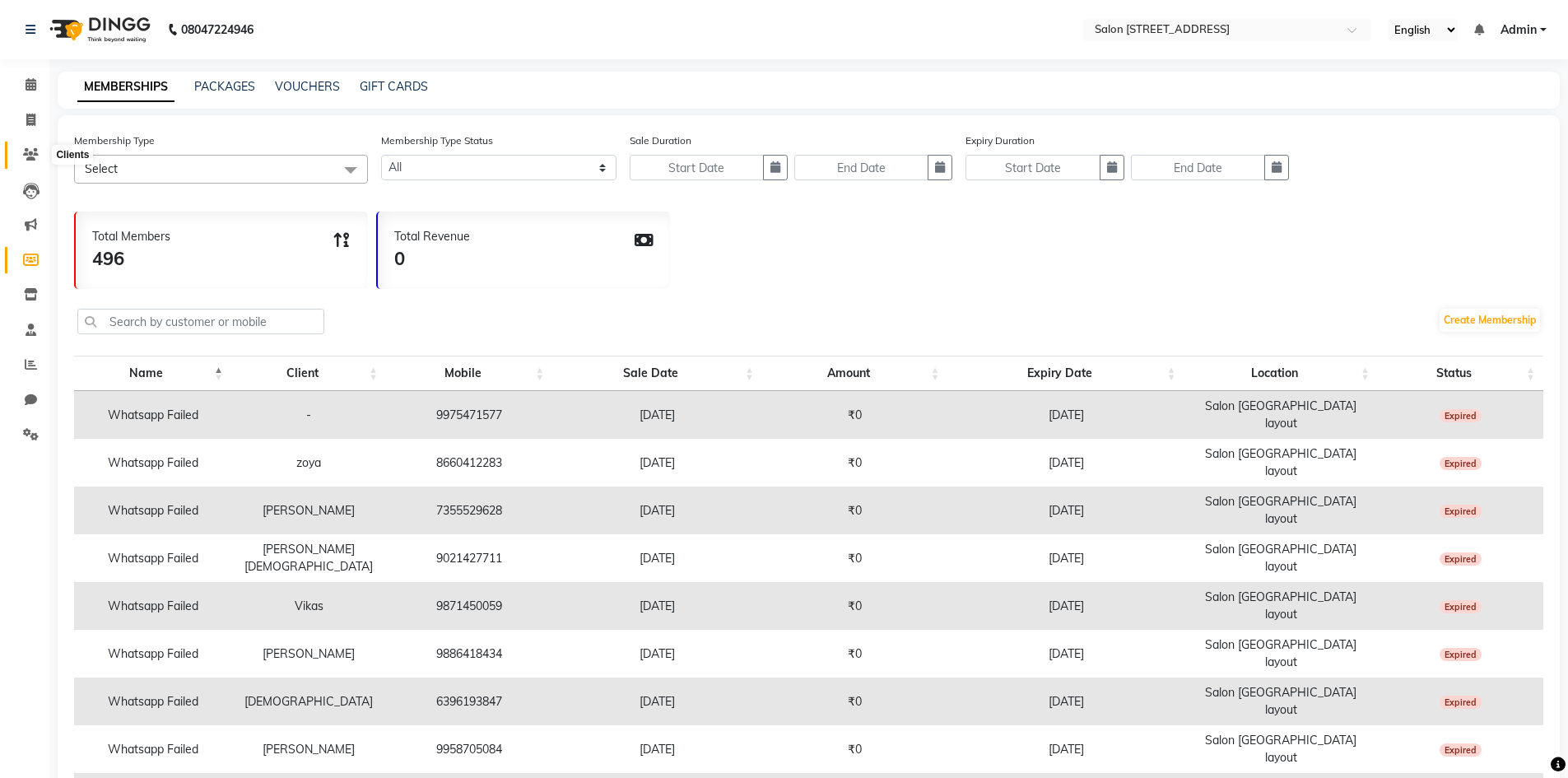
click at [24, 150] on icon at bounding box center [31, 155] width 15 height 13
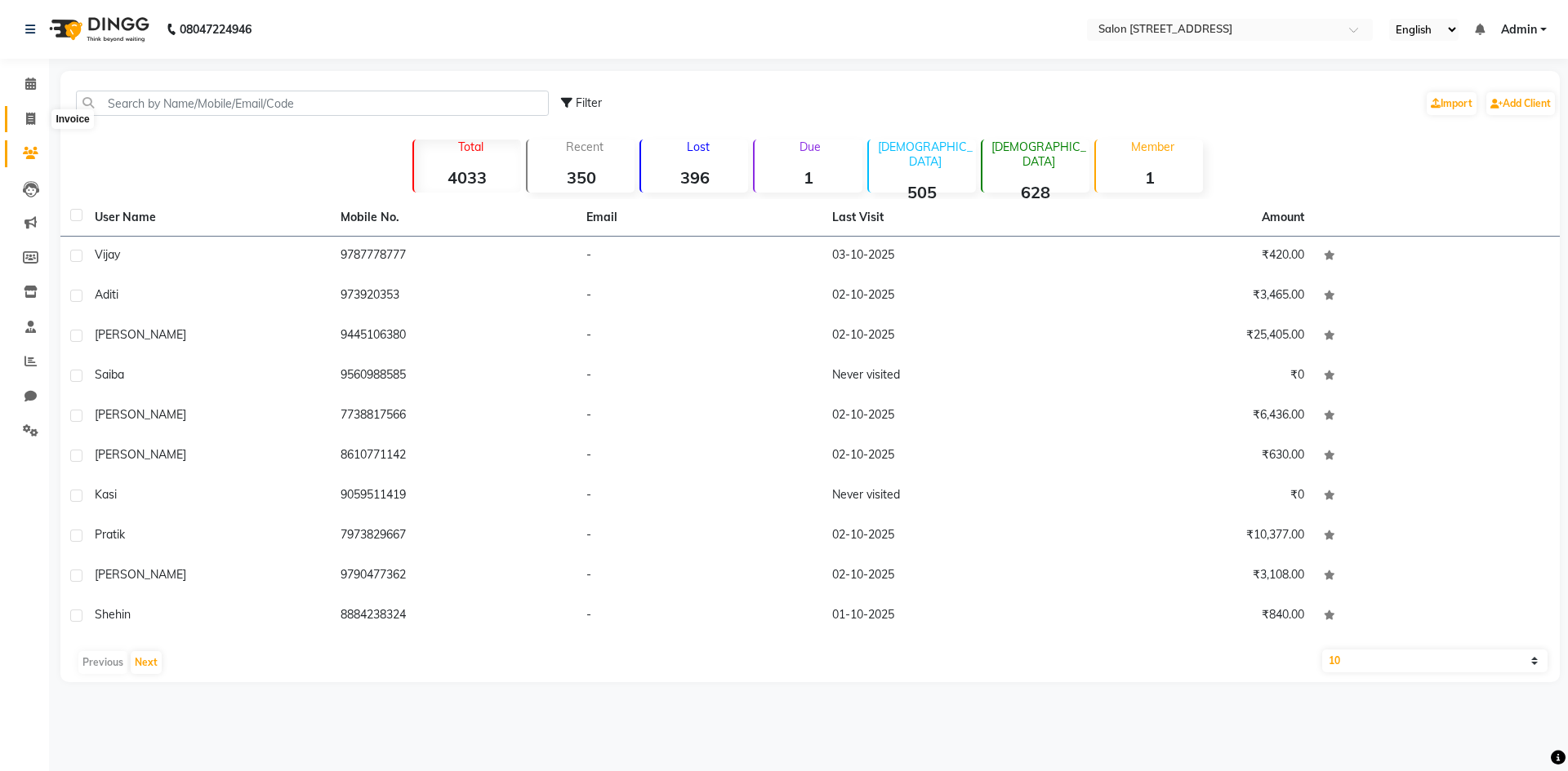
click at [29, 118] on icon at bounding box center [30, 119] width 9 height 12
select select "7707"
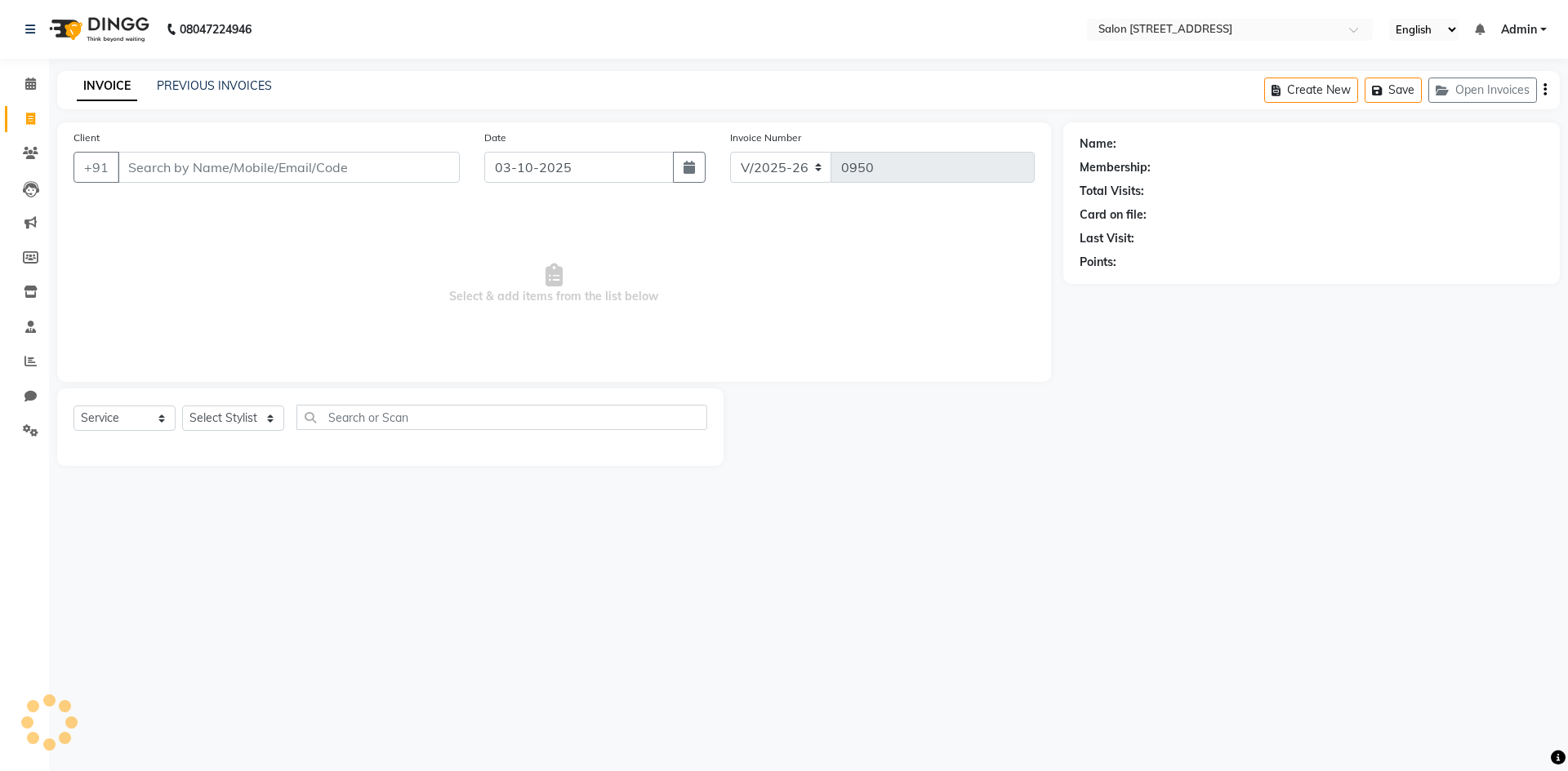
select select "P"
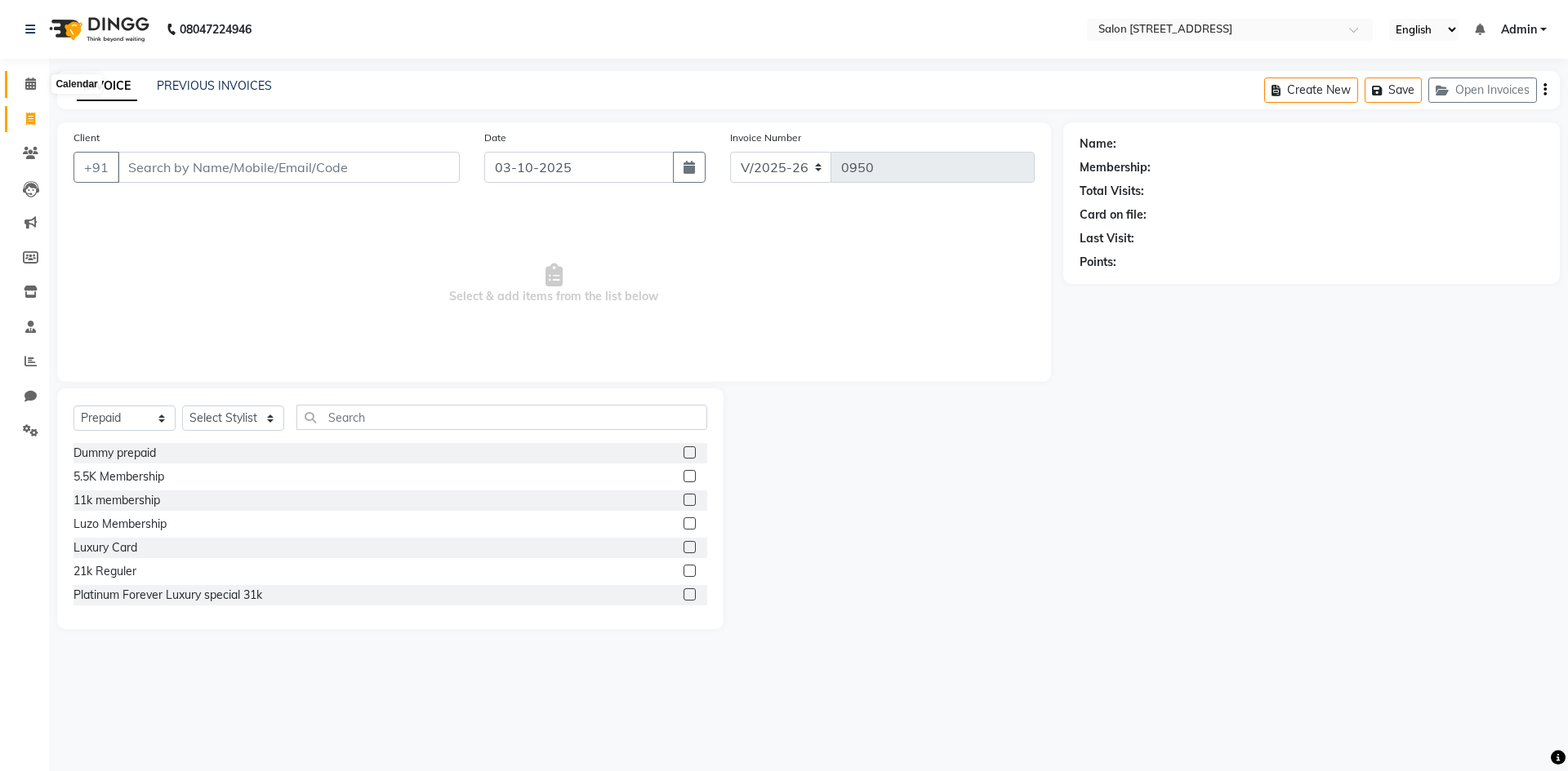
click at [25, 79] on icon at bounding box center [30, 84] width 11 height 12
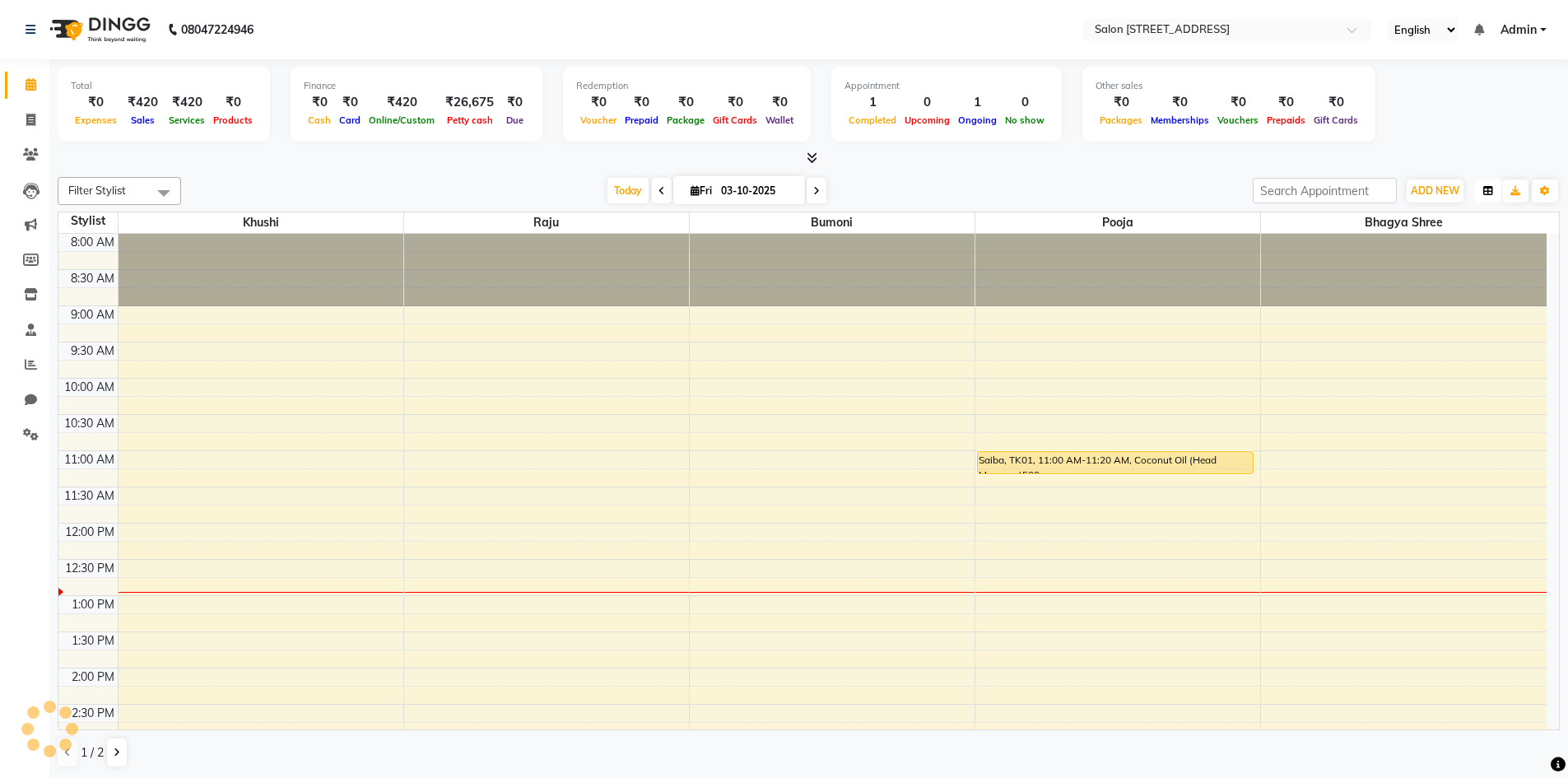
click at [1492, 192] on icon "button" at bounding box center [1488, 191] width 10 height 10
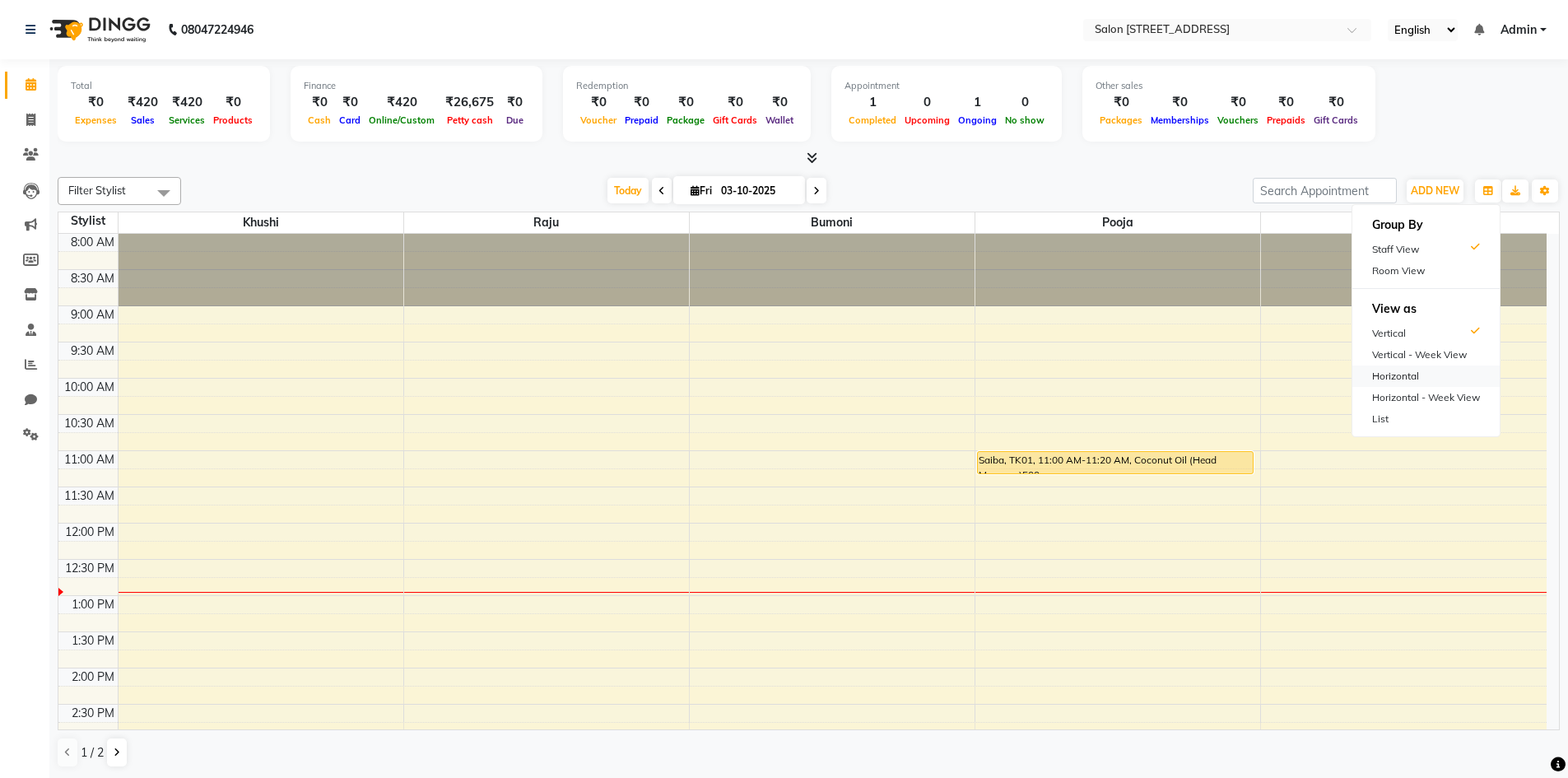
click at [1452, 383] on div "Horizontal" at bounding box center [1427, 376] width 148 height 22
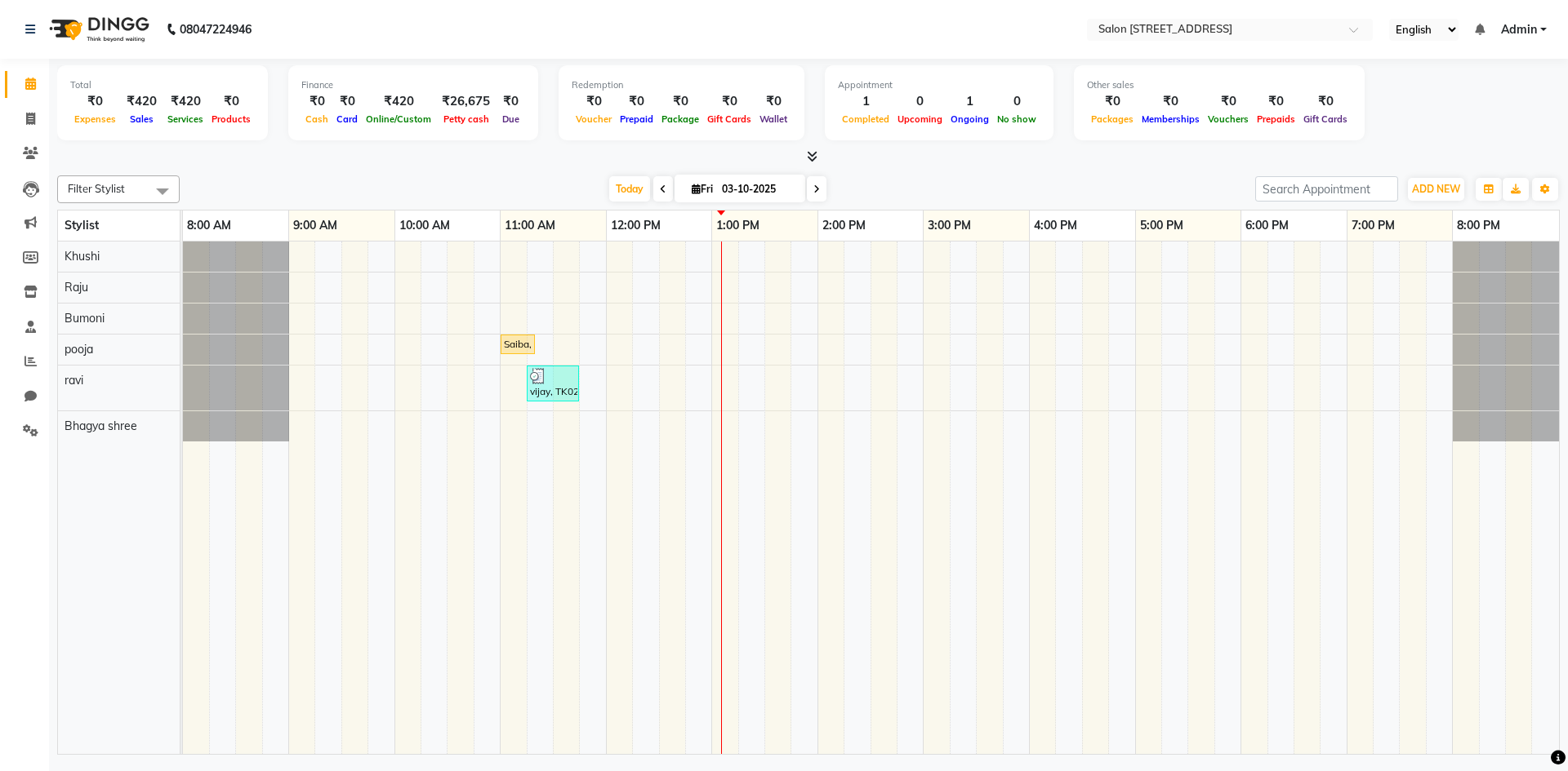
click at [660, 188] on icon at bounding box center [663, 189] width 6 height 10
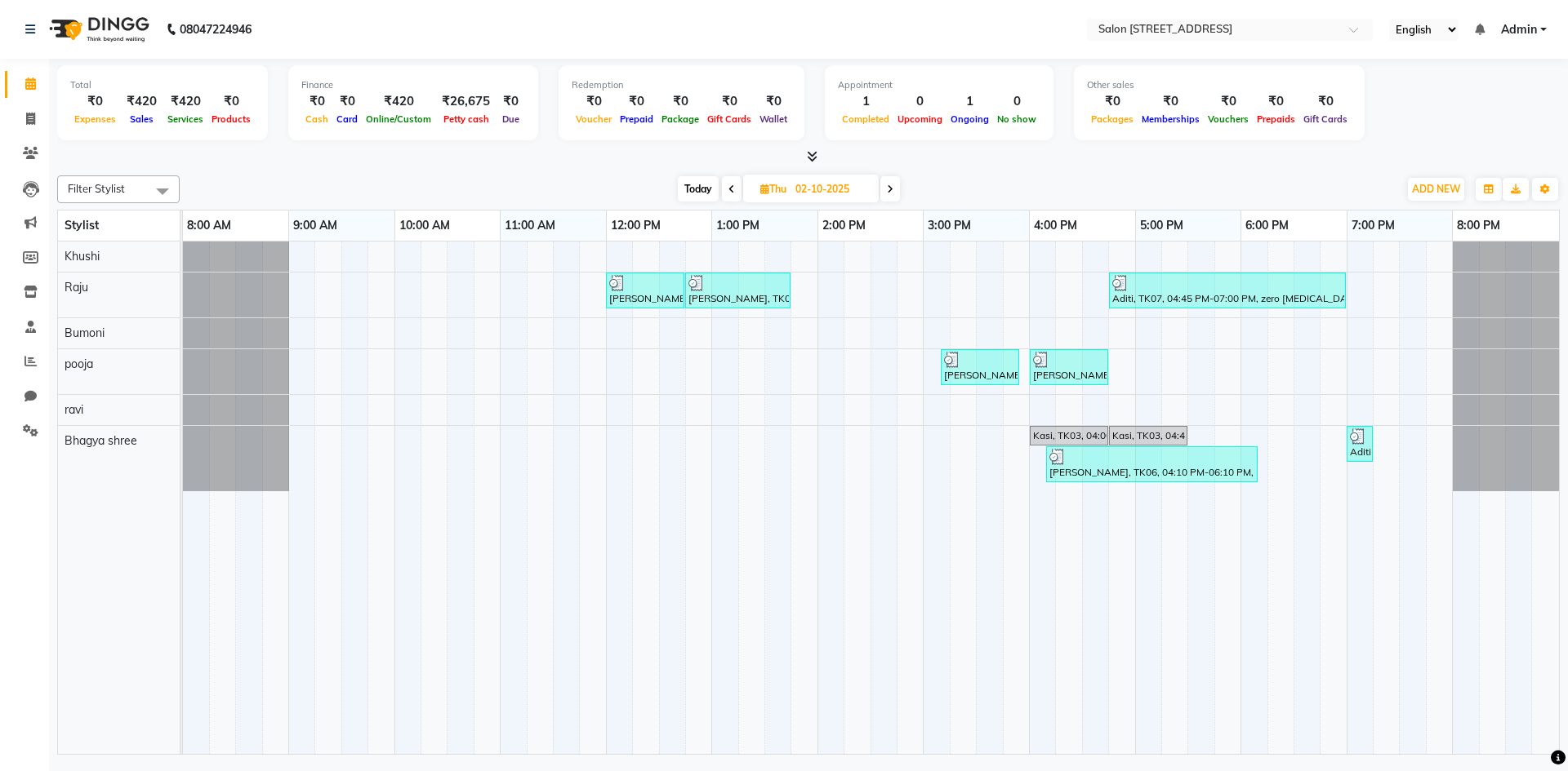
click at [890, 189] on icon at bounding box center [889, 189] width 6 height 10
type input "03-10-2025"
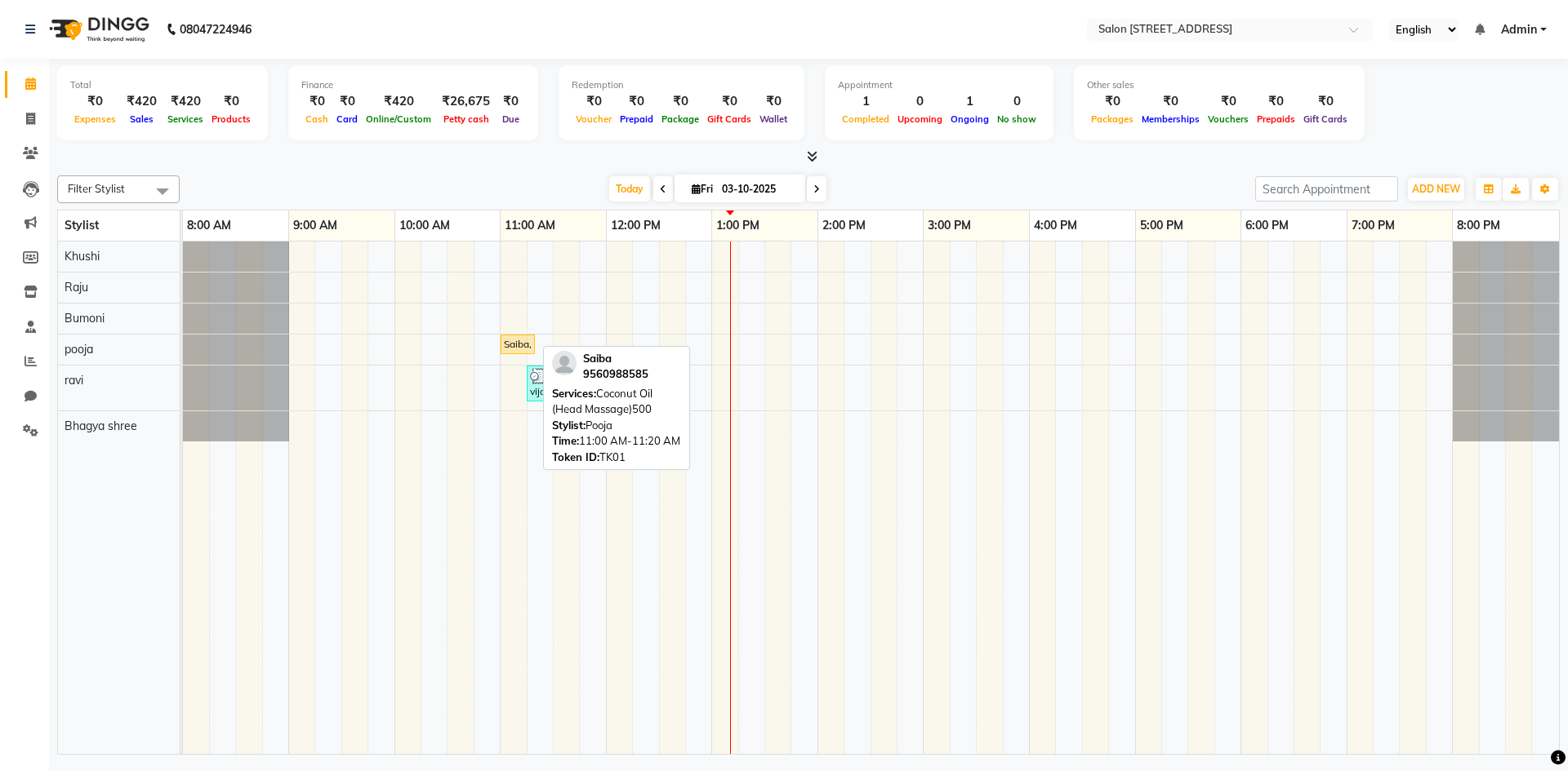
click at [531, 346] on div at bounding box center [534, 344] width 6 height 18
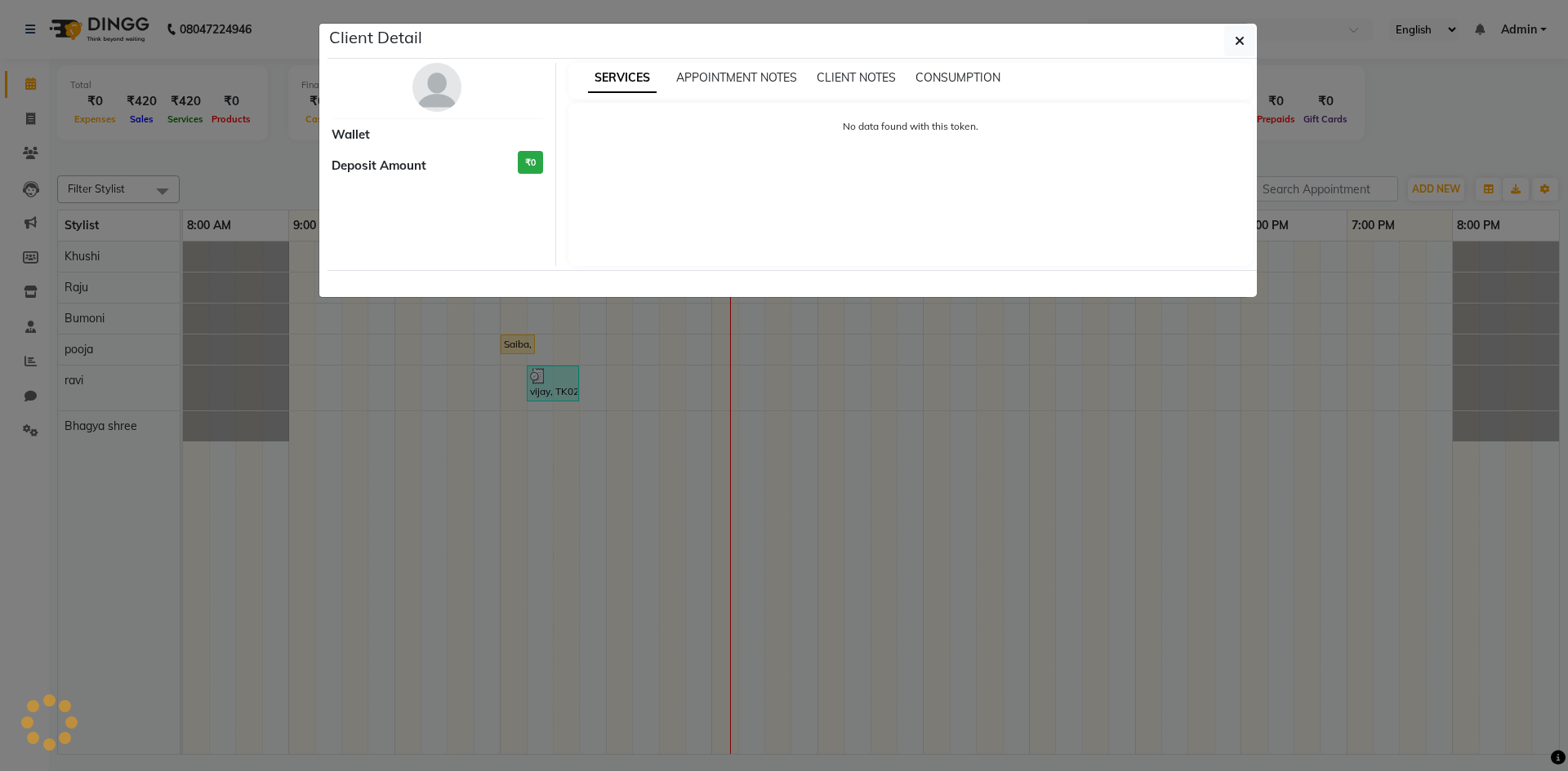
select select "1"
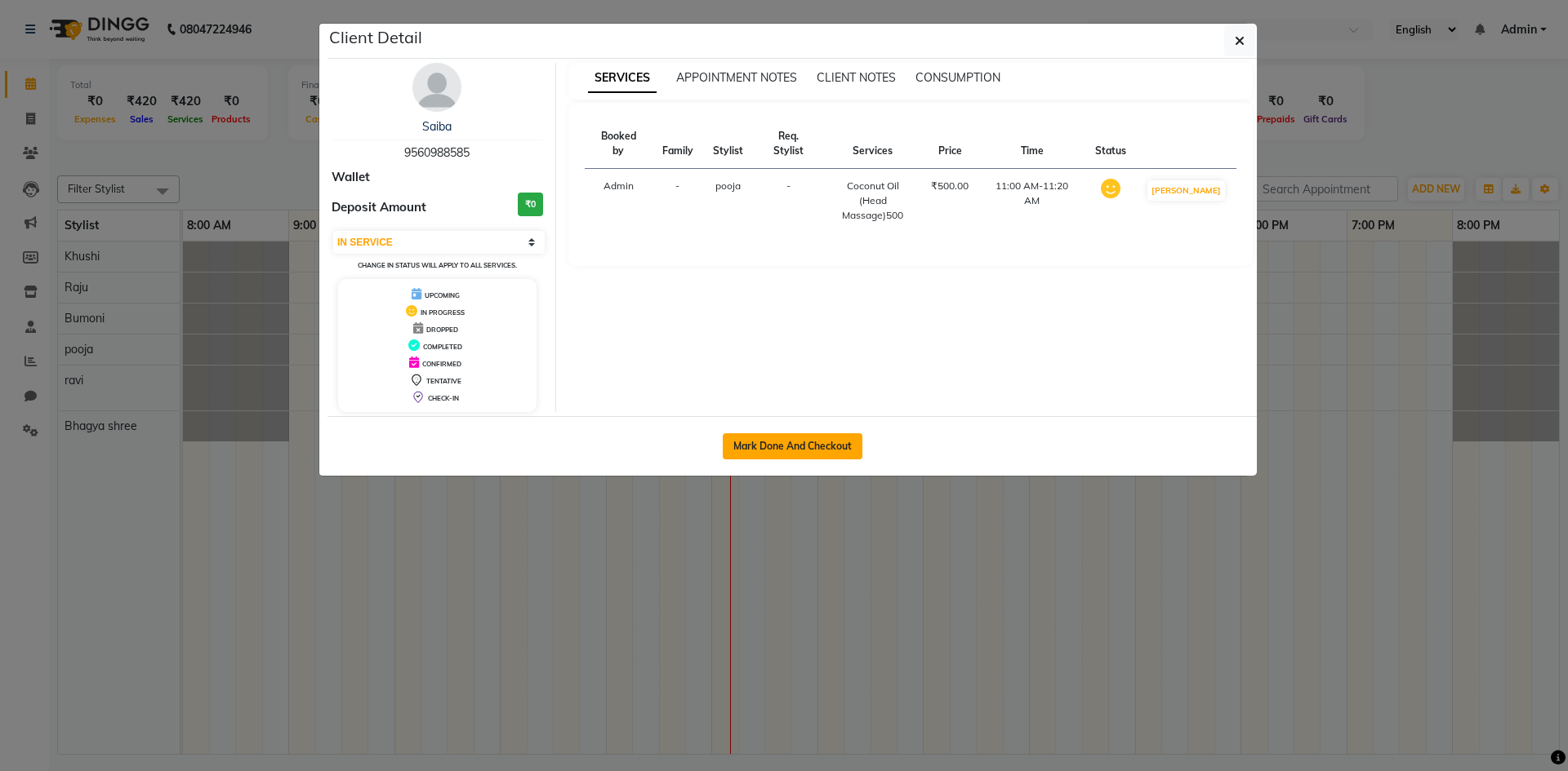
click at [827, 447] on button "Mark Done And Checkout" at bounding box center [792, 446] width 139 height 26
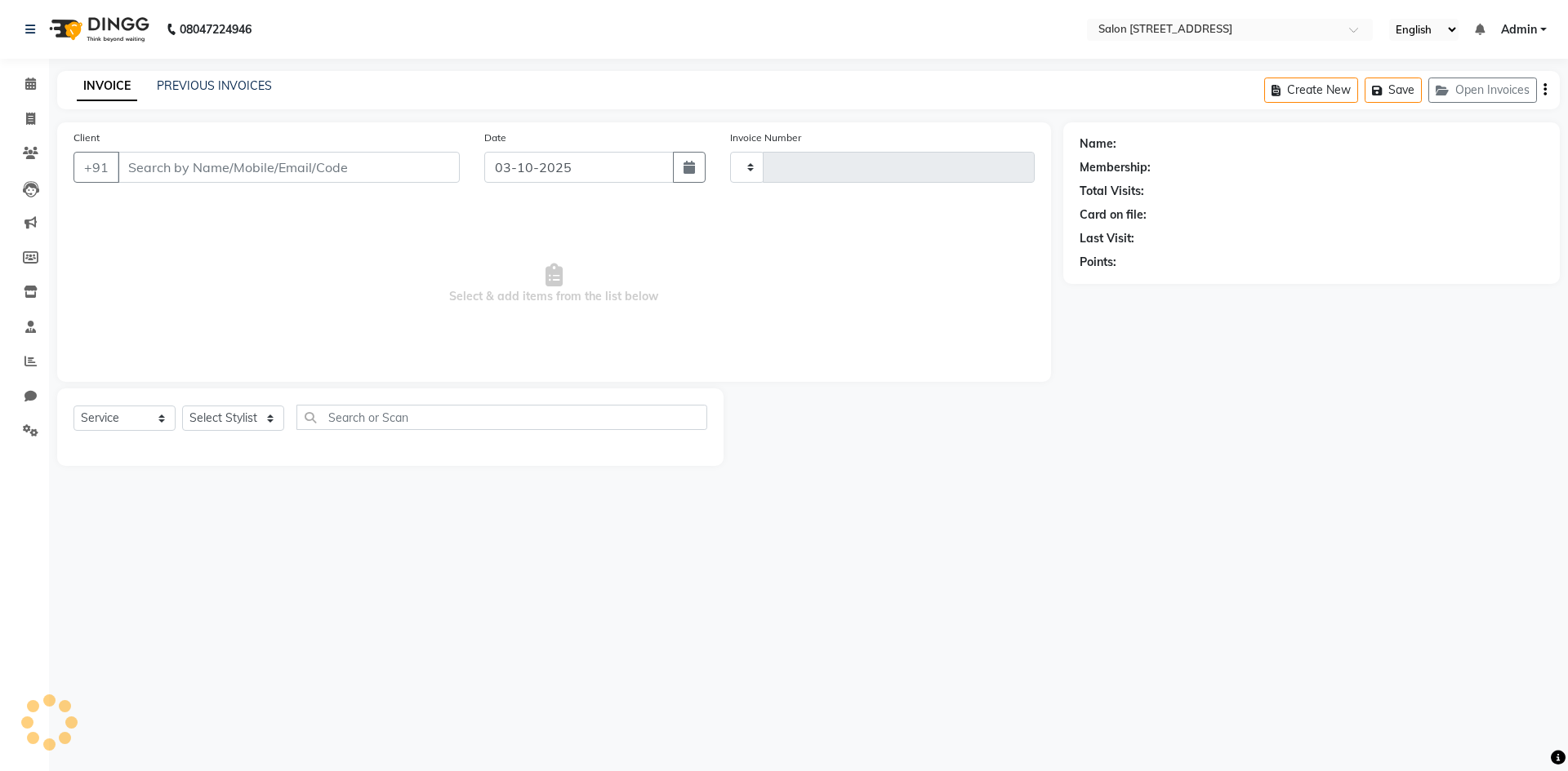
select select "P"
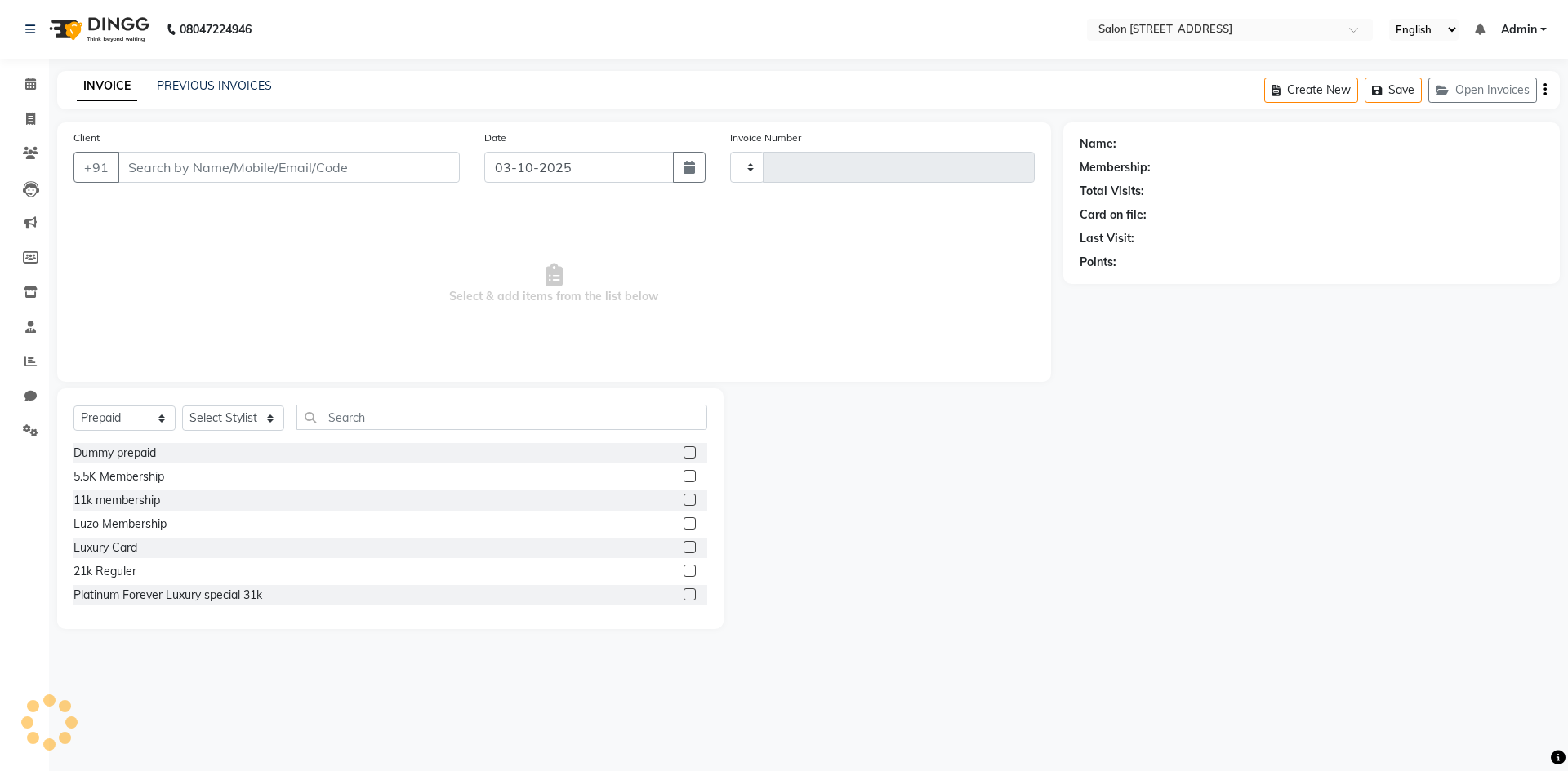
type input "9560988585"
select select "83057"
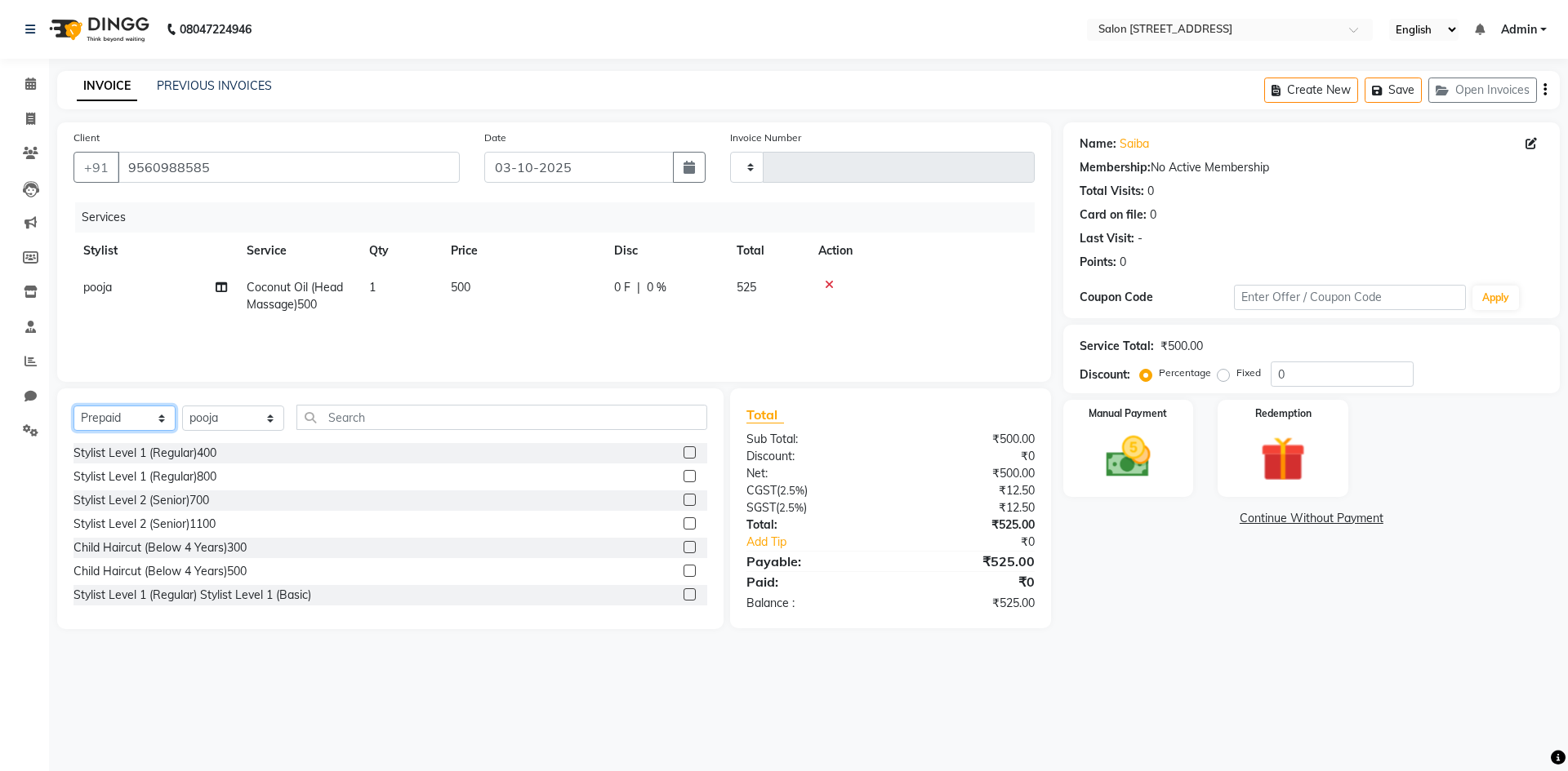
drag, startPoint x: 138, startPoint y: 416, endPoint x: 134, endPoint y: 425, distance: 9.8
click at [138, 416] on select "Select Service Product Membership Package Voucher Prepaid Gift Card" at bounding box center [124, 419] width 102 height 25
select select "service"
click at [73, 406] on select "Select Service Product Membership Package Voucher Prepaid Gift Card" at bounding box center [124, 419] width 102 height 25
click at [239, 418] on select "Select Stylist Admin Bhagya shree Bhupendra Bumoni Khushi Lune Lego pooja Raju …" at bounding box center [233, 419] width 102 height 25
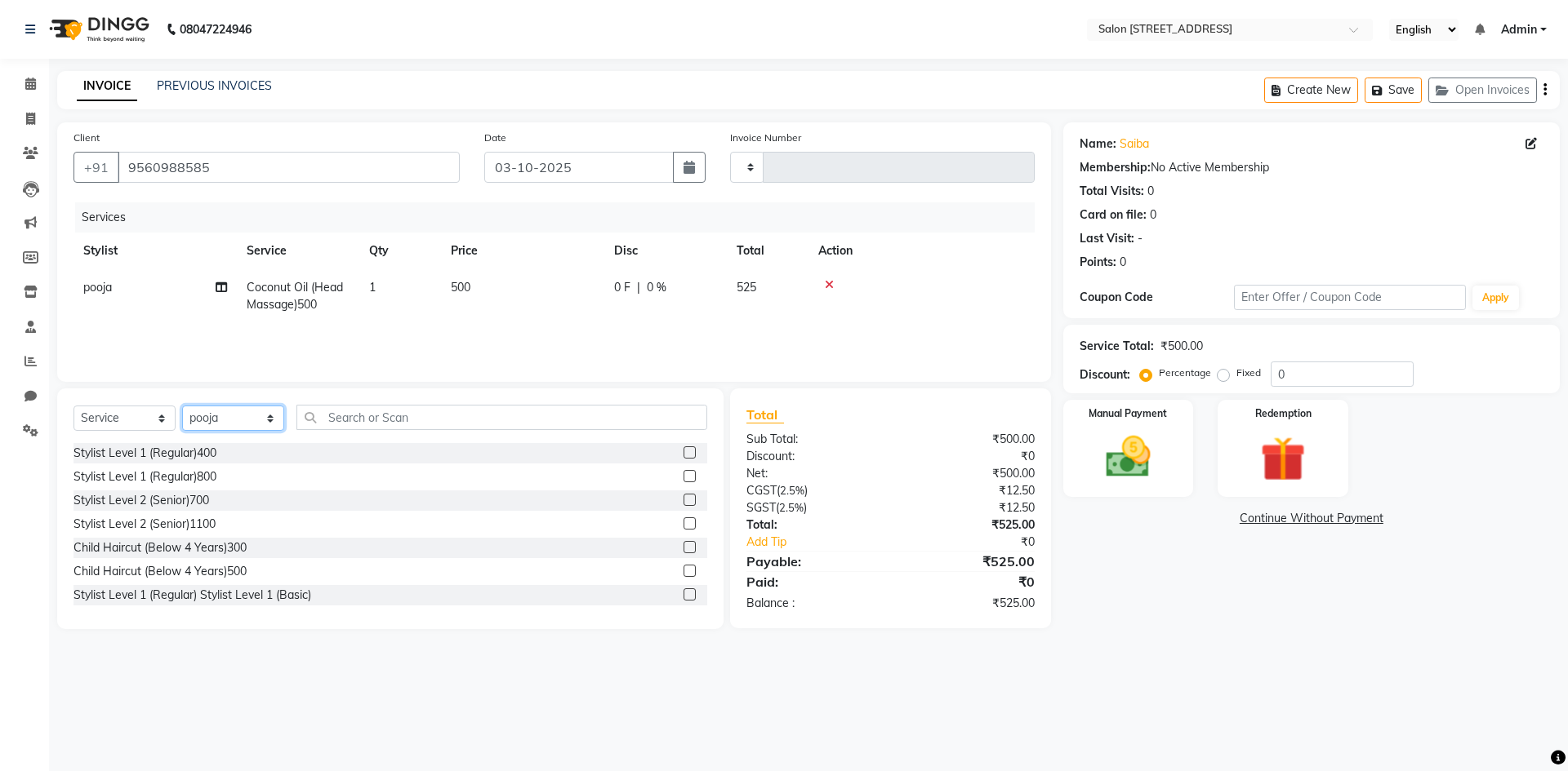
select select "93558"
click at [182, 406] on select "Select Stylist Admin Bhagya shree Bhupendra Bumoni Khushi Lune Lego pooja Raju …" at bounding box center [233, 419] width 102 height 25
click at [416, 415] on input "text" at bounding box center [502, 418] width 411 height 25
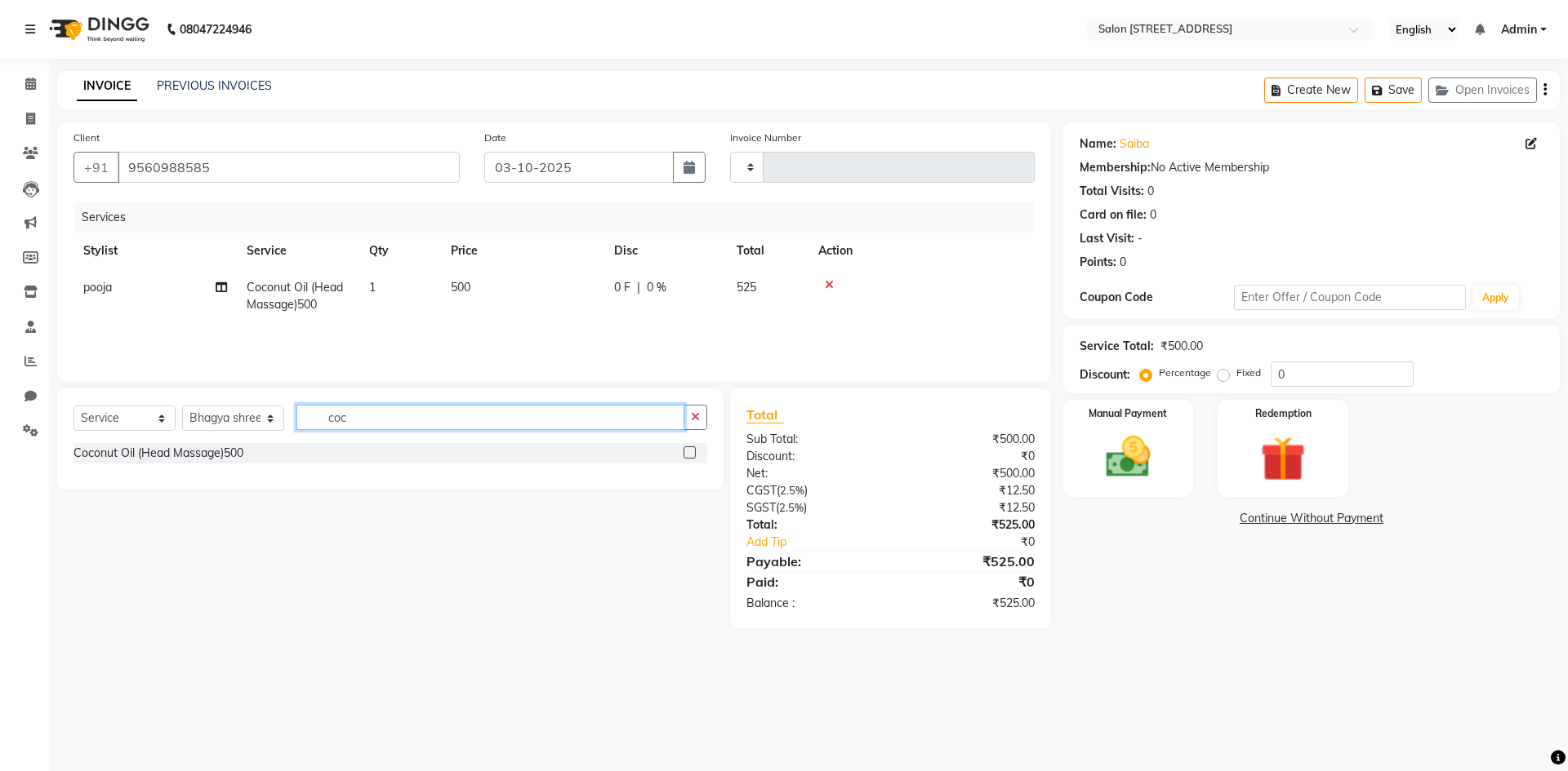
type input "coc"
click at [685, 453] on label at bounding box center [690, 452] width 13 height 12
click at [685, 453] on input "checkbox" at bounding box center [689, 453] width 11 height 11
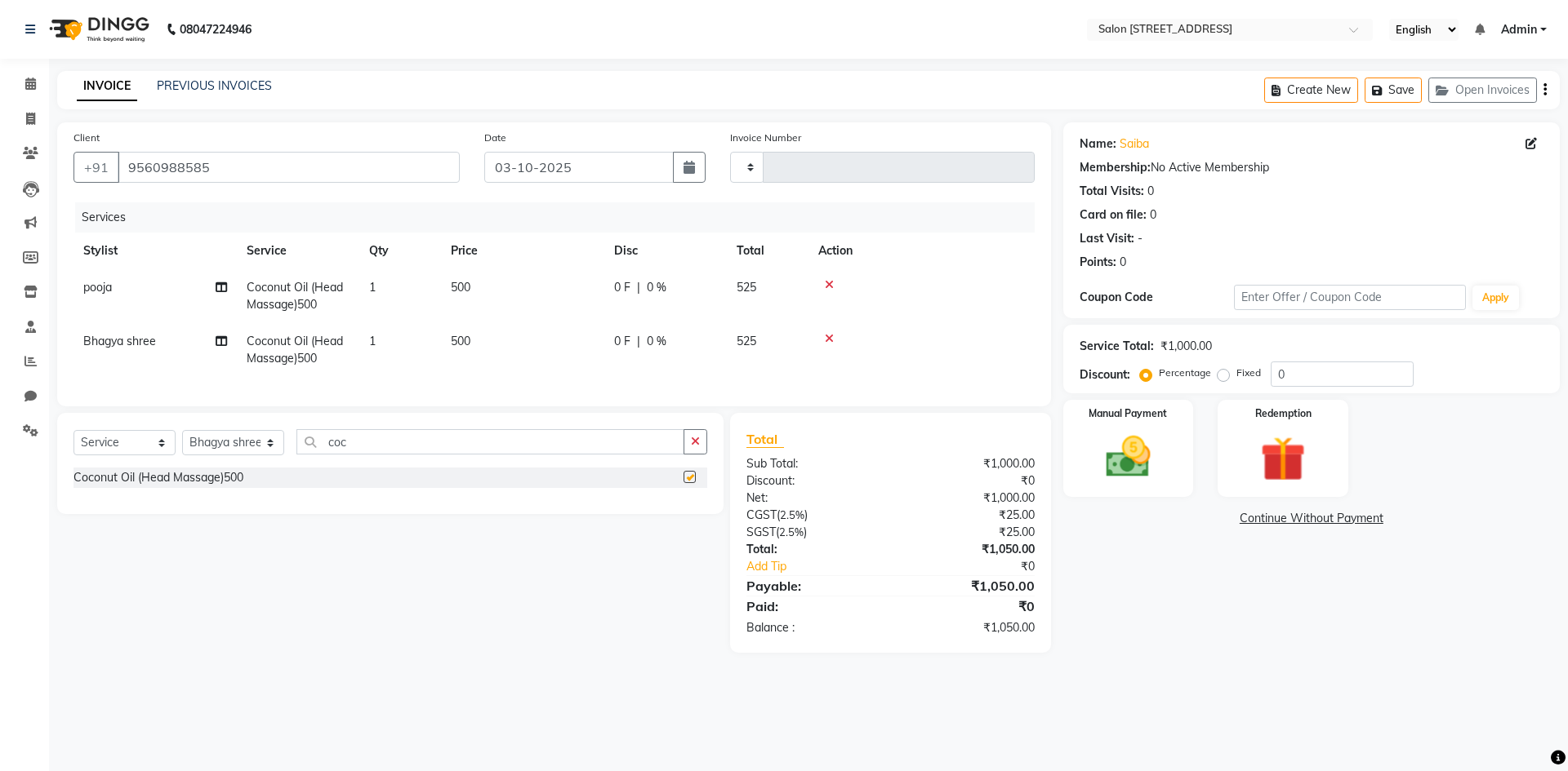
checkbox input "false"
click at [1352, 374] on input "0" at bounding box center [1342, 374] width 143 height 25
click at [1131, 423] on div "Manual Payment" at bounding box center [1128, 448] width 136 height 101
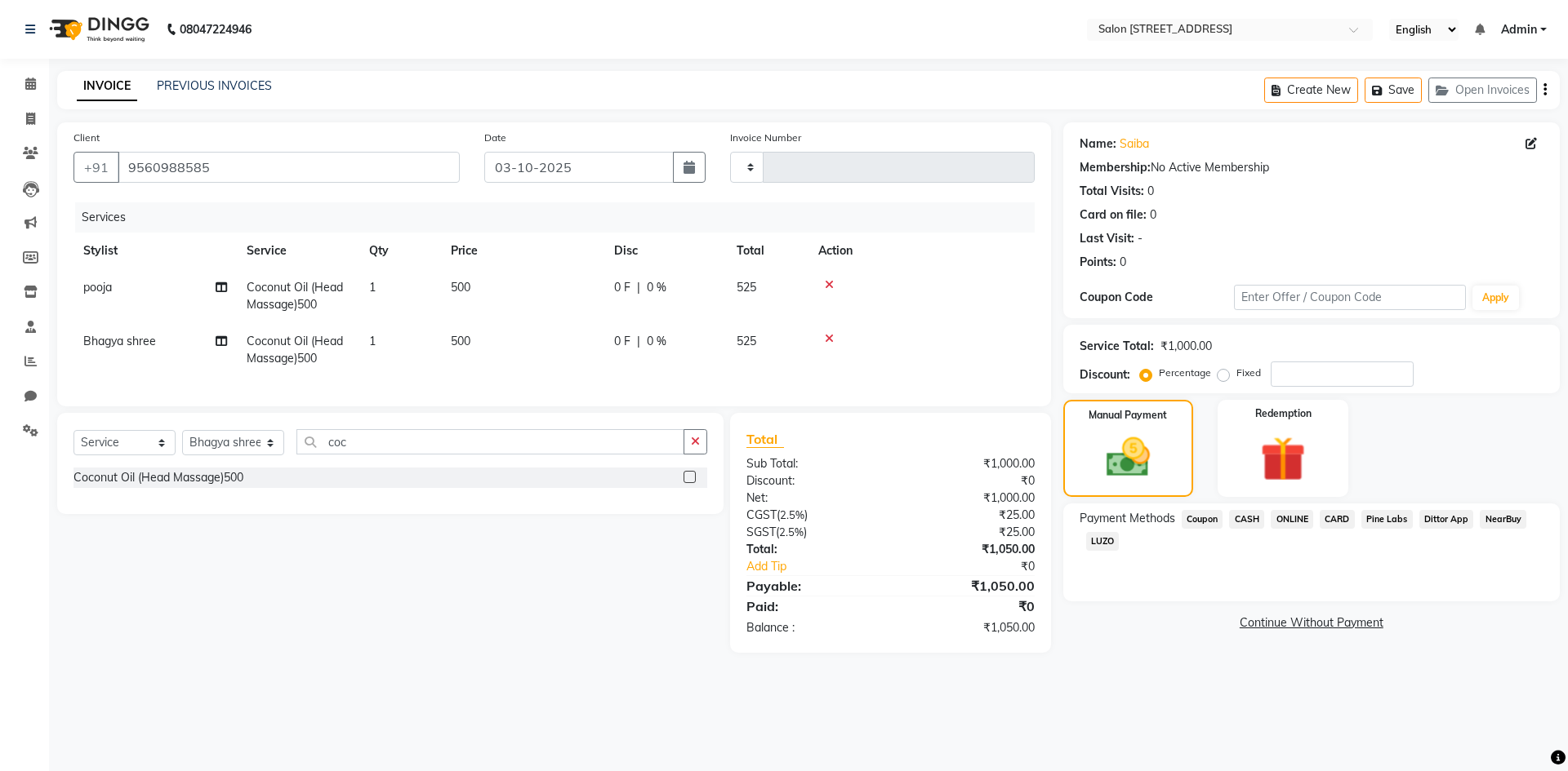
click at [1295, 513] on span "ONLINE" at bounding box center [1292, 519] width 43 height 19
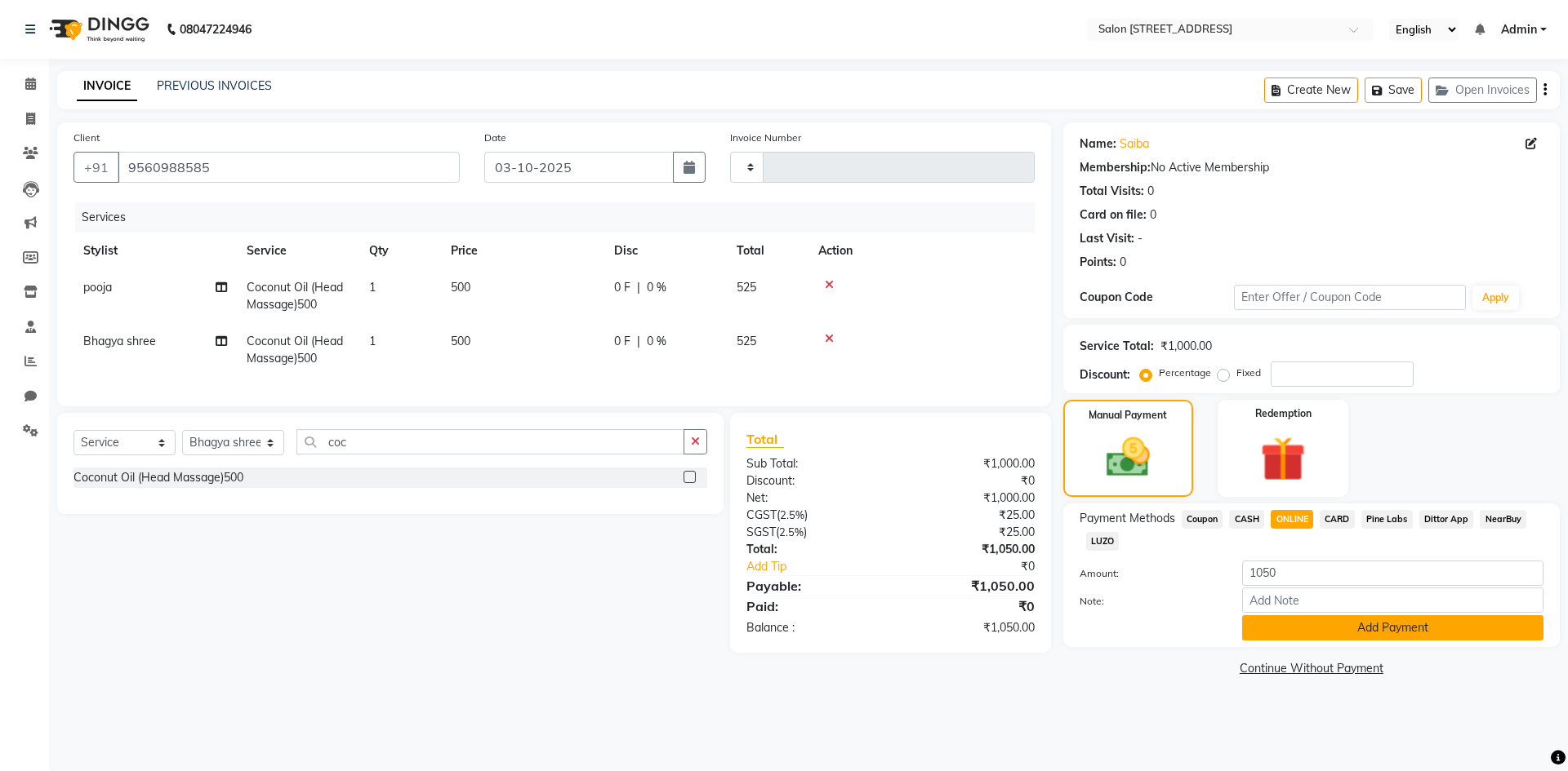
click at [1377, 634] on button "Add Payment" at bounding box center [1393, 628] width 302 height 25
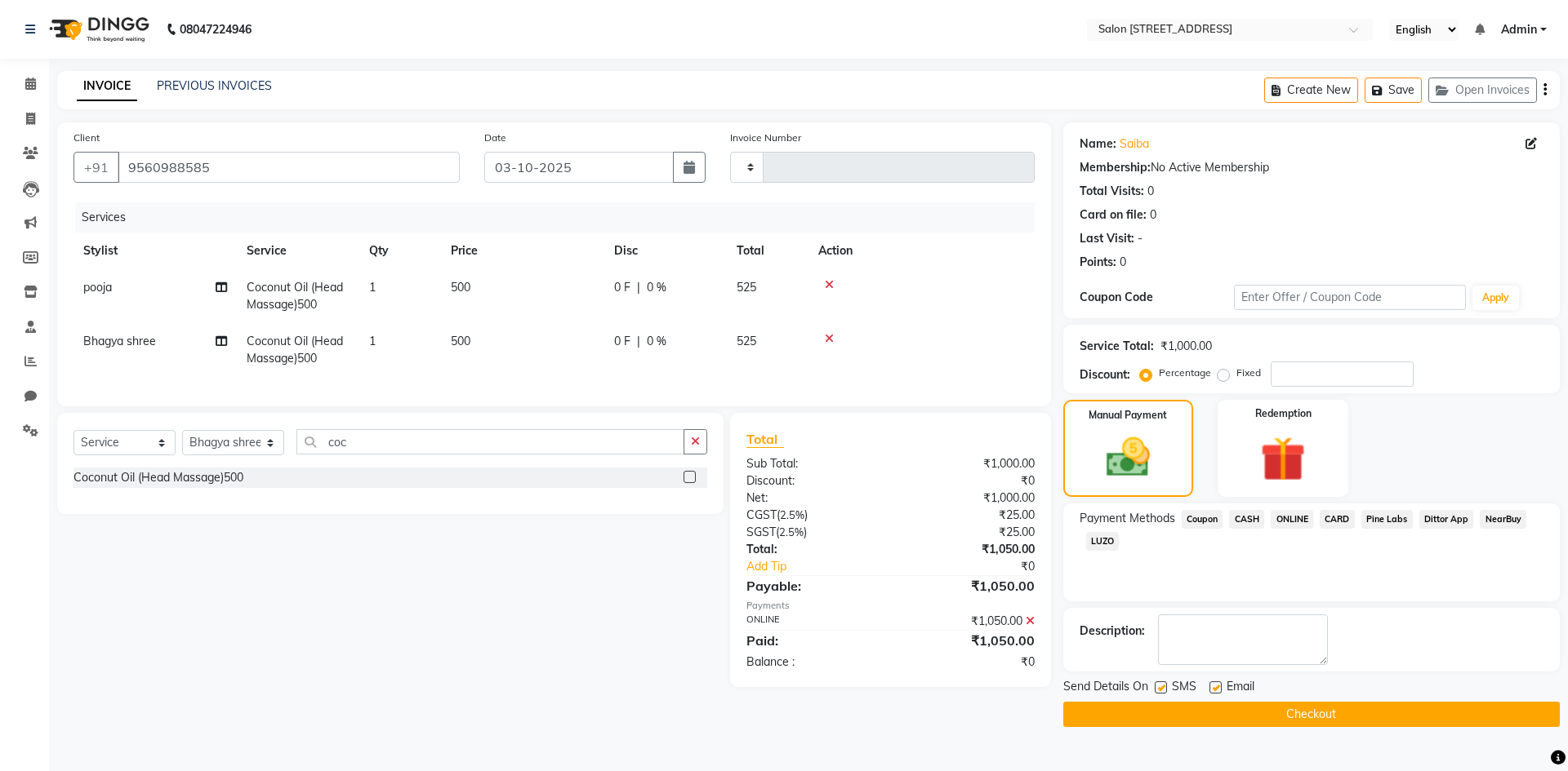
click at [1297, 709] on button "Checkout" at bounding box center [1312, 715] width 496 height 25
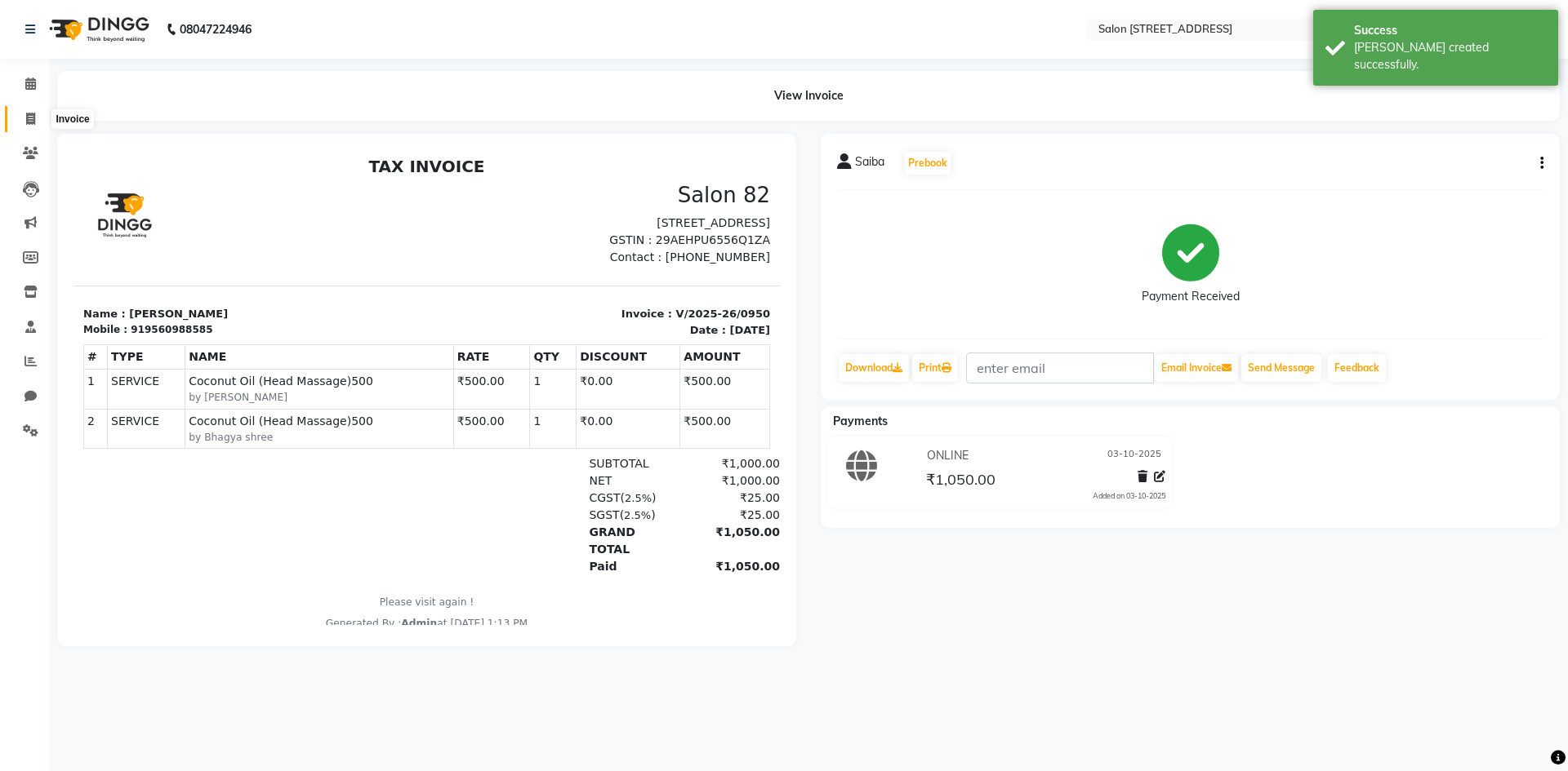
click at [24, 115] on span at bounding box center [30, 119] width 29 height 19
select select "7707"
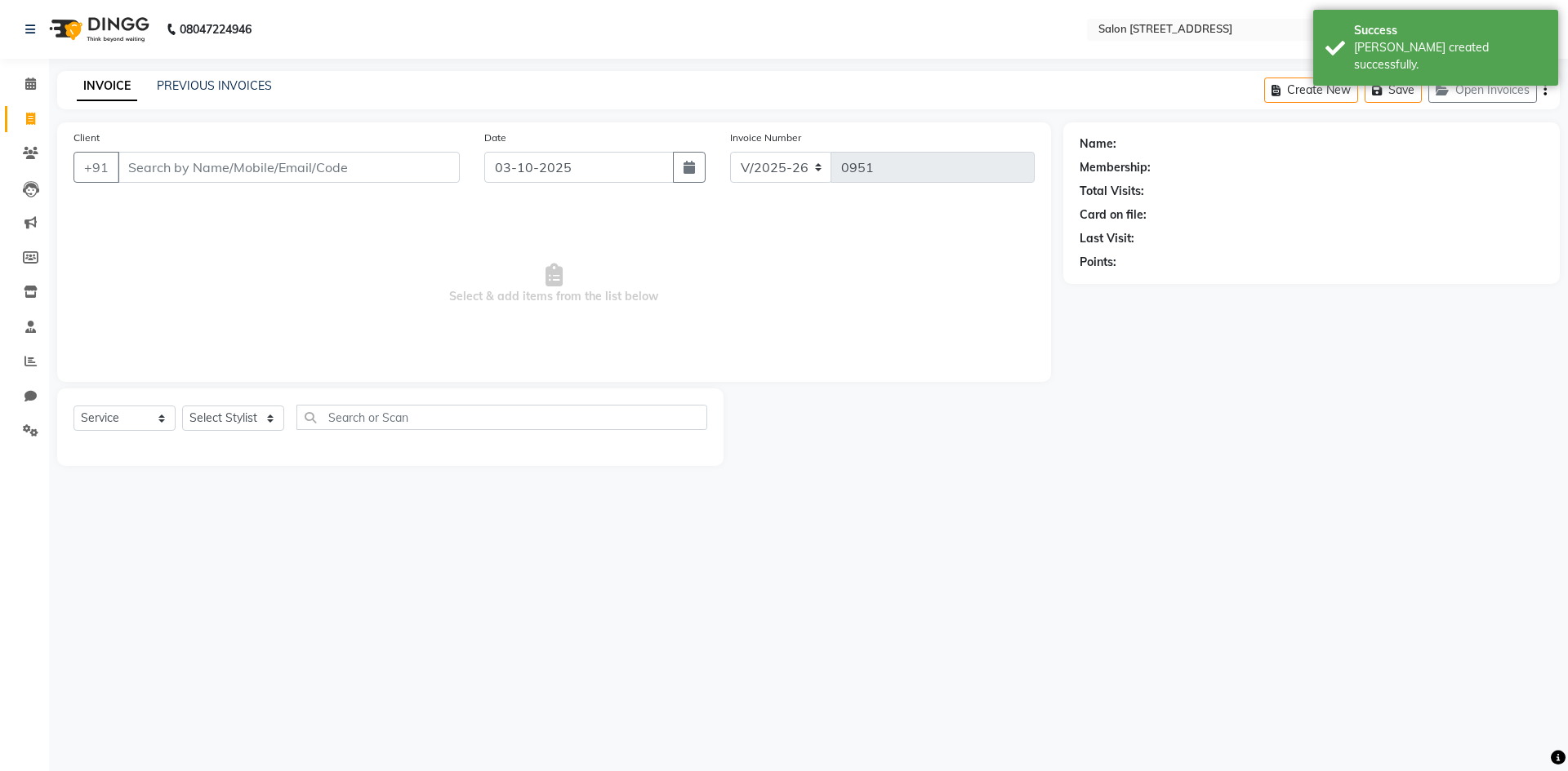
click at [206, 320] on span "Select & add items from the list below" at bounding box center [554, 284] width 962 height 163
select select "P"
